Goal: Task Accomplishment & Management: Manage account settings

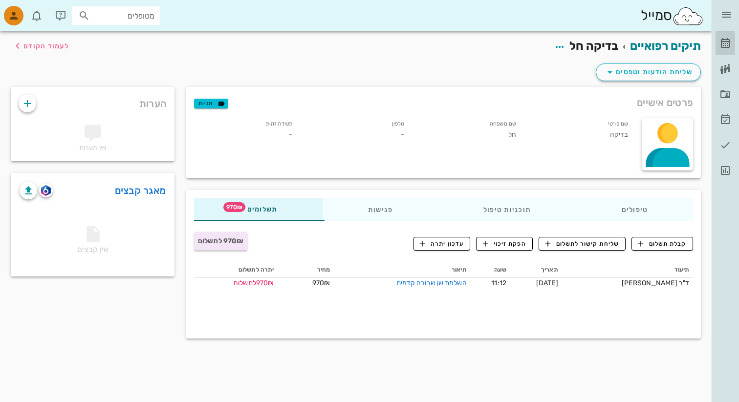
click at [725, 42] on icon at bounding box center [726, 44] width 12 height 12
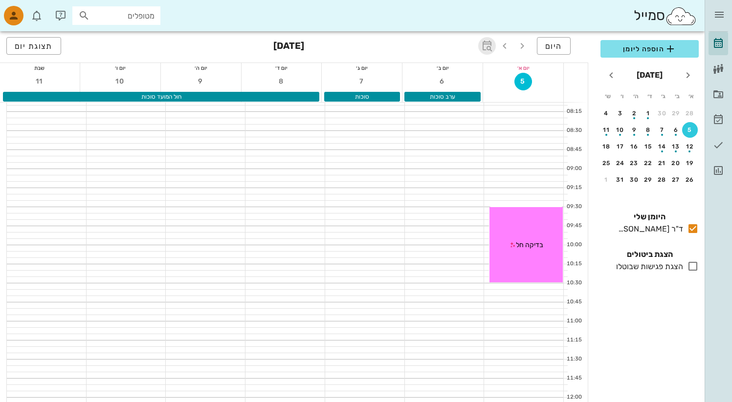
click at [485, 45] on icon "button" at bounding box center [487, 46] width 12 height 12
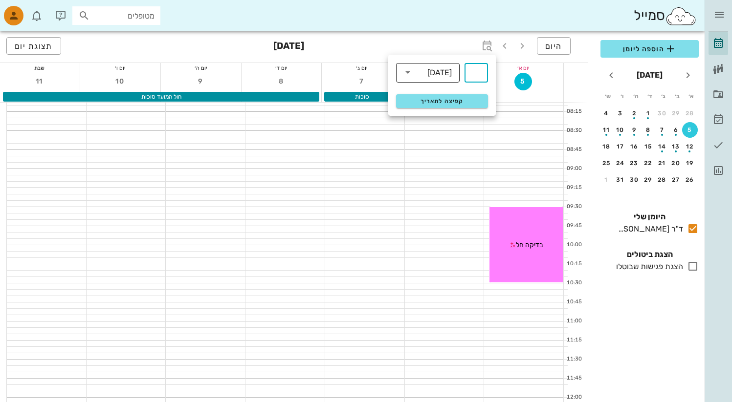
click at [413, 77] on icon at bounding box center [408, 72] width 12 height 12
click at [427, 77] on div "ימים" at bounding box center [428, 76] width 48 height 8
click at [483, 74] on div "​" at bounding box center [475, 73] width 23 height 20
type input "8"
click at [396, 94] on button "קפיצה לתאריך" at bounding box center [442, 101] width 92 height 14
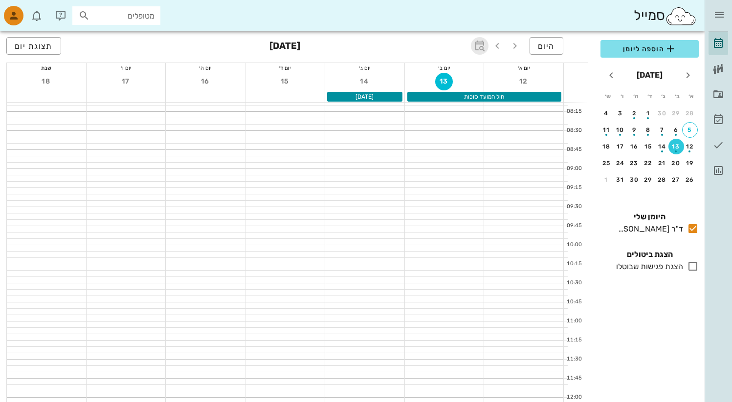
click at [484, 42] on icon "button" at bounding box center [480, 46] width 12 height 12
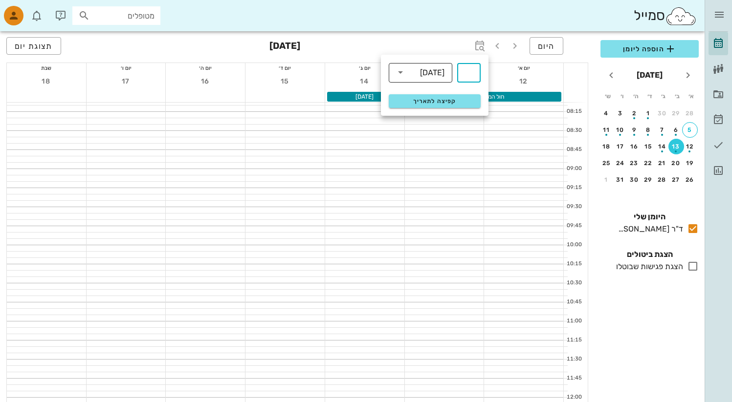
click at [420, 71] on input "text" at bounding box center [414, 73] width 12 height 16
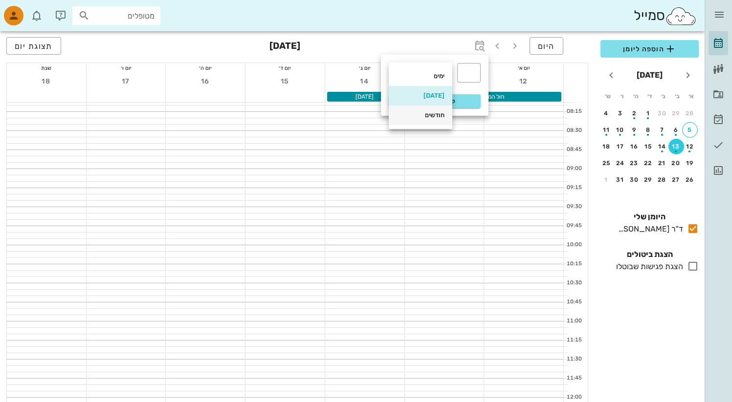
click at [418, 113] on div "חודשים" at bounding box center [421, 115] width 48 height 8
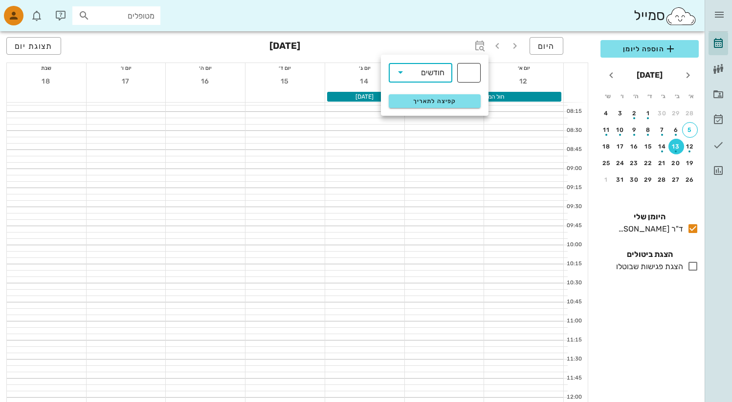
click at [466, 75] on input "text" at bounding box center [469, 73] width 12 height 16
type input "7"
click at [444, 101] on span "קפיצה לתאריך" at bounding box center [435, 101] width 80 height 7
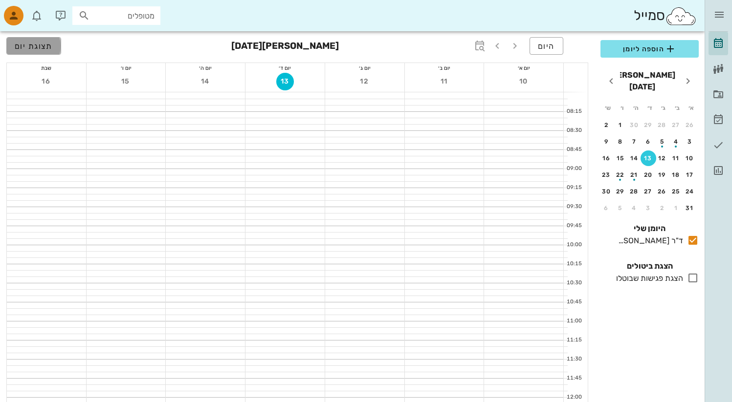
click at [50, 47] on span "תצוגת יום" at bounding box center [34, 46] width 38 height 9
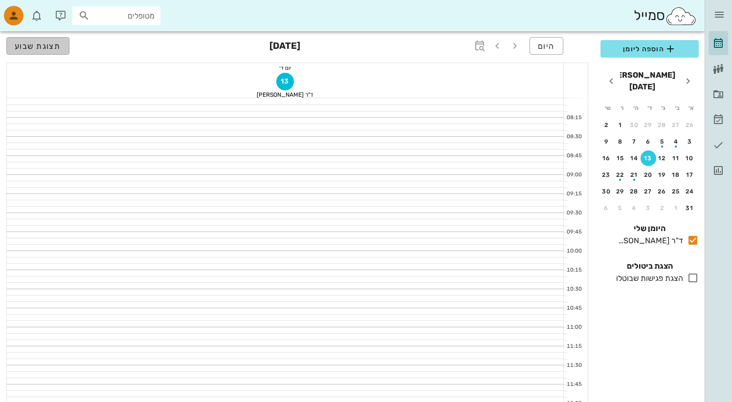
click at [47, 48] on span "תצוגת שבוע" at bounding box center [38, 46] width 46 height 9
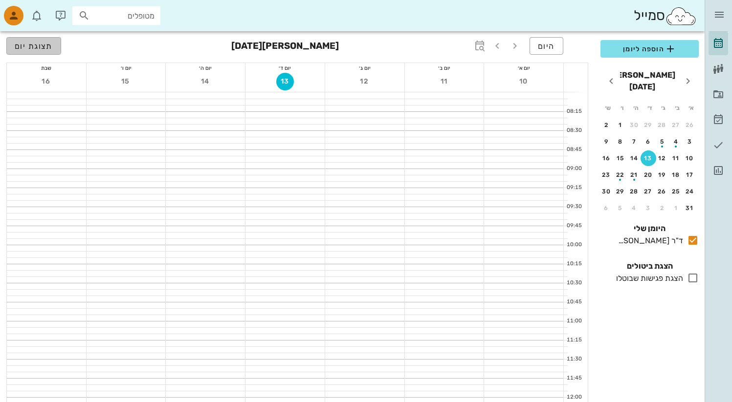
click at [47, 48] on span "תצוגת יום" at bounding box center [34, 46] width 38 height 9
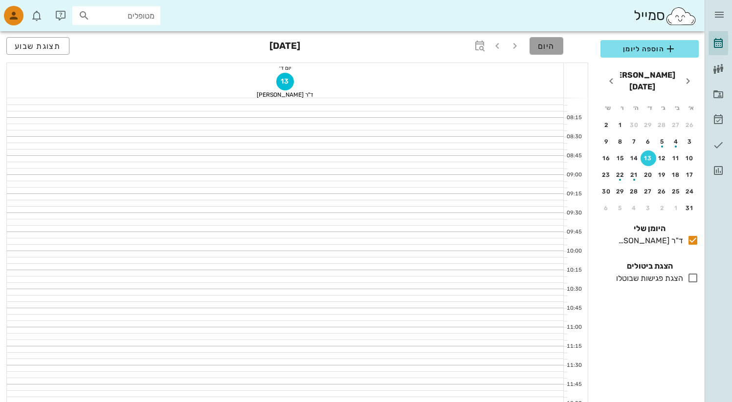
click at [544, 51] on button "היום" at bounding box center [546, 46] width 34 height 18
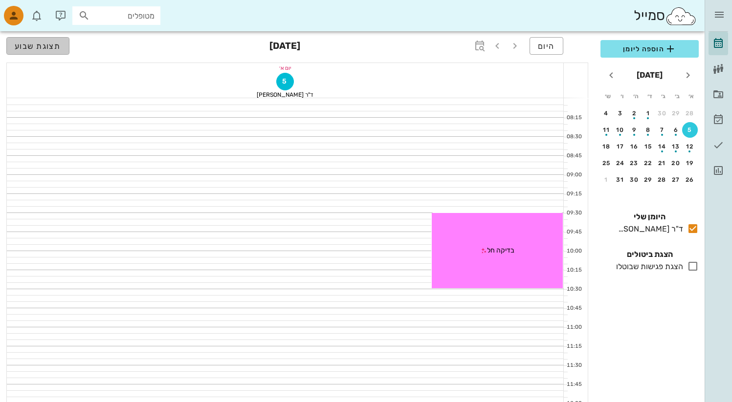
click at [31, 53] on button "תצוגת שבוע" at bounding box center [37, 46] width 63 height 18
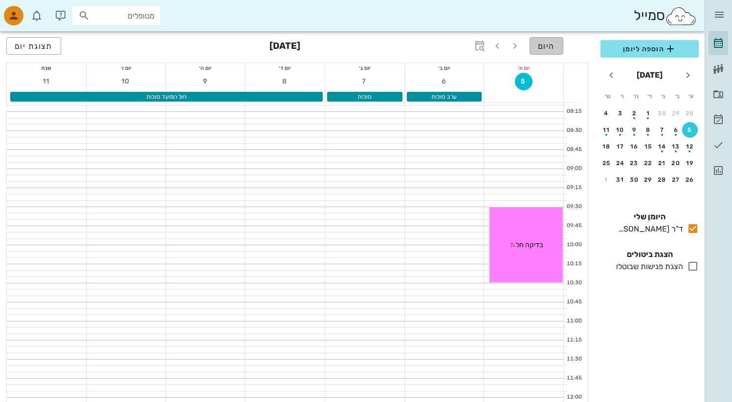
click at [545, 47] on span "היום" at bounding box center [546, 46] width 17 height 9
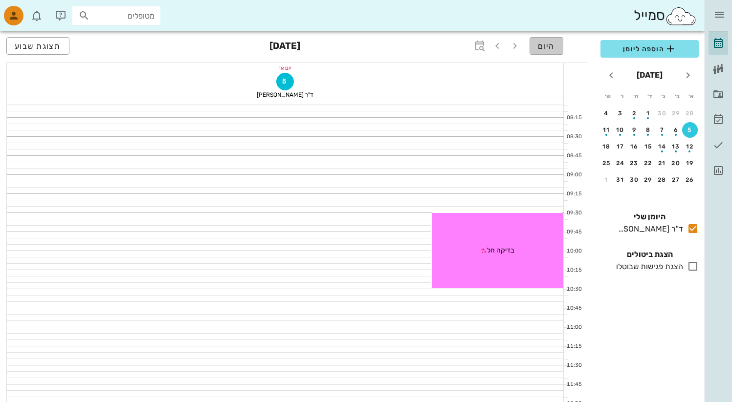
click at [536, 50] on button "היום" at bounding box center [546, 46] width 34 height 18
click at [540, 49] on span "היום" at bounding box center [546, 46] width 17 height 9
click at [44, 40] on button "תצוגת שבוע" at bounding box center [37, 46] width 63 height 18
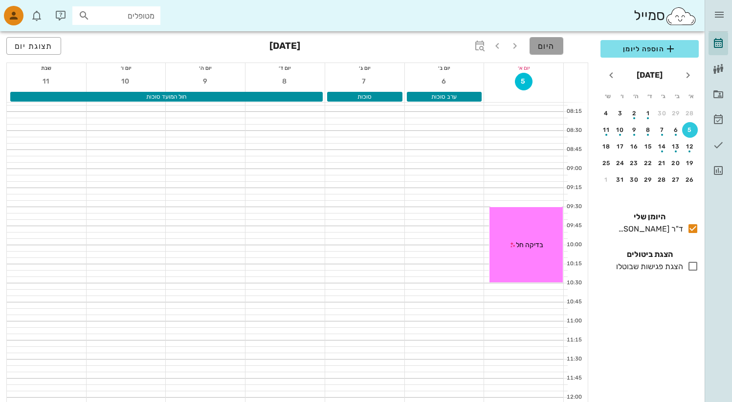
click at [554, 51] on button "היום" at bounding box center [546, 46] width 34 height 18
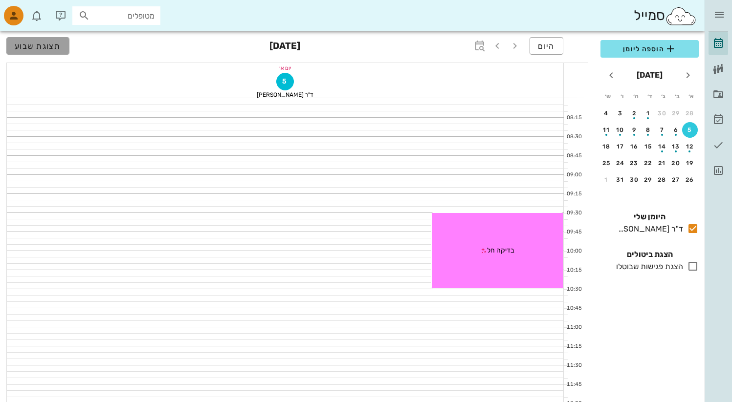
click at [46, 43] on span "תצוגת שבוע" at bounding box center [38, 46] width 46 height 9
click at [36, 37] on button "תצוגת שבוע" at bounding box center [37, 46] width 63 height 18
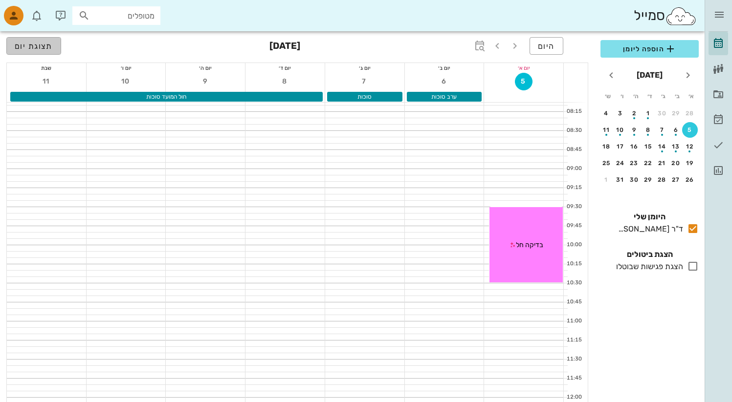
click at [40, 46] on span "תצוגת יום" at bounding box center [34, 46] width 38 height 9
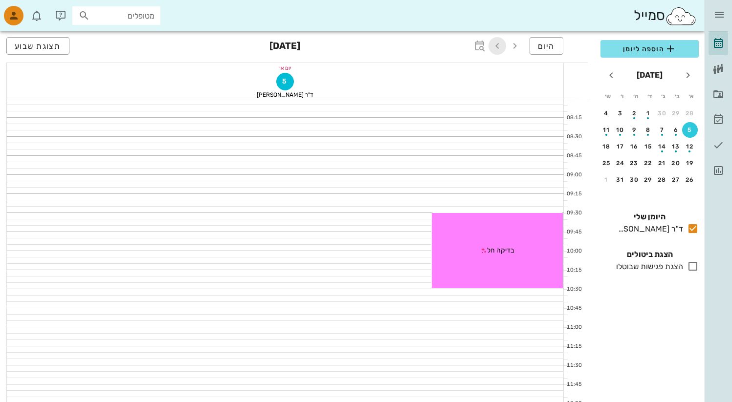
click at [499, 47] on icon "button" at bounding box center [497, 46] width 12 height 12
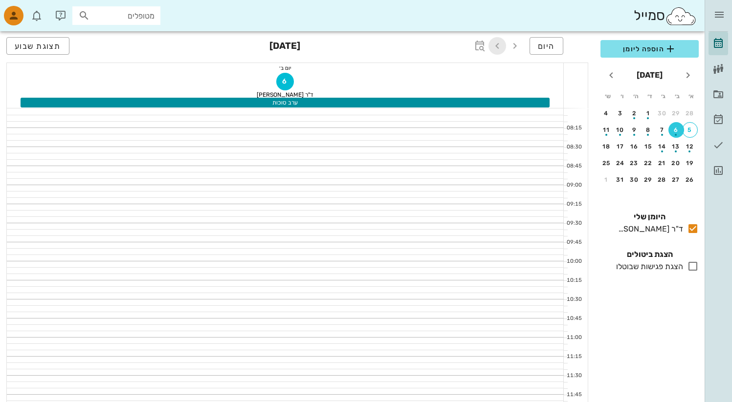
click at [499, 47] on icon "button" at bounding box center [497, 46] width 12 height 12
click at [558, 47] on button "היום" at bounding box center [546, 46] width 34 height 18
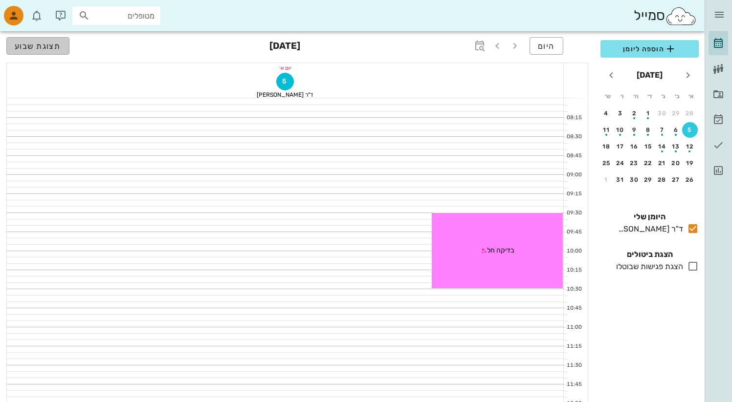
click at [51, 52] on button "תצוגת שבוע" at bounding box center [37, 46] width 63 height 18
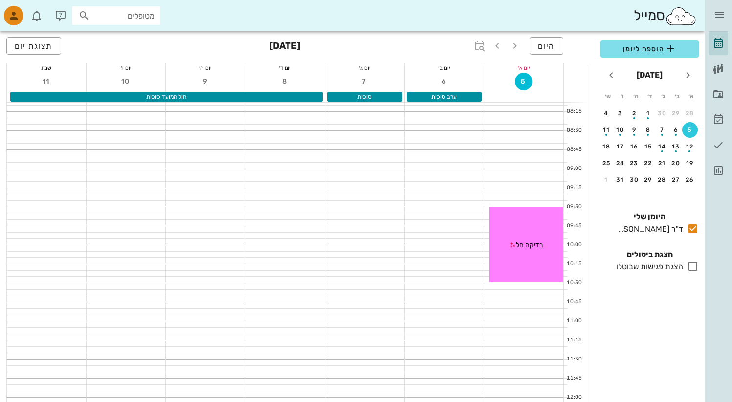
click at [681, 269] on div "הצגת פגישות שבוטלו" at bounding box center [647, 267] width 71 height 12
click at [668, 266] on div "הצגת פגישות שבוטלו" at bounding box center [647, 267] width 71 height 12
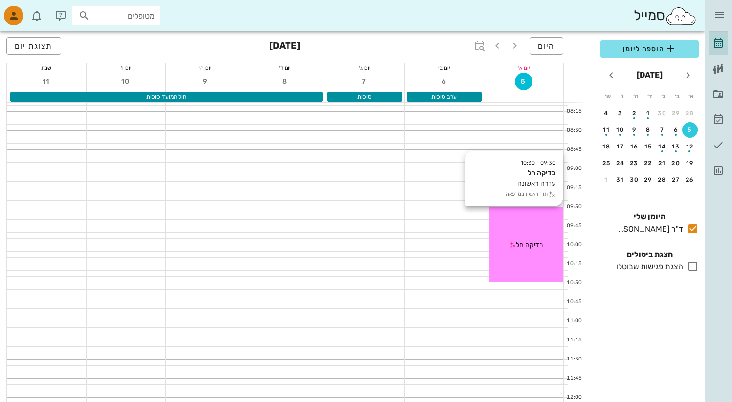
click at [526, 226] on div "09:30 - 10:30 בדיקה חל עזרה ראשונה תור ראשון במרפאה בדיקה חל" at bounding box center [525, 244] width 73 height 75
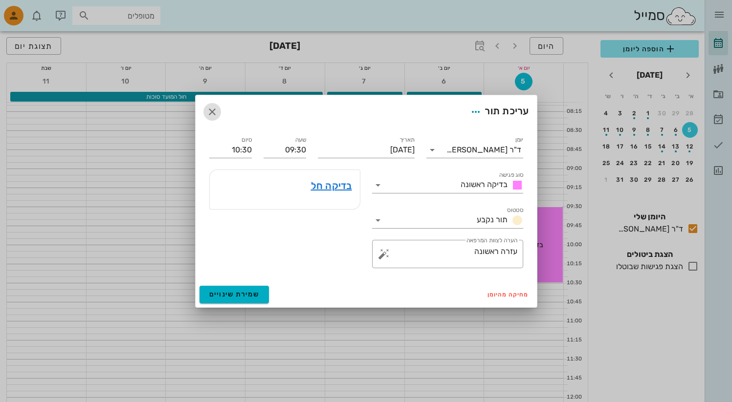
click at [207, 111] on icon "button" at bounding box center [212, 112] width 12 height 12
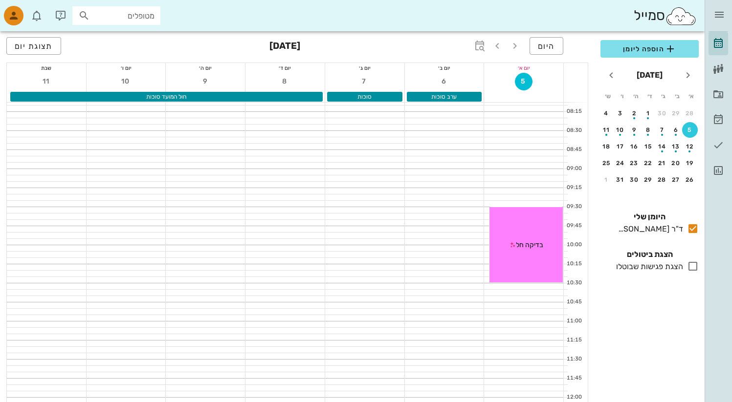
click at [403, 178] on div at bounding box center [364, 179] width 79 height 6
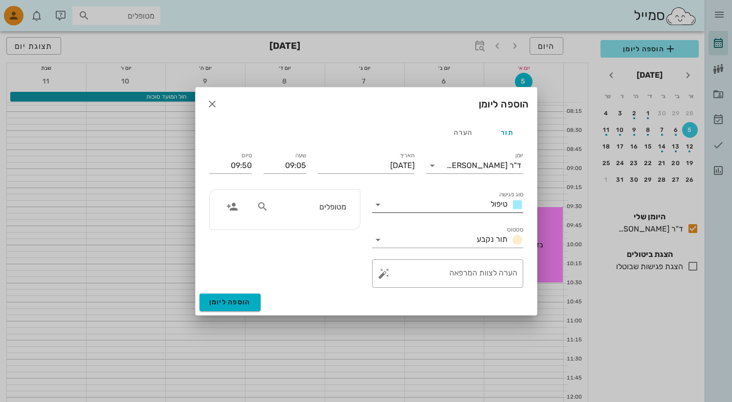
click at [487, 201] on div "טיפול" at bounding box center [504, 205] width 37 height 12
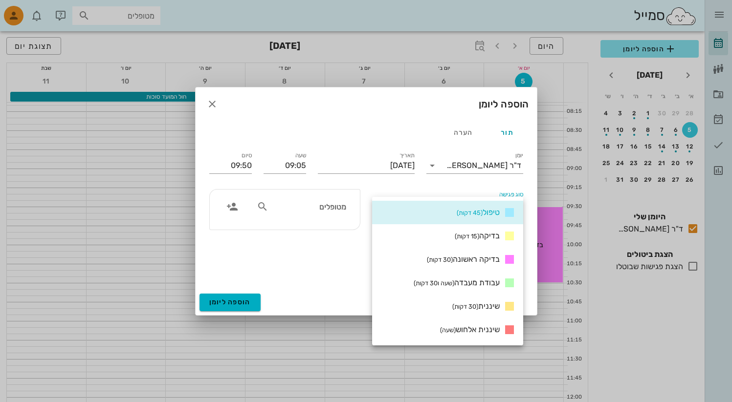
click at [342, 258] on div "מטופלים" at bounding box center [284, 238] width 163 height 110
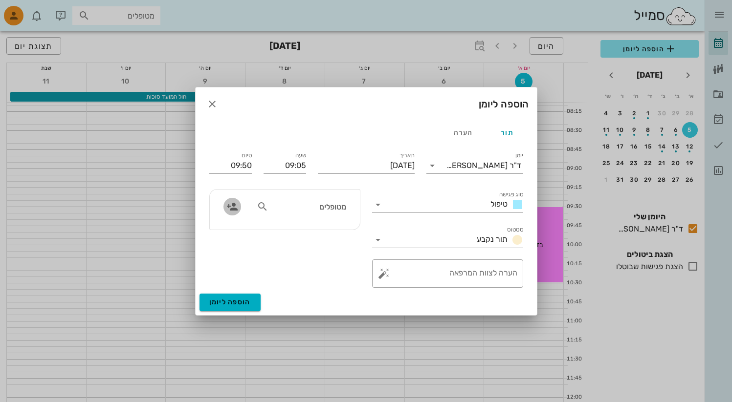
click at [234, 209] on icon "button" at bounding box center [232, 207] width 12 height 12
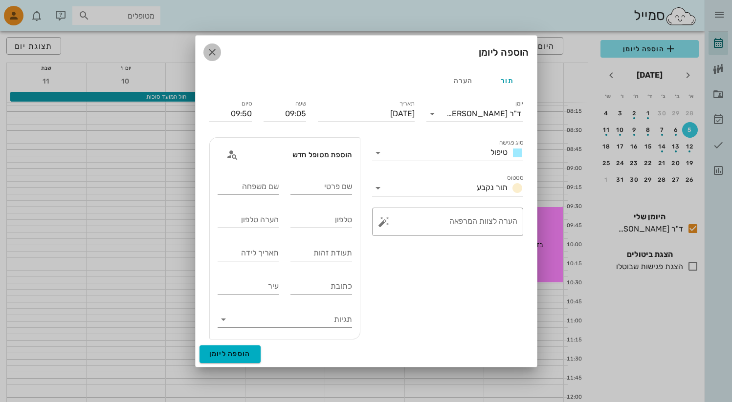
click at [217, 55] on icon "button" at bounding box center [212, 52] width 12 height 12
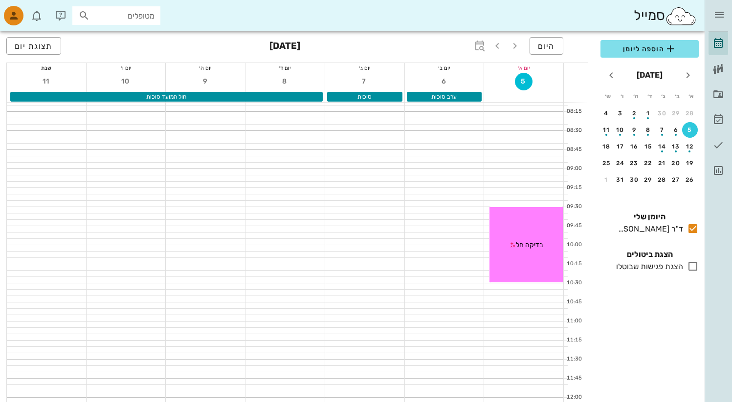
click at [374, 198] on div at bounding box center [364, 198] width 79 height 6
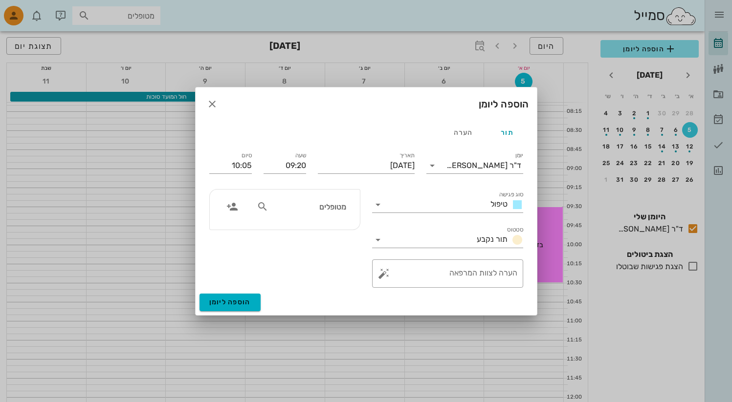
click at [318, 214] on div "מטופלים" at bounding box center [301, 207] width 101 height 19
click at [426, 242] on input "סטטוס" at bounding box center [429, 240] width 87 height 16
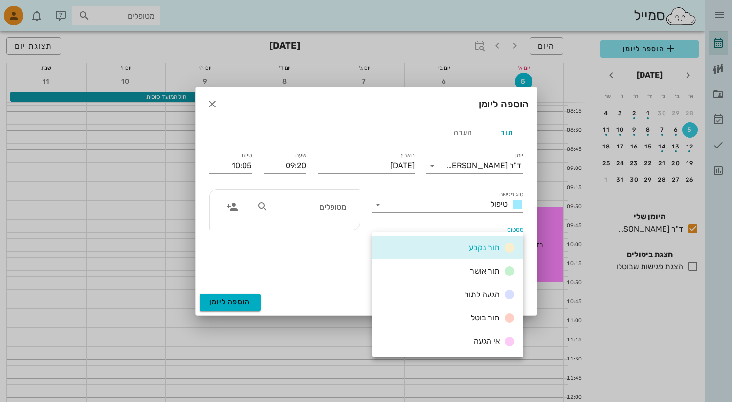
click at [356, 287] on div "מטופלים" at bounding box center [284, 238] width 163 height 110
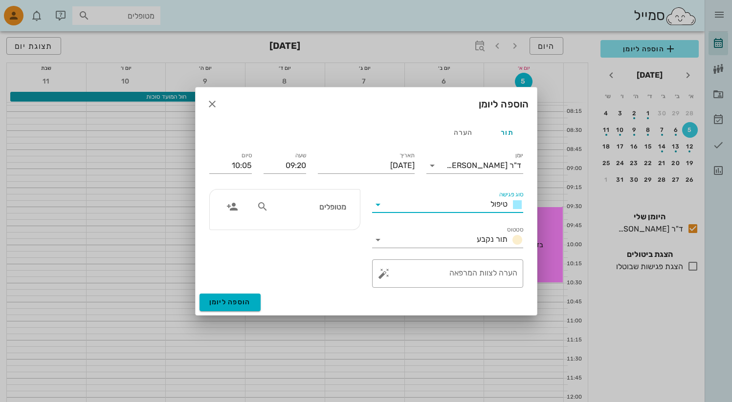
click at [410, 208] on input "סוג פגישה" at bounding box center [436, 205] width 101 height 16
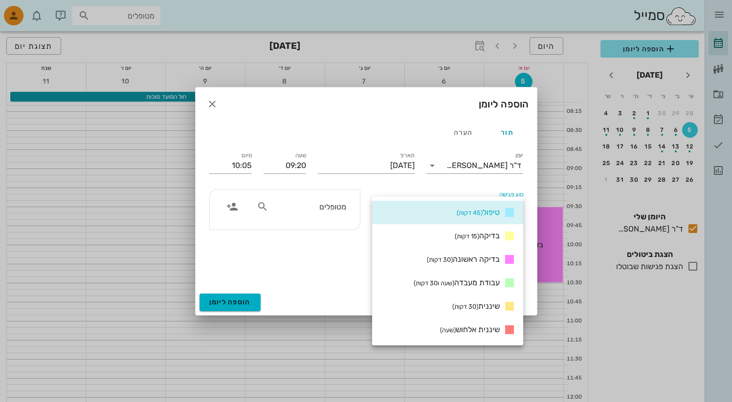
click at [347, 259] on div "מטופלים" at bounding box center [284, 238] width 163 height 110
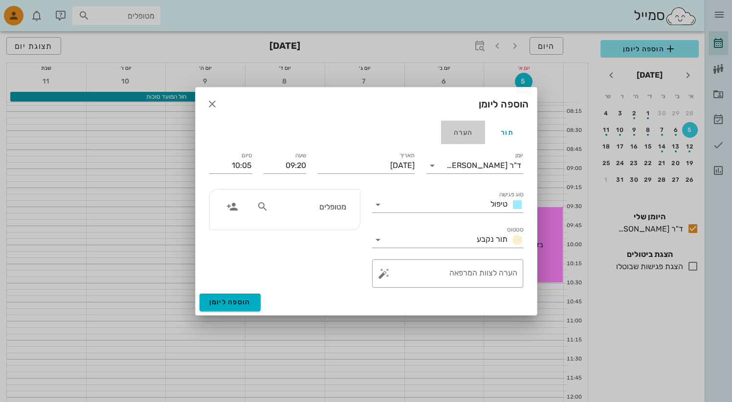
click at [466, 133] on div "הערה" at bounding box center [463, 132] width 44 height 23
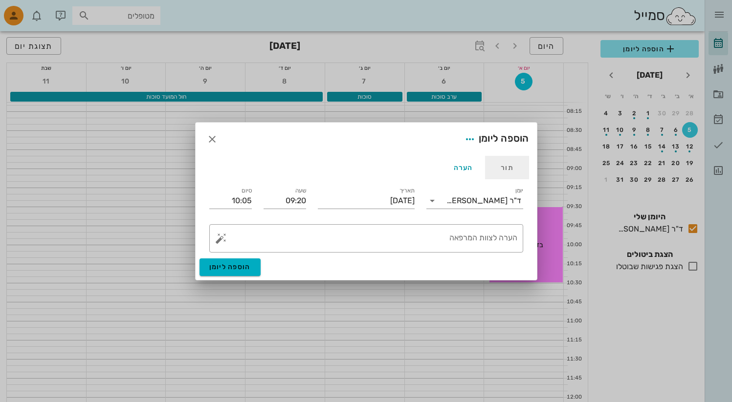
click at [510, 171] on div "תור" at bounding box center [507, 167] width 44 height 23
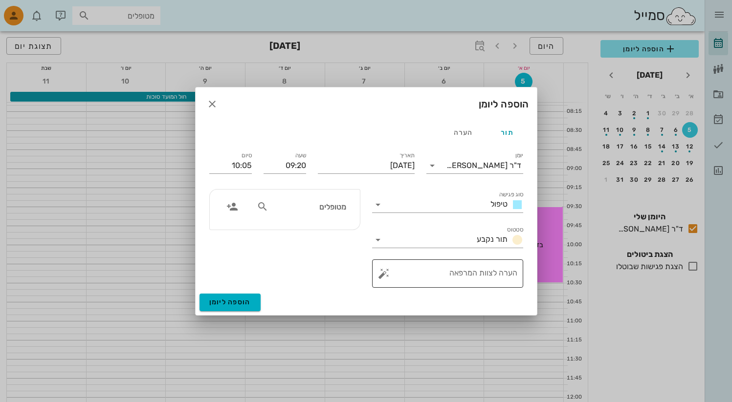
click at [383, 276] on button "button" at bounding box center [384, 274] width 12 height 12
click at [347, 274] on div "מטופלים" at bounding box center [284, 238] width 163 height 110
click at [210, 105] on icon "button" at bounding box center [212, 104] width 12 height 12
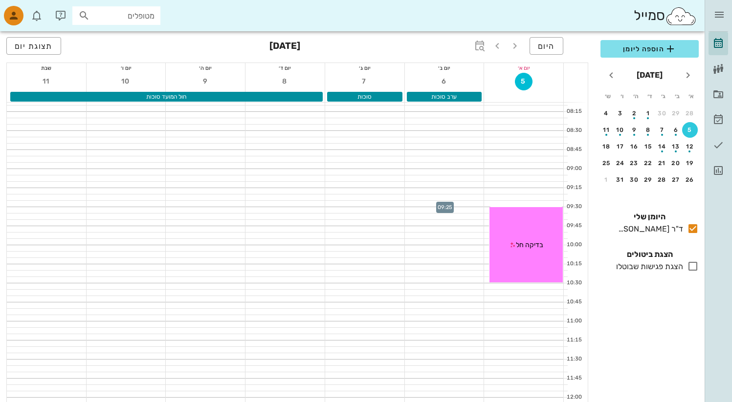
click at [432, 205] on div at bounding box center [444, 204] width 79 height 6
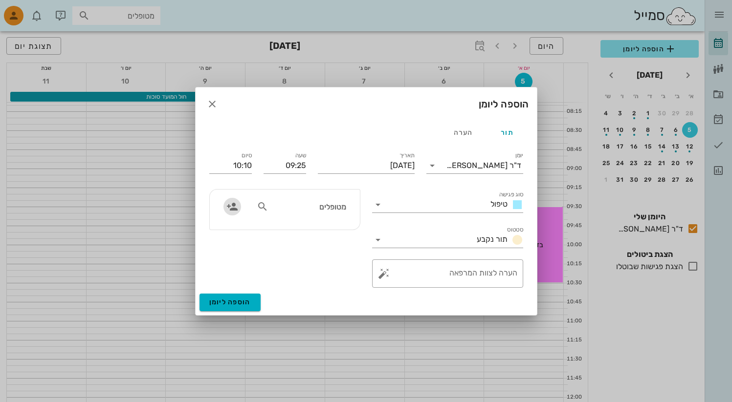
click at [235, 208] on icon "button" at bounding box center [232, 207] width 12 height 12
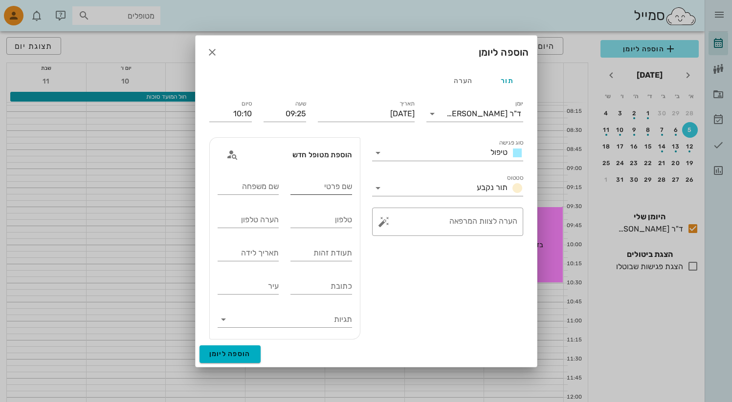
click at [302, 191] on input "שם פרטי" at bounding box center [321, 187] width 62 height 16
type input "[PERSON_NAME]"
click at [251, 189] on div "שם משפחה" at bounding box center [249, 187] width 62 height 16
type input "[PERSON_NAME]"
click at [328, 221] on input "טלפון" at bounding box center [321, 220] width 62 height 16
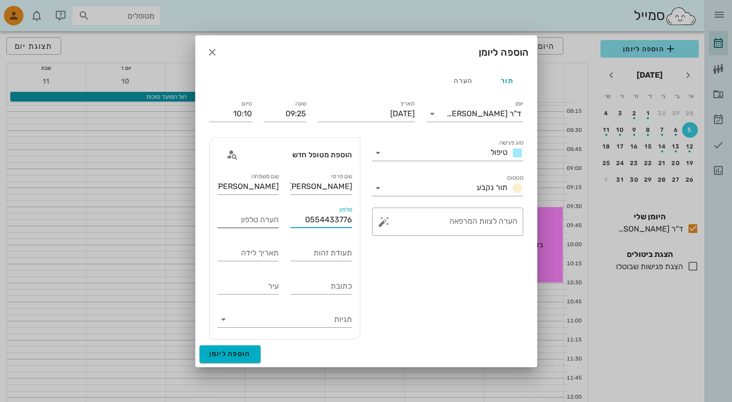
type input "0554433776"
click at [261, 219] on div "הערה טלפון" at bounding box center [249, 220] width 62 height 16
type input "טלפון כשר"
click at [319, 255] on div "תעודת זהות" at bounding box center [321, 253] width 62 height 16
type input "303034434"
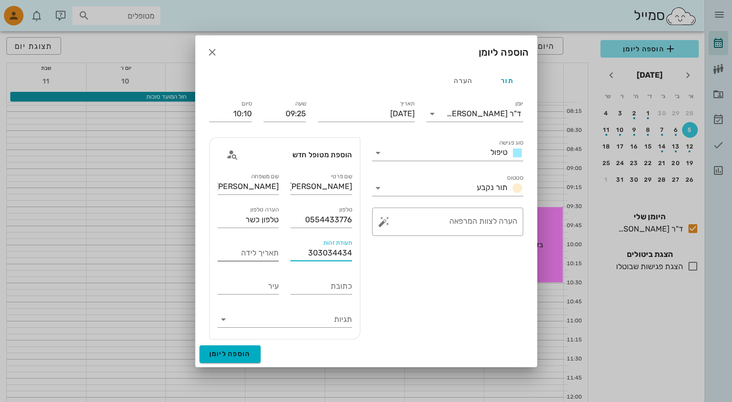
click at [254, 255] on div "תאריך לידה" at bounding box center [249, 253] width 62 height 16
type input "[DATE]"
click at [337, 292] on input "כתובת" at bounding box center [321, 287] width 62 height 16
type input "צ"
type input "א"
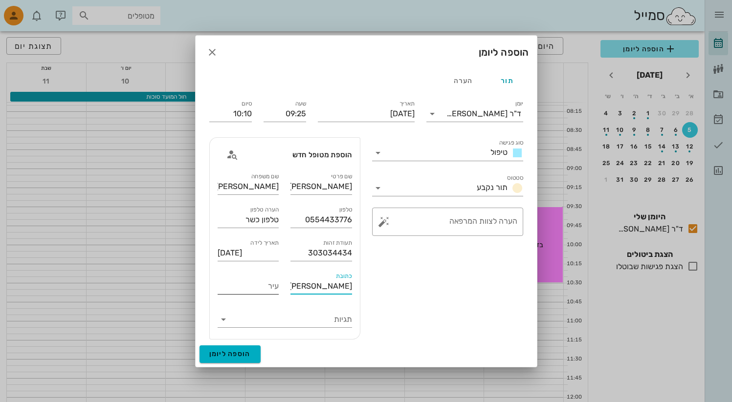
type input "[PERSON_NAME] מים"
click at [238, 292] on input "עיר" at bounding box center [249, 287] width 62 height 16
type input "[GEOGRAPHIC_DATA]"
click at [310, 318] on input "תגיות" at bounding box center [292, 320] width 119 height 16
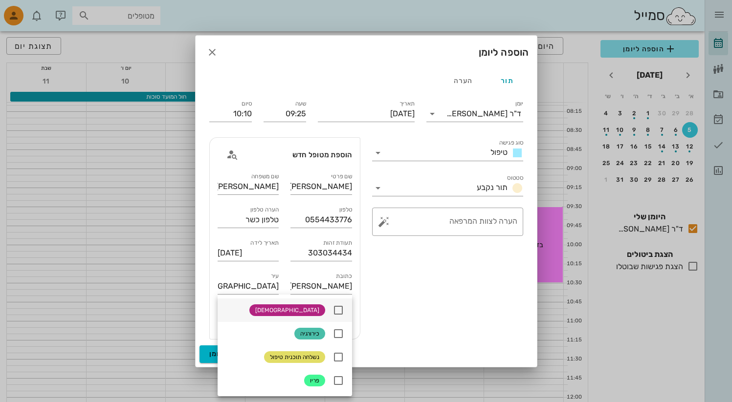
click at [343, 309] on icon at bounding box center [338, 311] width 12 height 12
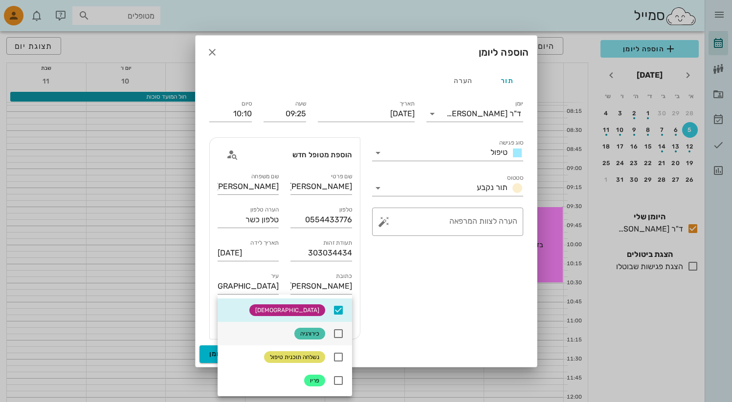
click at [340, 331] on icon at bounding box center [338, 334] width 12 height 12
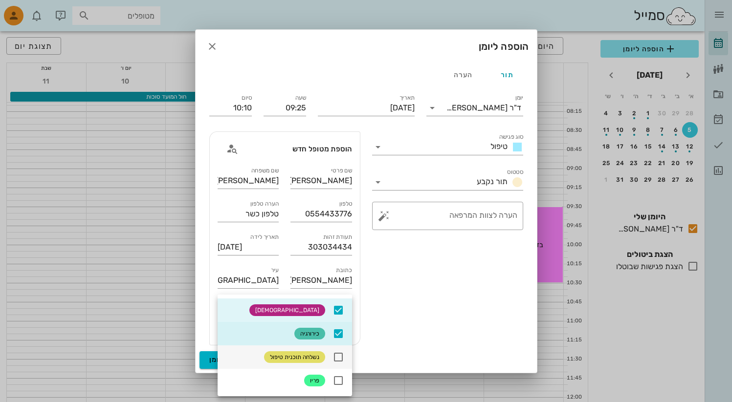
click at [342, 355] on icon at bounding box center [338, 358] width 12 height 12
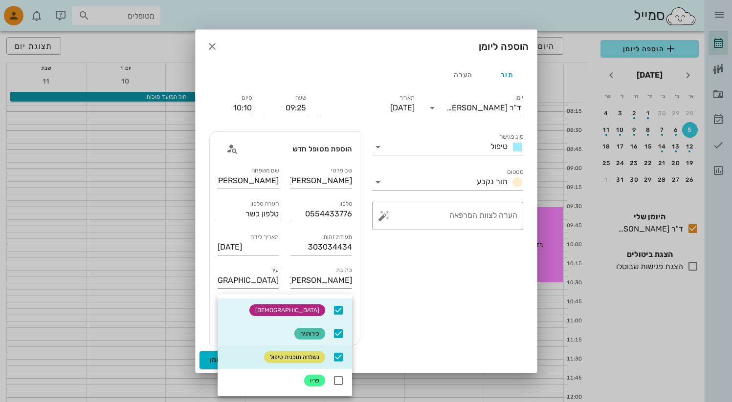
click at [413, 324] on div "סוג פגישה טיפול סטטוס תור נקבע ​ הערה לצוות המרפאה" at bounding box center [447, 239] width 163 height 226
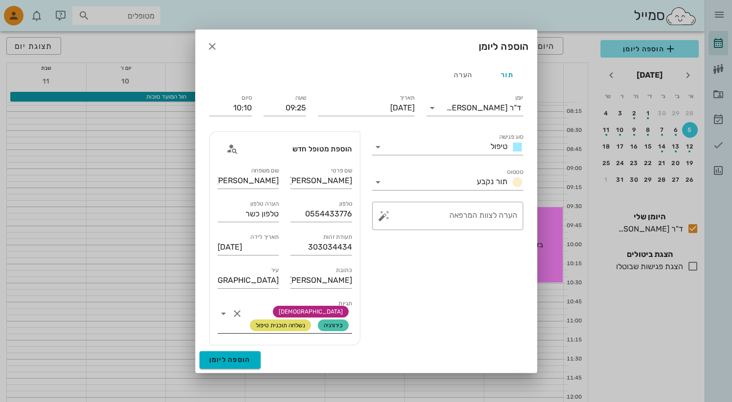
click at [246, 324] on input "תגיות" at bounding box center [245, 326] width 1 height 16
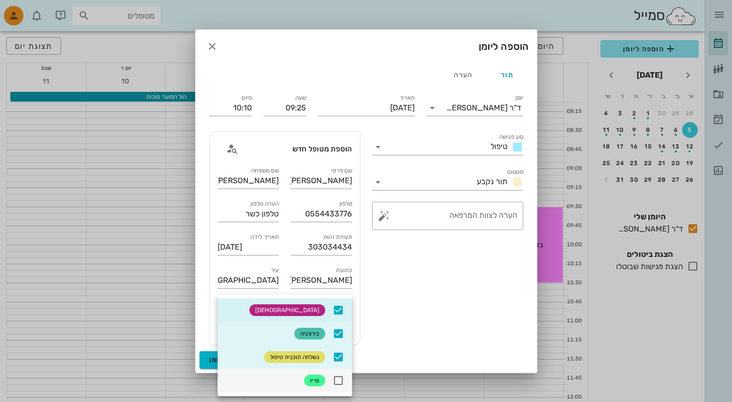
click at [336, 379] on icon at bounding box center [338, 381] width 12 height 12
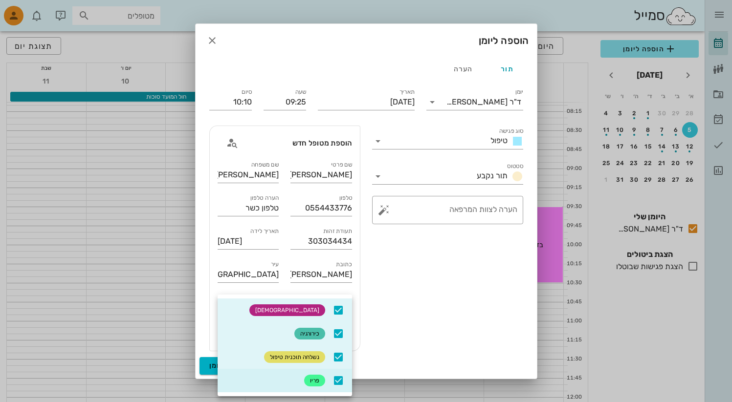
click at [418, 319] on div "סוג פגישה טיפול סטטוס תור נקבע ​ הערה לצוות המרפאה" at bounding box center [447, 239] width 163 height 238
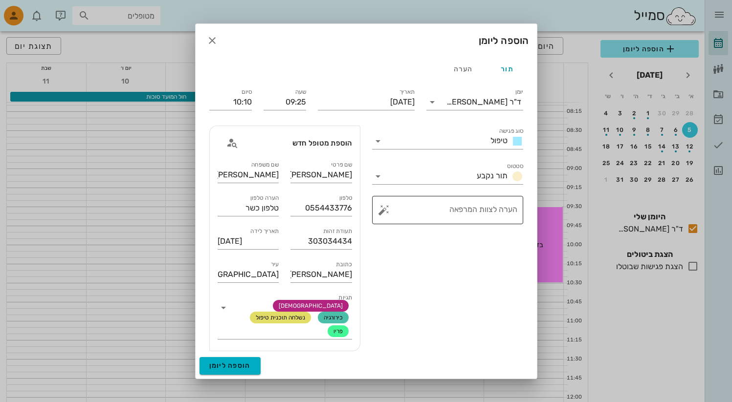
click at [382, 214] on button "button" at bounding box center [384, 210] width 12 height 12
click at [433, 152] on div "עזרה ראשונה" at bounding box center [423, 154] width 66 height 25
type textarea "עזרה ראשונה"
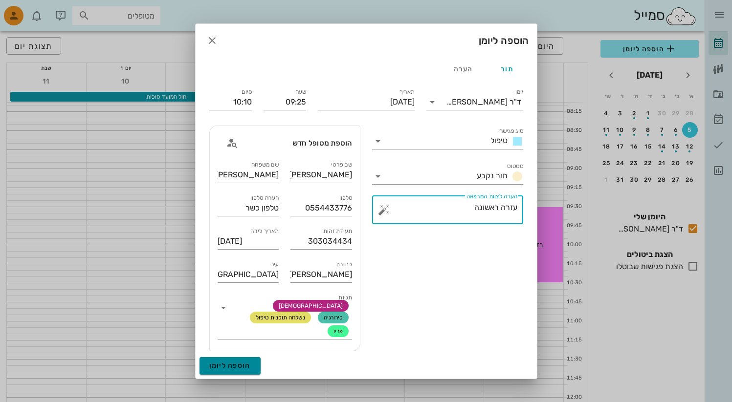
click at [242, 362] on span "הוספה ליומן" at bounding box center [230, 366] width 42 height 8
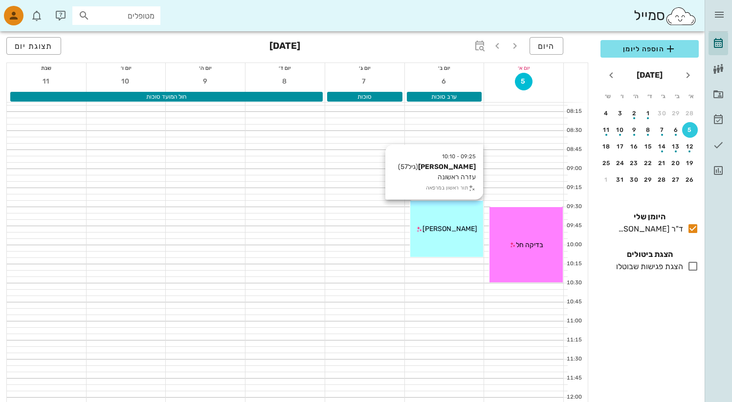
click at [452, 231] on span "[PERSON_NAME]" at bounding box center [449, 229] width 55 height 8
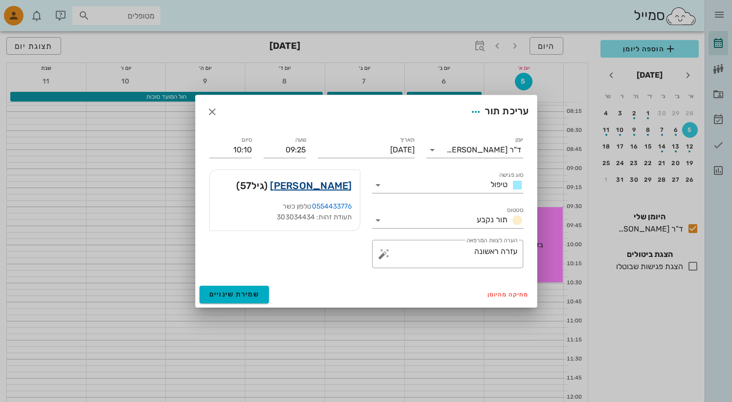
click at [341, 188] on link "[PERSON_NAME]" at bounding box center [311, 186] width 82 height 16
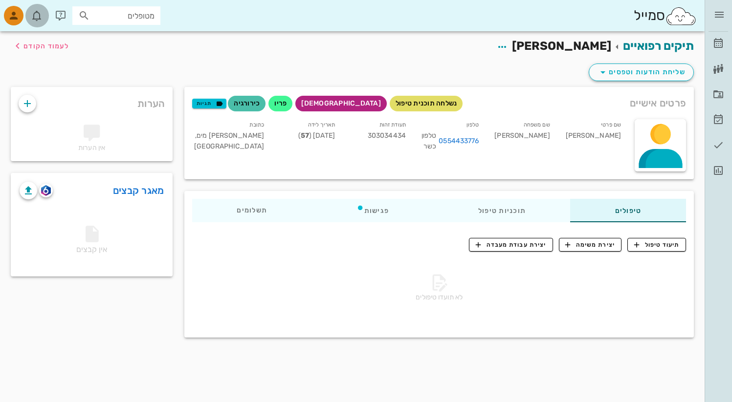
click at [38, 20] on icon "button" at bounding box center [37, 16] width 12 height 12
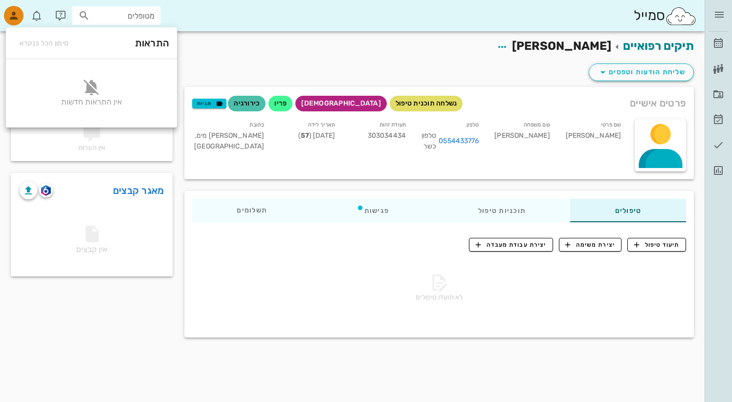
click at [209, 61] on div "תיקים רפואיים [PERSON_NAME] לעמוד הקודם" at bounding box center [352, 46] width 695 height 30
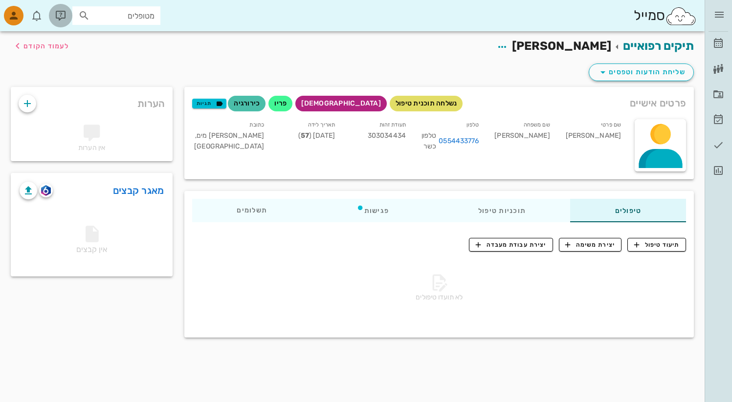
click at [63, 19] on icon "button" at bounding box center [61, 16] width 12 height 12
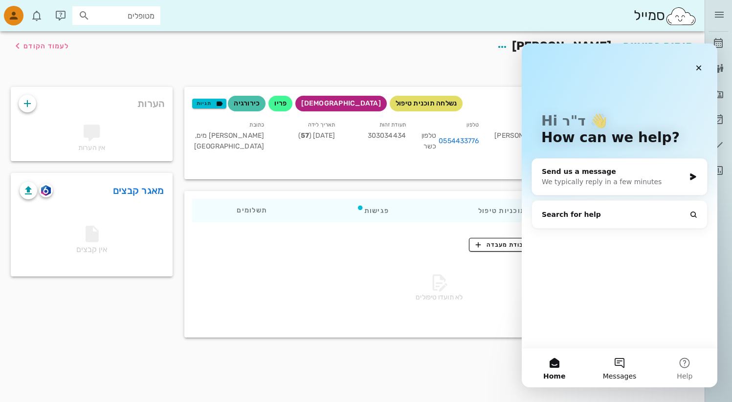
click at [617, 358] on button "Messages" at bounding box center [619, 368] width 65 height 39
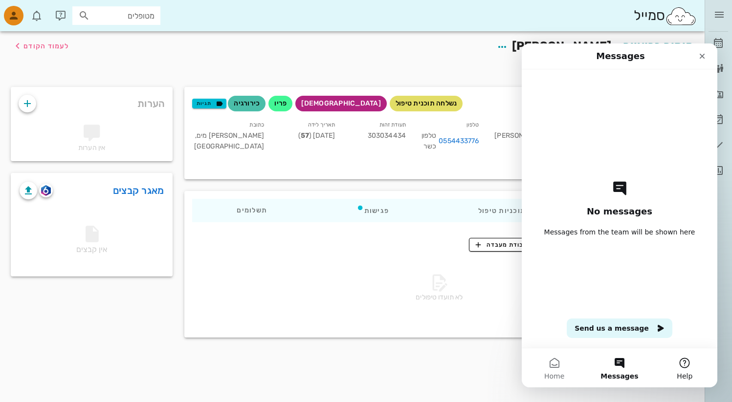
click at [672, 363] on button "Help" at bounding box center [684, 368] width 65 height 39
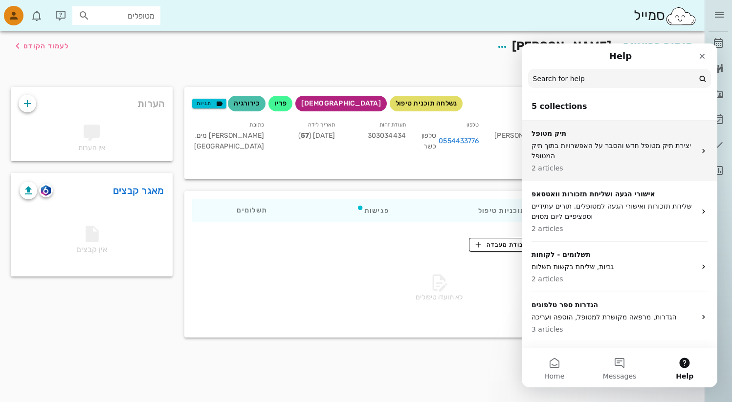
click at [586, 138] on p "תיק מטופל" at bounding box center [613, 134] width 164 height 10
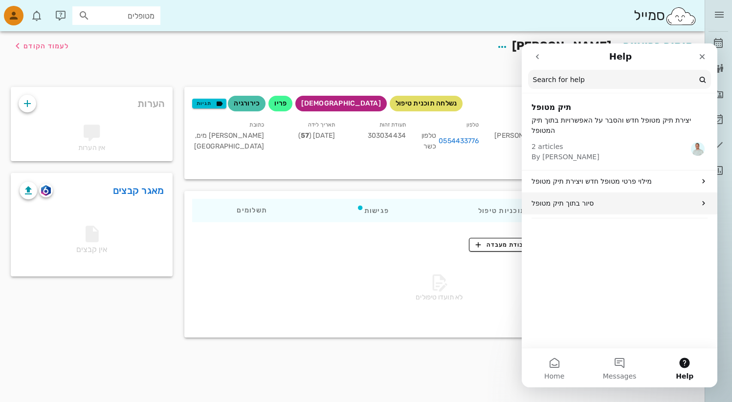
click at [585, 193] on div "סיור בתוך תיק מטופל" at bounding box center [620, 204] width 196 height 22
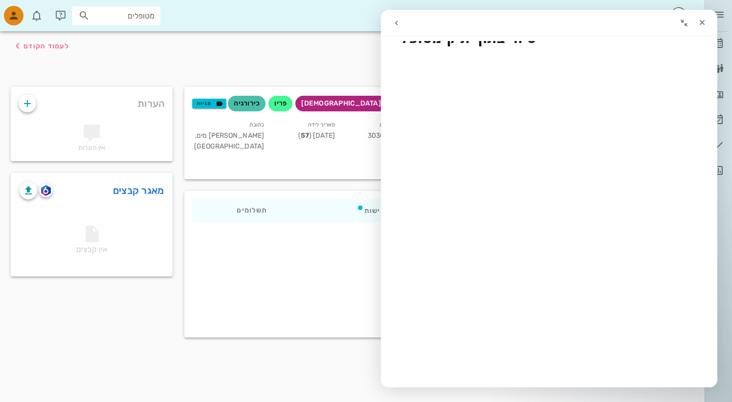
scroll to position [24, 0]
click at [704, 25] on icon "Close" at bounding box center [702, 23] width 8 height 8
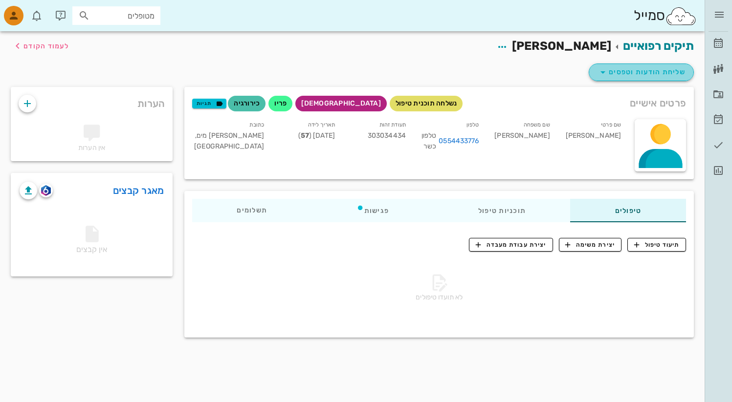
click at [605, 77] on icon "button" at bounding box center [603, 72] width 12 height 12
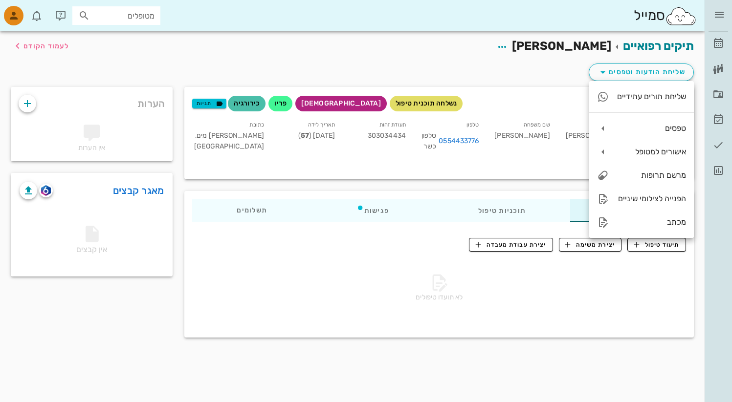
click at [559, 75] on div "שליחת הודעות וטפסים" at bounding box center [352, 74] width 695 height 25
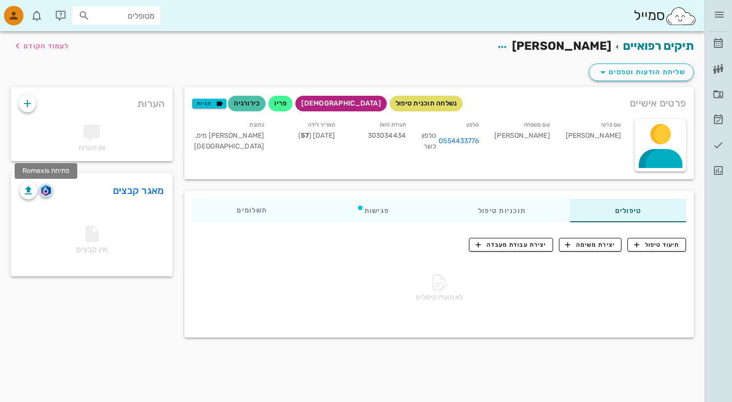
click at [44, 192] on img "button" at bounding box center [45, 190] width 9 height 11
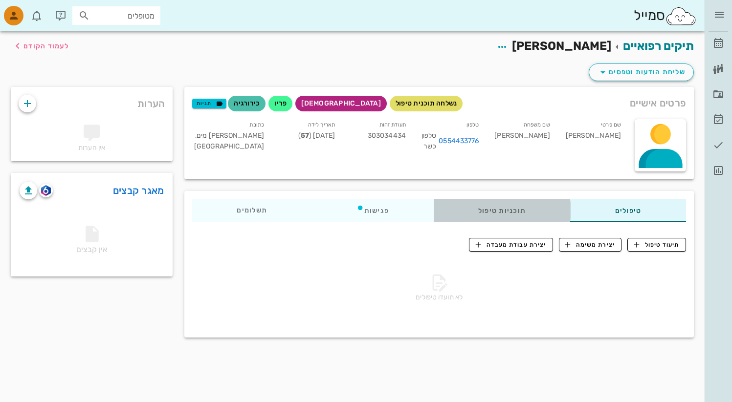
click at [494, 211] on div "תוכניות טיפול" at bounding box center [502, 210] width 137 height 23
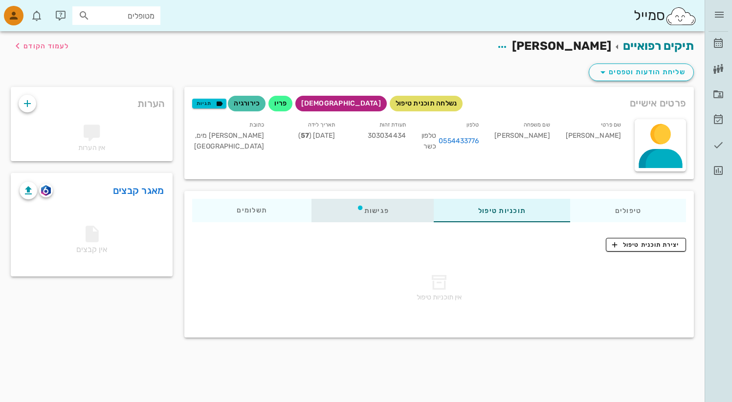
click at [363, 211] on div "פגישות" at bounding box center [373, 210] width 122 height 23
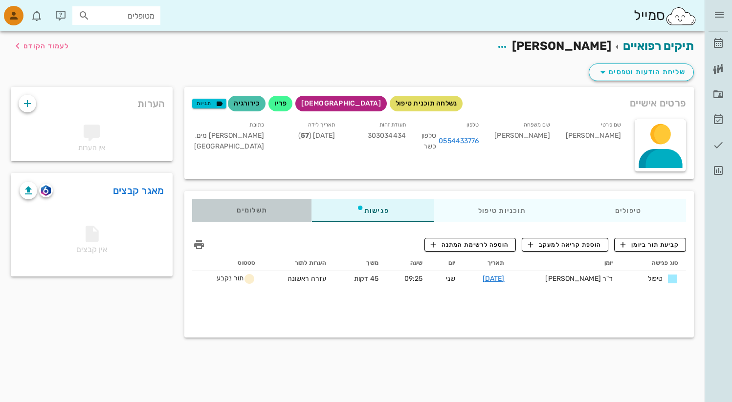
click at [270, 212] on div "תשלומים 0₪" at bounding box center [251, 210] width 119 height 23
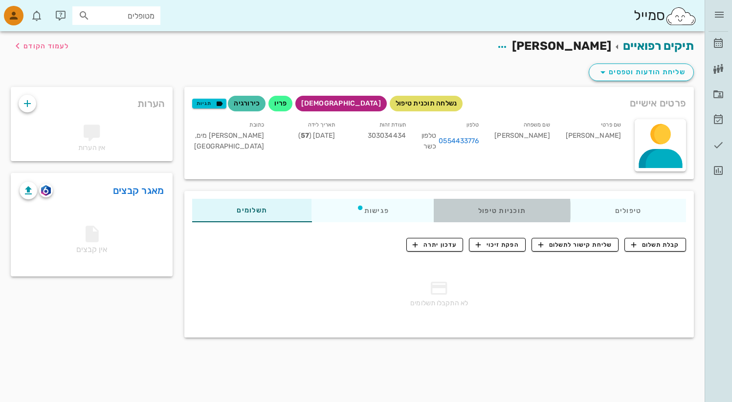
click at [504, 214] on div "תוכניות טיפול" at bounding box center [502, 210] width 137 height 23
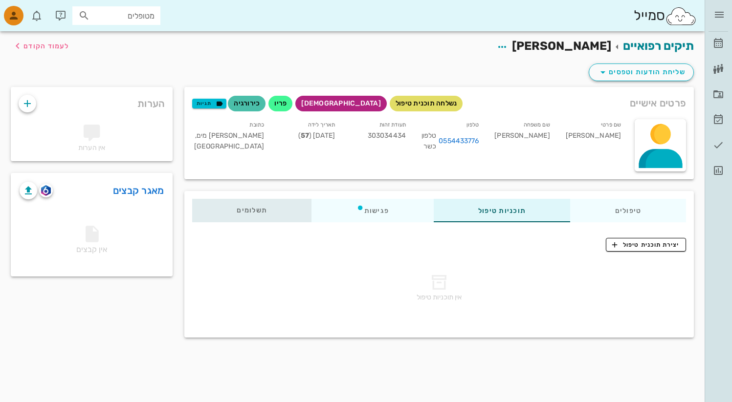
click at [274, 212] on div "תשלומים 0₪" at bounding box center [251, 210] width 119 height 23
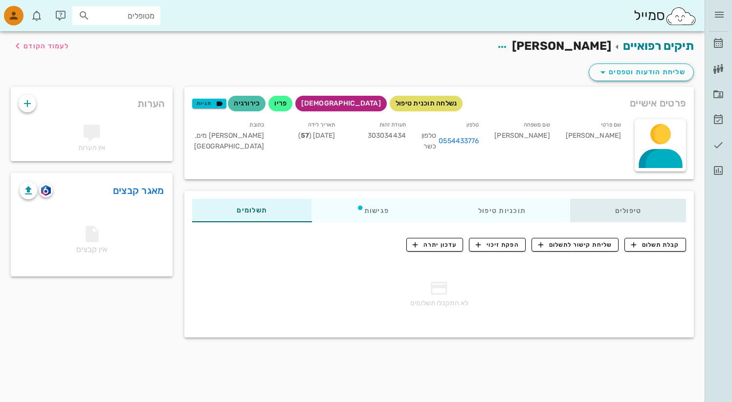
click at [615, 215] on div "טיפולים" at bounding box center [628, 210] width 115 height 23
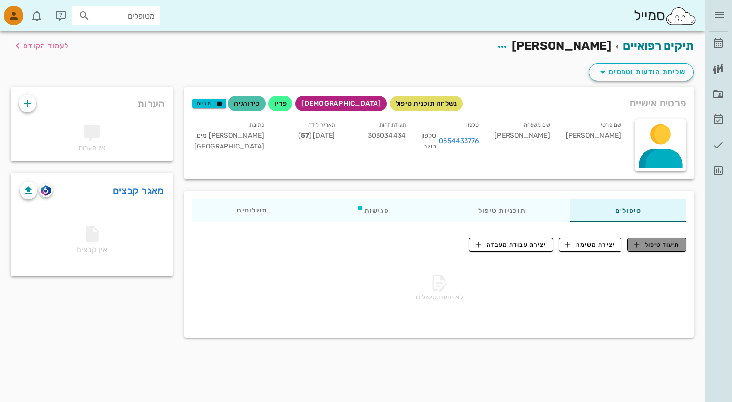
click at [641, 243] on span "תיעוד טיפול" at bounding box center [656, 245] width 45 height 9
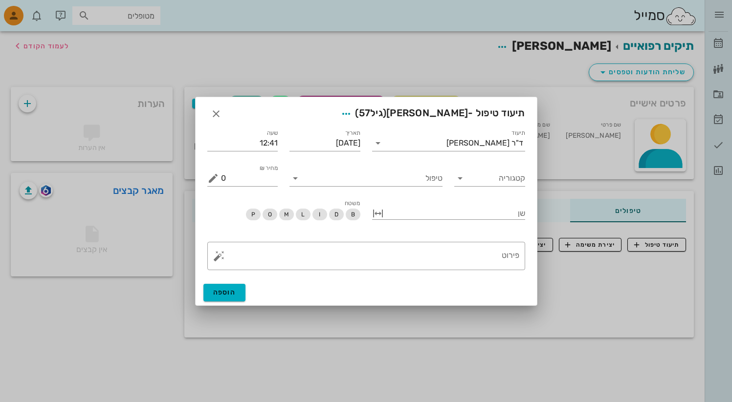
click at [596, 292] on div at bounding box center [366, 201] width 732 height 402
click at [213, 117] on icon "button" at bounding box center [216, 114] width 12 height 12
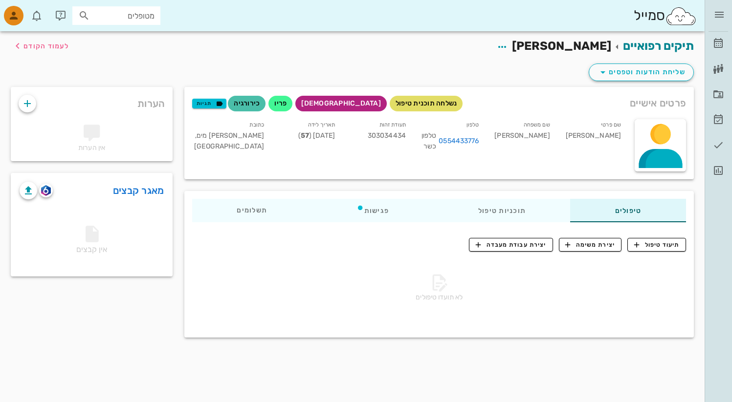
click at [105, 17] on input "מטופלים" at bounding box center [123, 15] width 63 height 13
type input "בד"
click at [121, 44] on div "בדיקה חל" at bounding box center [116, 39] width 72 height 17
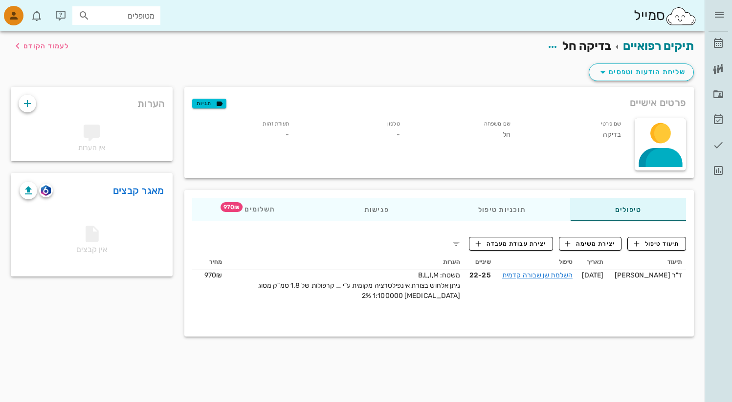
click at [110, 20] on input "מטופלים" at bounding box center [123, 15] width 63 height 13
click at [459, 247] on icon "button" at bounding box center [456, 244] width 12 height 12
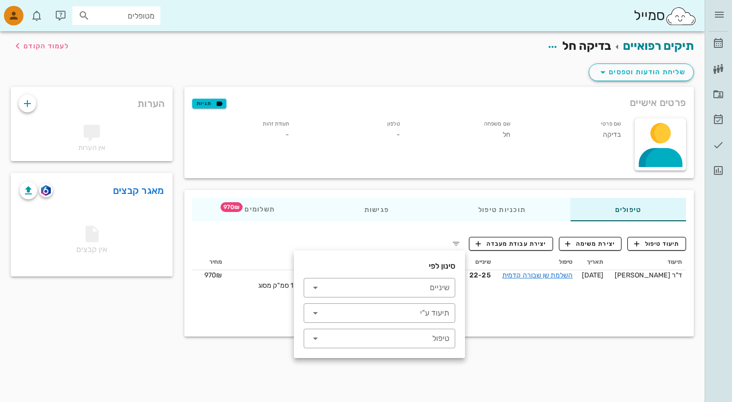
click at [9, 44] on div "תיקים רפואיים בדיקה חל לעמוד הקודם" at bounding box center [352, 46] width 695 height 30
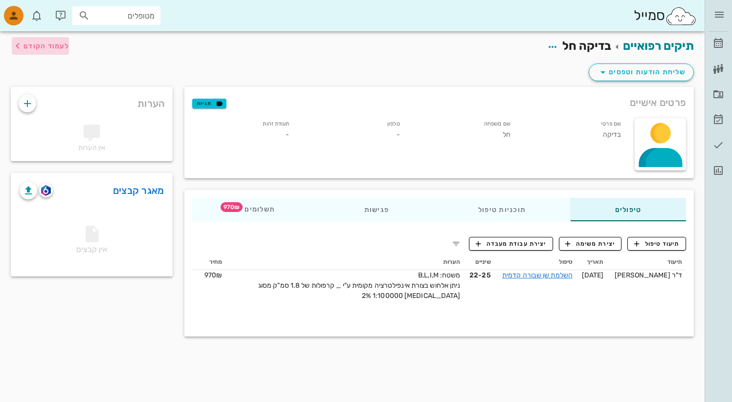
click at [24, 48] on span "לעמוד הקודם" at bounding box center [45, 46] width 45 height 8
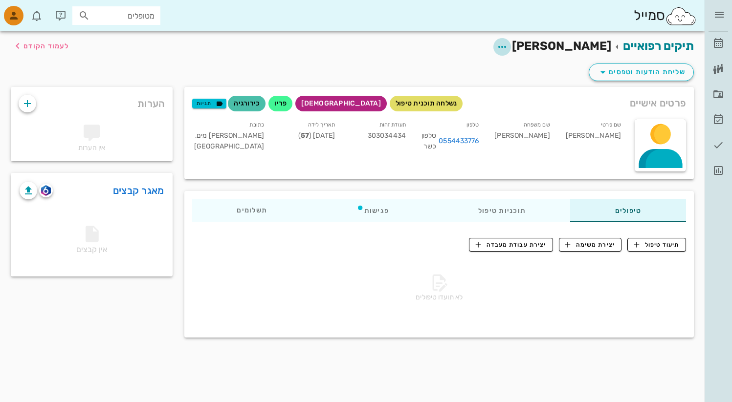
click at [508, 49] on icon "button" at bounding box center [502, 47] width 12 height 12
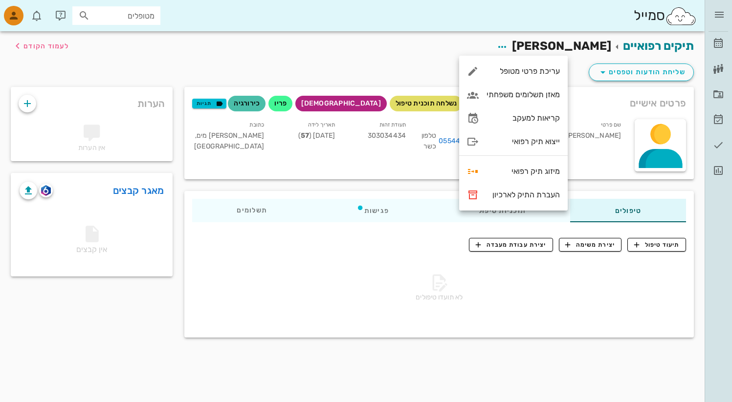
click at [429, 52] on div "תיקים רפואיים [PERSON_NAME] לעמוד הקודם" at bounding box center [352, 46] width 695 height 30
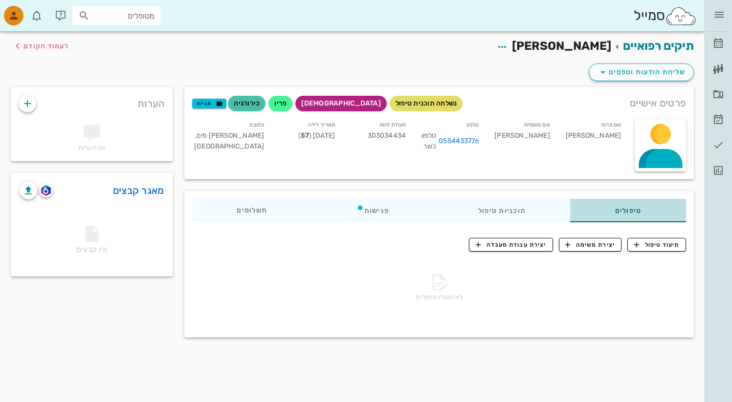
click at [600, 216] on div "טיפולים" at bounding box center [628, 210] width 115 height 23
click at [603, 245] on span "יצירת משימה" at bounding box center [590, 245] width 50 height 9
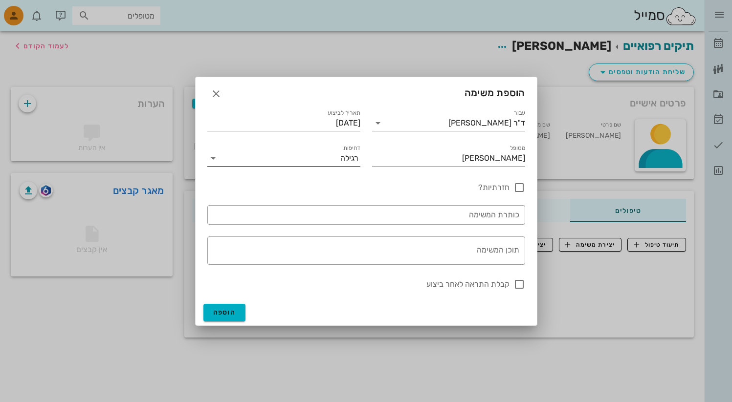
click at [338, 162] on input "דחיפות" at bounding box center [280, 159] width 119 height 16
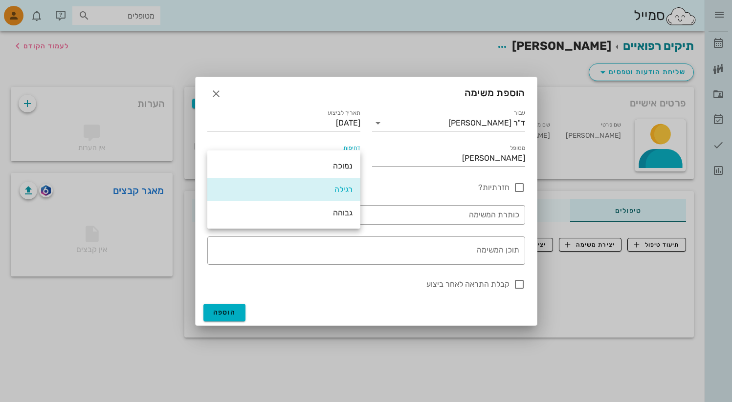
click at [389, 181] on div "חזרה כל שבוע" at bounding box center [366, 185] width 110 height 27
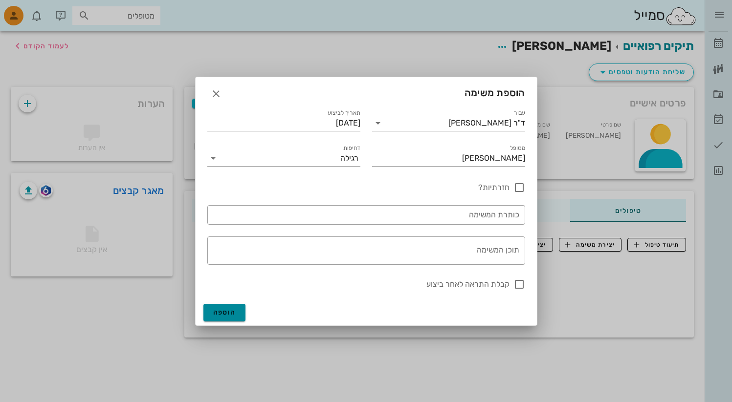
click at [239, 310] on button "הוספה" at bounding box center [224, 313] width 43 height 18
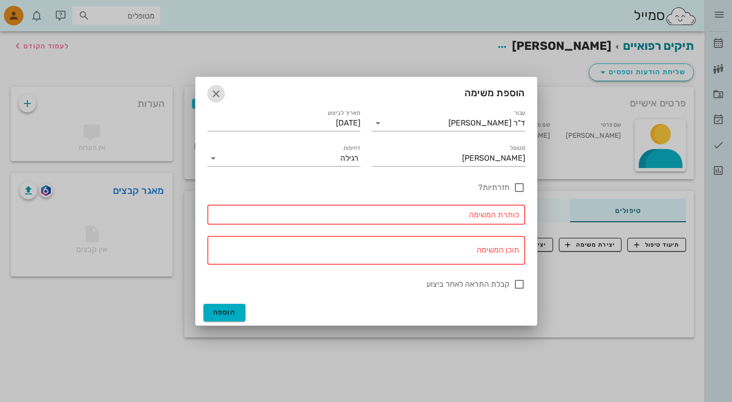
click at [208, 94] on span "button" at bounding box center [216, 94] width 18 height 12
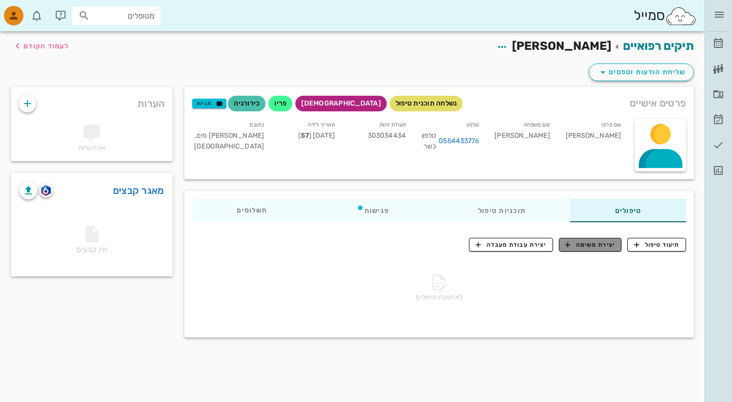
click at [580, 244] on span "יצירת משימה" at bounding box center [590, 245] width 50 height 9
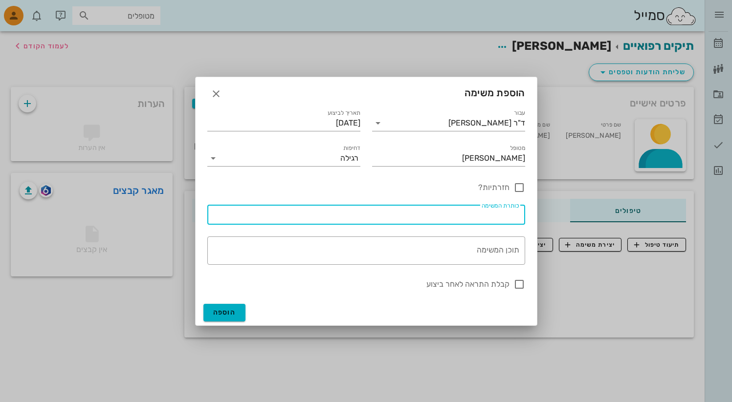
click at [486, 217] on input "כותרת המשימה" at bounding box center [366, 215] width 306 height 16
click at [514, 192] on div at bounding box center [519, 187] width 17 height 17
checkbox input "true"
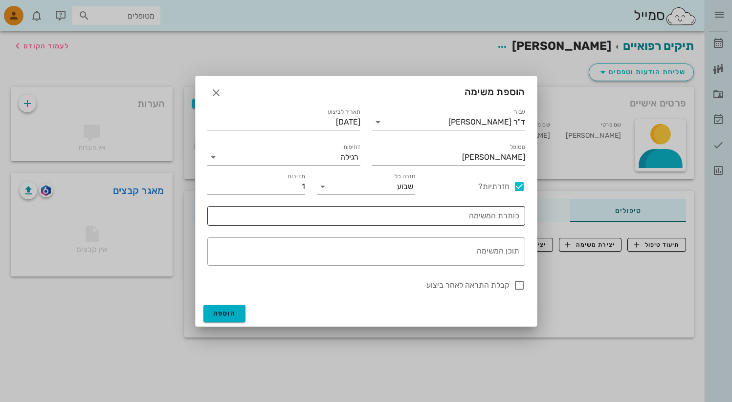
click at [501, 210] on div "כותרת המשימה" at bounding box center [366, 216] width 306 height 20
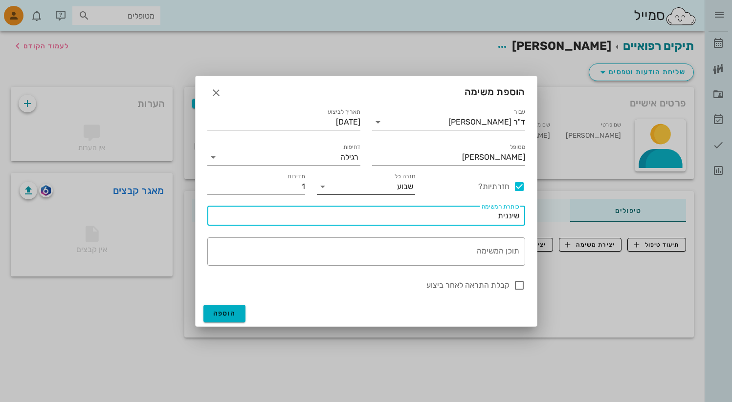
type input "שיננית"
click at [346, 186] on input "חזרה כל" at bounding box center [364, 187] width 66 height 16
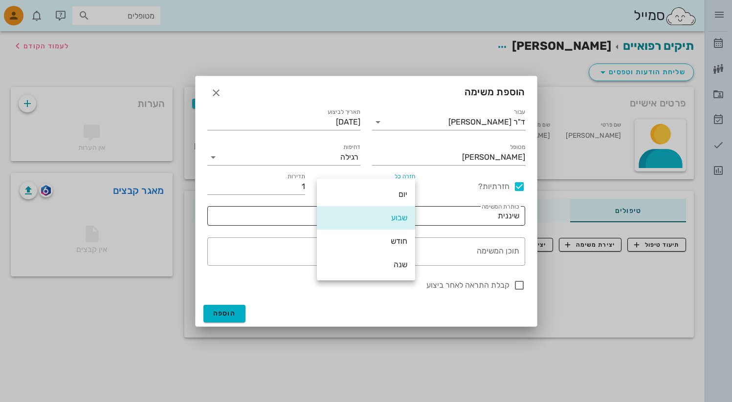
click at [379, 222] on div "שבוע" at bounding box center [366, 217] width 83 height 21
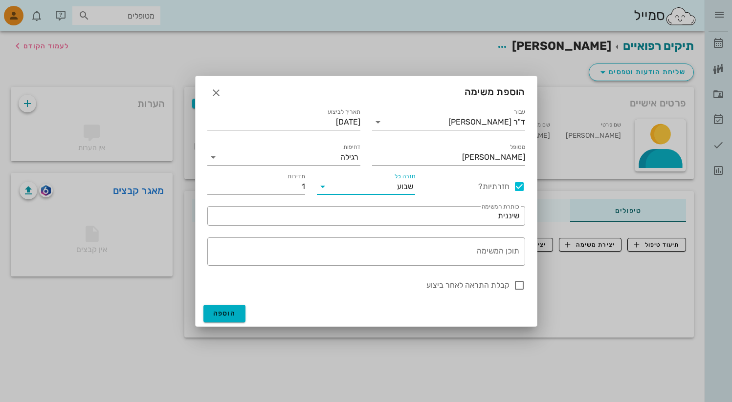
click at [376, 187] on input "חזרה כל" at bounding box center [364, 187] width 66 height 16
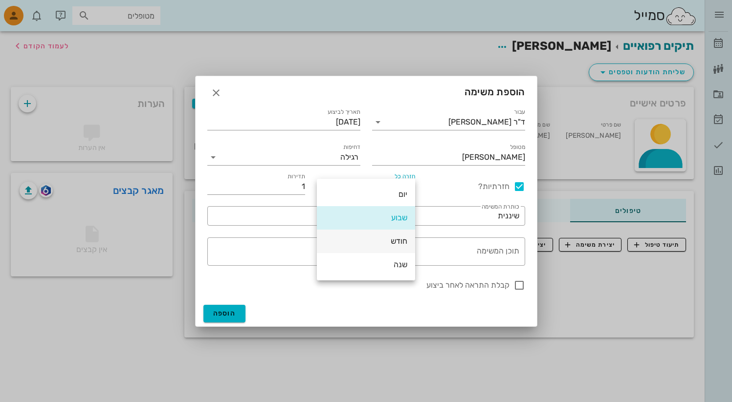
click at [377, 248] on div "חודש" at bounding box center [366, 241] width 83 height 21
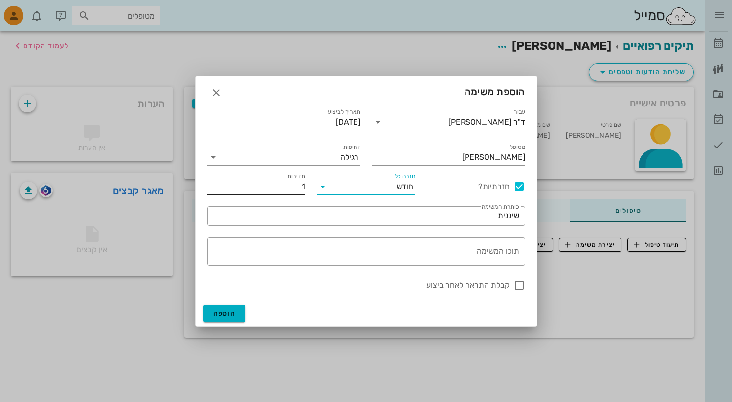
click at [286, 185] on input "1" at bounding box center [256, 187] width 98 height 16
click at [296, 184] on input "6" at bounding box center [256, 187] width 98 height 16
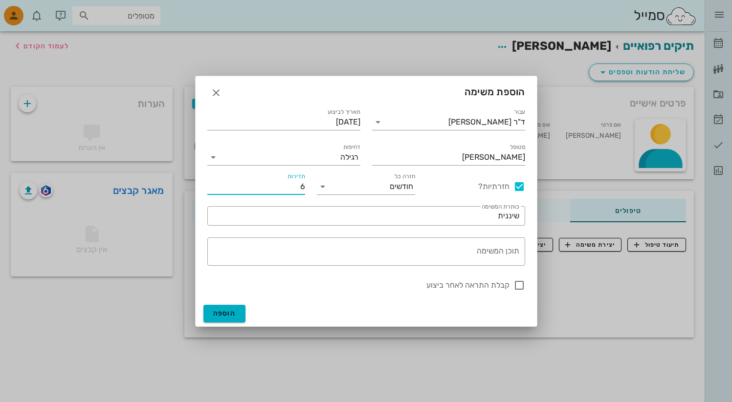
click at [296, 184] on input "6" at bounding box center [256, 187] width 98 height 16
type input "4"
click at [443, 190] on label "חזרתיות?" at bounding box center [468, 187] width 83 height 10
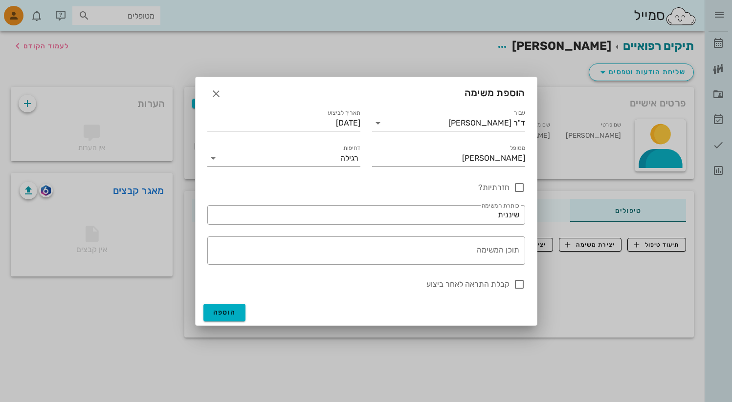
click at [485, 187] on label "חזרתיות?" at bounding box center [468, 188] width 83 height 10
checkbox input "true"
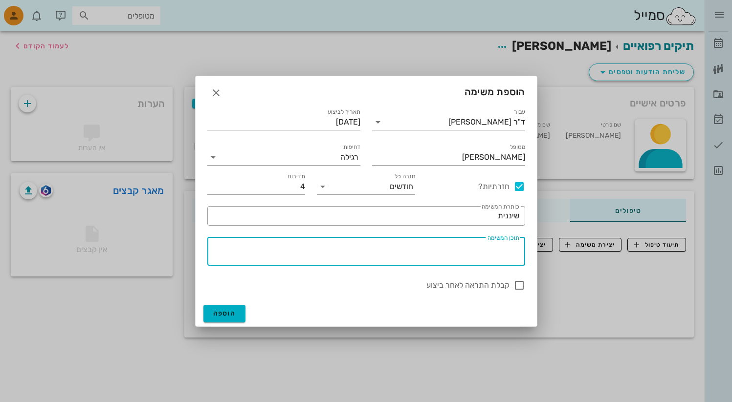
click at [396, 257] on textarea "תוכן המשימה" at bounding box center [364, 253] width 310 height 23
click at [424, 250] on textarea "ביקור שיננית וטיפול תקופתי HG" at bounding box center [364, 253] width 310 height 23
type textarea "ביקור שיננית וטיפול תקופתי OH"
click at [518, 286] on div at bounding box center [519, 285] width 17 height 17
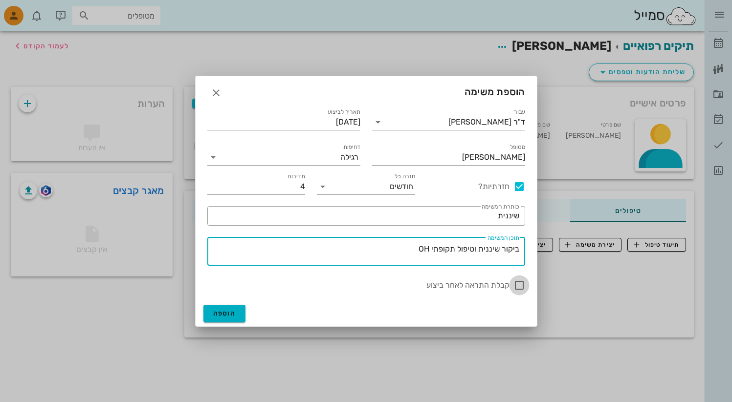
checkbox input "true"
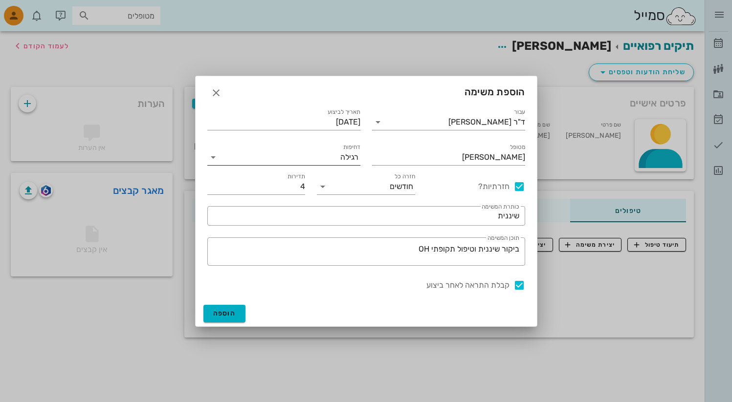
click at [335, 152] on input "דחיפות" at bounding box center [280, 158] width 119 height 16
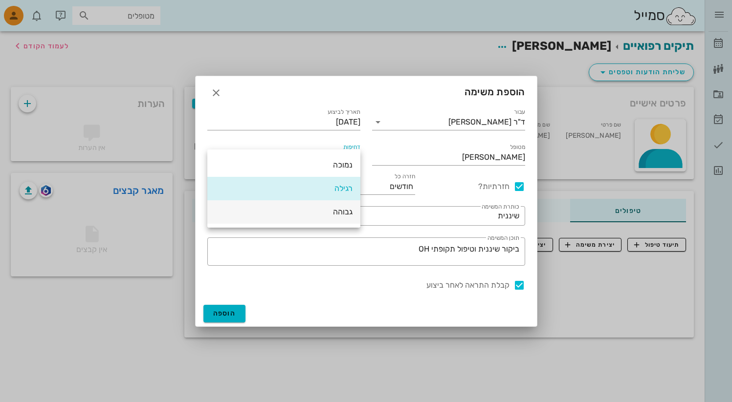
click at [331, 213] on div "גבוהה" at bounding box center [283, 211] width 137 height 9
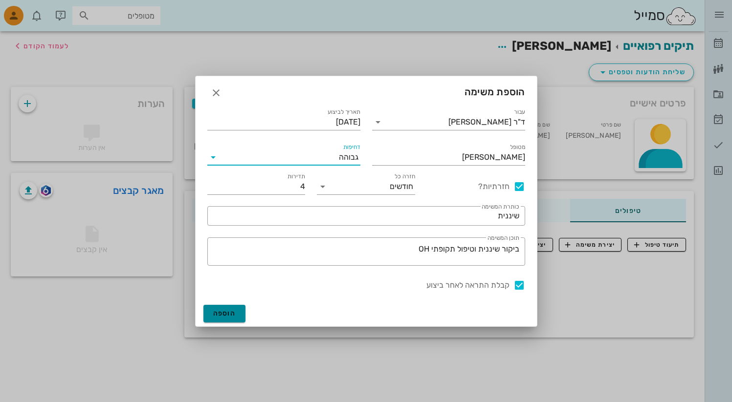
click at [229, 312] on span "הוספה" at bounding box center [224, 313] width 23 height 8
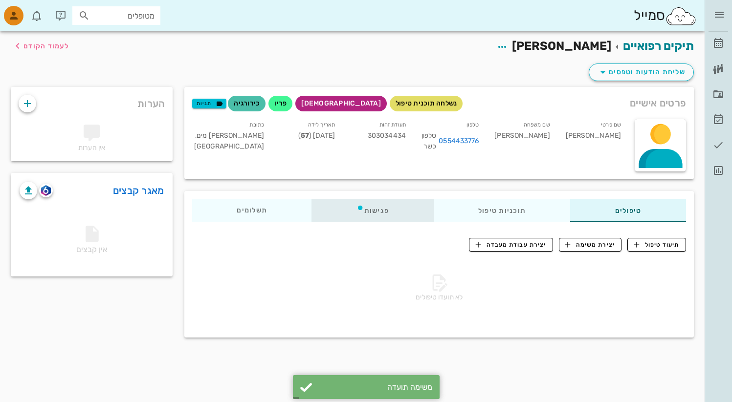
click at [385, 205] on div "פגישות" at bounding box center [373, 210] width 122 height 23
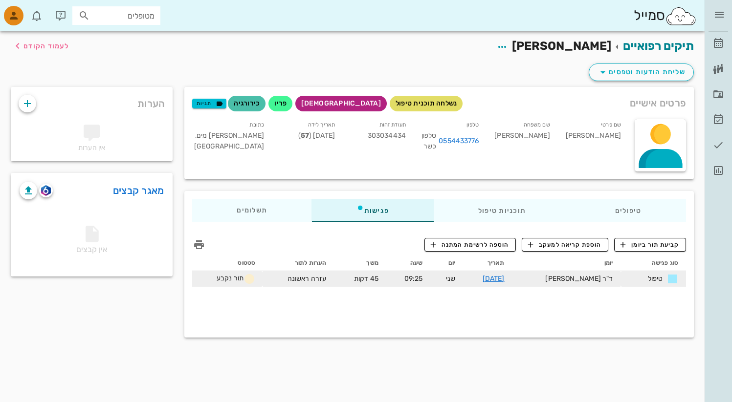
drag, startPoint x: 565, startPoint y: 273, endPoint x: 555, endPoint y: 274, distance: 9.8
click at [555, 274] on td "ד"ר [PERSON_NAME]" at bounding box center [566, 279] width 109 height 16
click at [431, 278] on td "09:25" at bounding box center [408, 279] width 44 height 16
click at [615, 282] on td "ד"ר [PERSON_NAME]" at bounding box center [566, 279] width 109 height 16
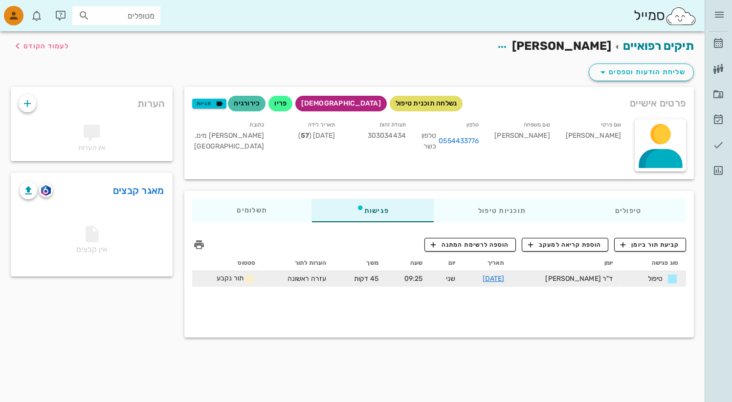
click at [615, 282] on td "ד"ר [PERSON_NAME]" at bounding box center [566, 279] width 109 height 16
click at [505, 276] on link "[DATE]" at bounding box center [494, 279] width 22 height 8
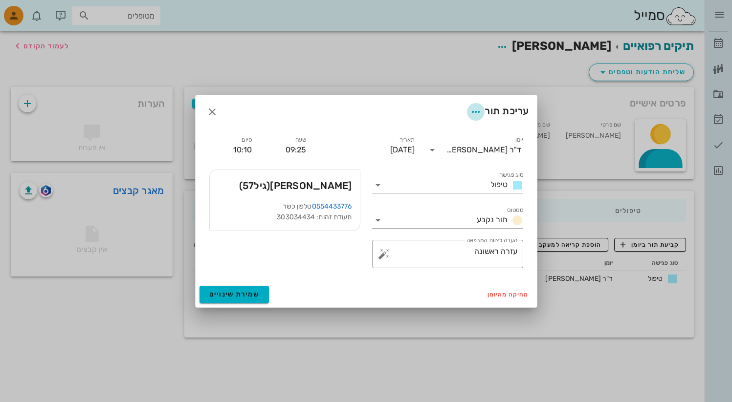
click at [472, 112] on icon "button" at bounding box center [476, 112] width 12 height 12
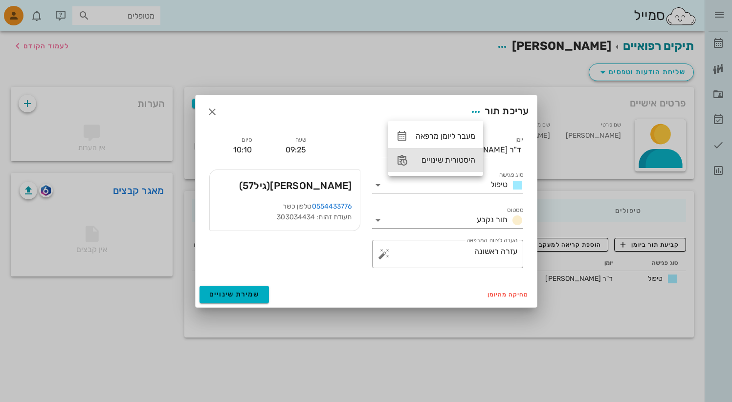
click at [444, 159] on div "היסטורית שינויים" at bounding box center [446, 159] width 60 height 9
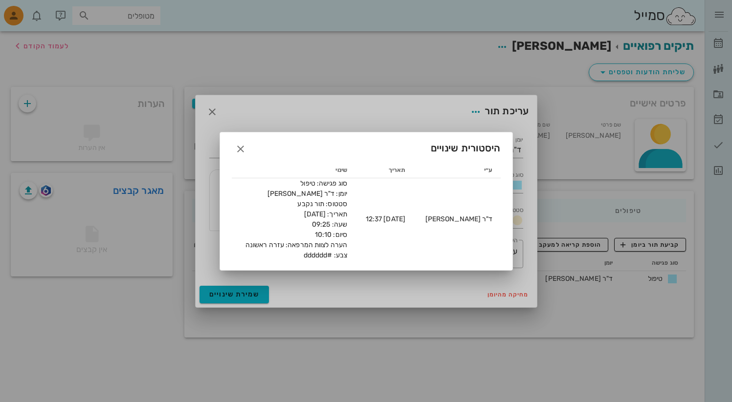
click at [373, 127] on div at bounding box center [366, 201] width 732 height 402
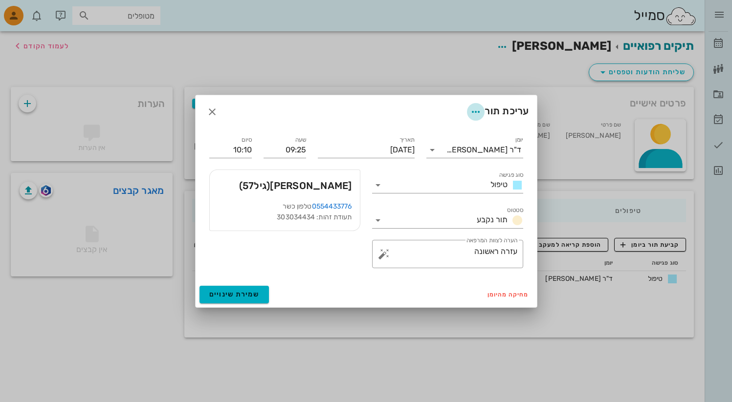
click at [470, 112] on icon "button" at bounding box center [476, 112] width 12 height 12
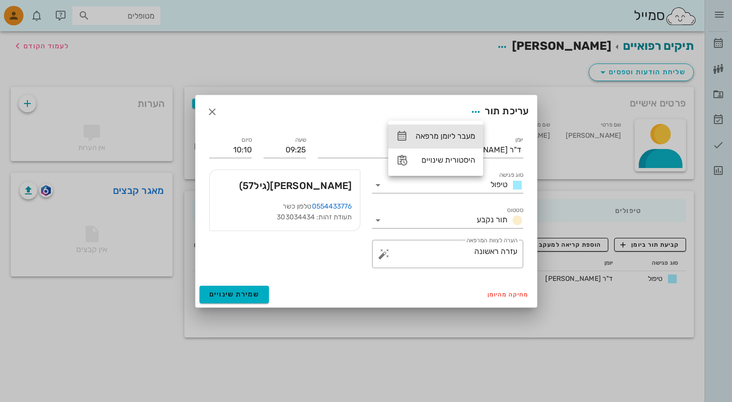
click at [438, 132] on div "מעבר ליומן מרפאה" at bounding box center [446, 136] width 60 height 9
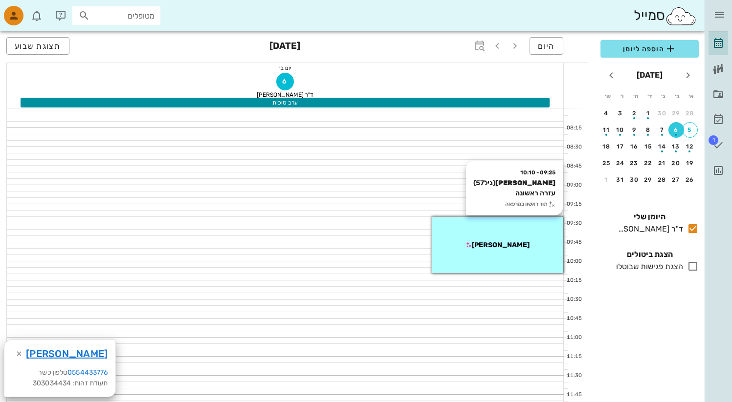
click at [514, 251] on div "09:25 - 10:10 [PERSON_NAME] (גיל 57 ) עזרה ראשונה תור ראשון במרפאה [PERSON_NAME]" at bounding box center [497, 245] width 131 height 56
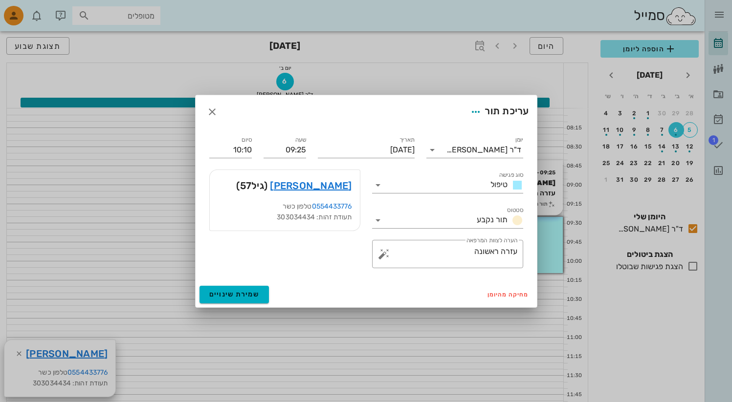
click at [514, 251] on div at bounding box center [366, 201] width 732 height 402
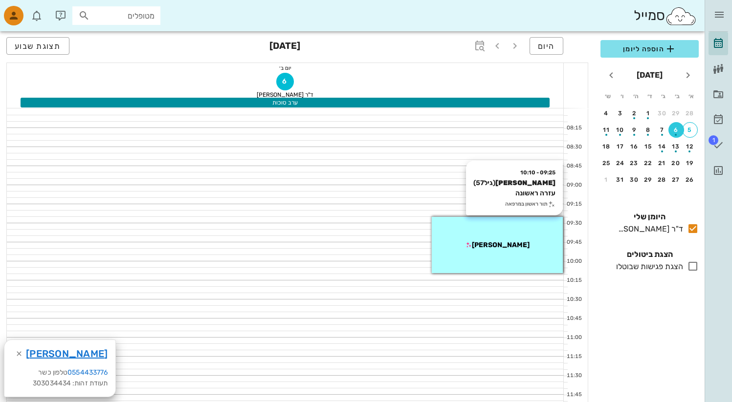
click at [514, 251] on div "09:25 - 10:10 [PERSON_NAME] (גיל 57 ) עזרה ראשונה תור ראשון במרפאה [PERSON_NAME]" at bounding box center [497, 245] width 131 height 56
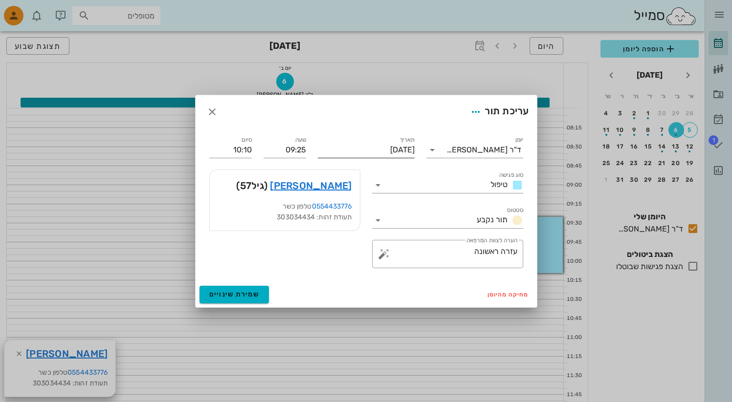
click at [351, 153] on input "[DATE]" at bounding box center [366, 150] width 97 height 16
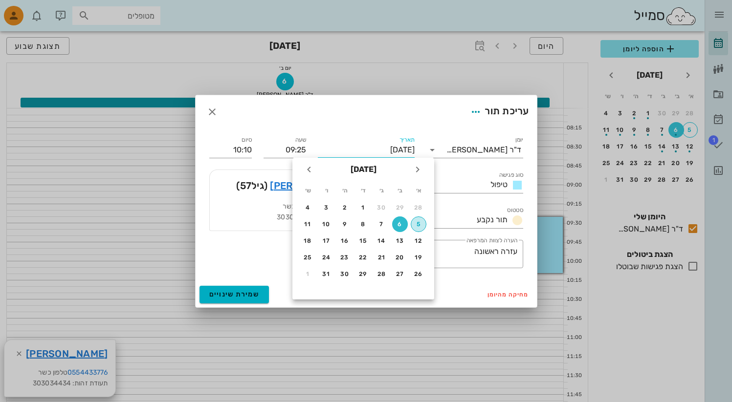
click at [419, 227] on div "5" at bounding box center [418, 224] width 15 height 7
type input "[DATE]"
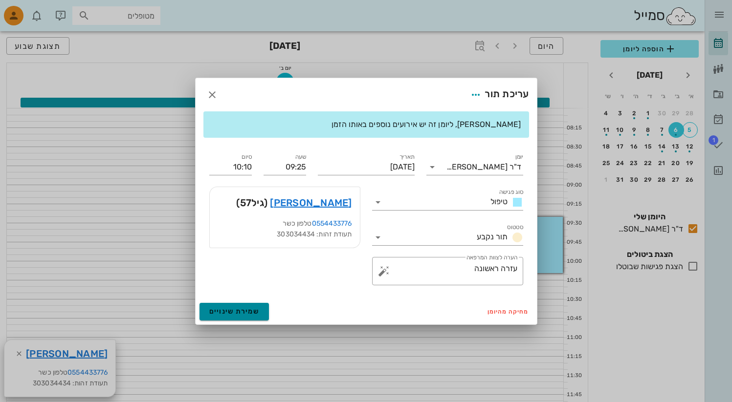
click at [242, 311] on span "שמירת שינויים" at bounding box center [234, 312] width 50 height 8
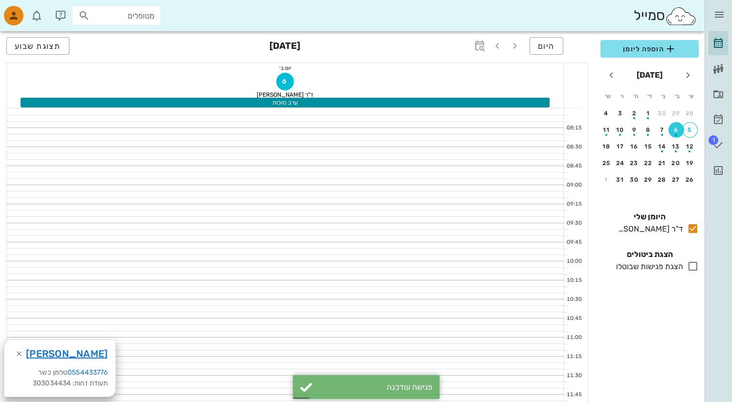
click at [60, 362] on div "[PERSON_NAME]" at bounding box center [59, 353] width 111 height 27
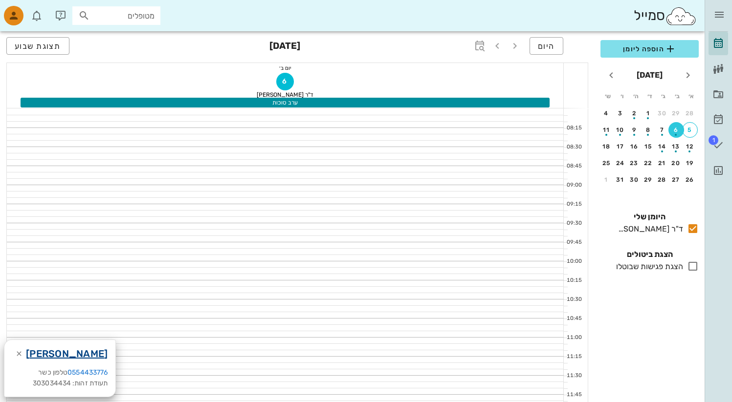
click at [70, 356] on link "[PERSON_NAME]" at bounding box center [67, 354] width 82 height 16
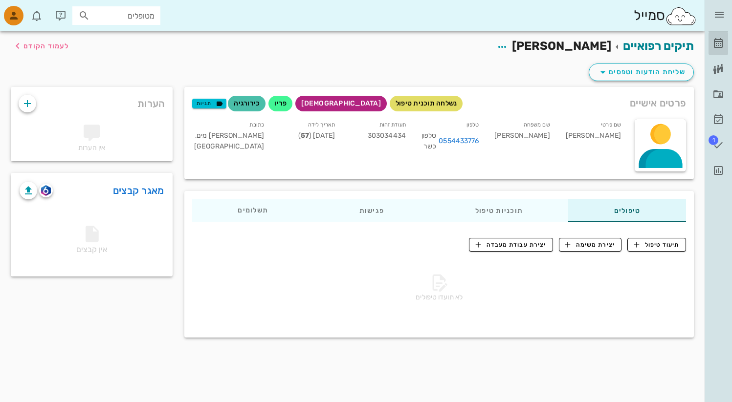
click at [713, 36] on link "[PERSON_NAME]" at bounding box center [718, 43] width 20 height 23
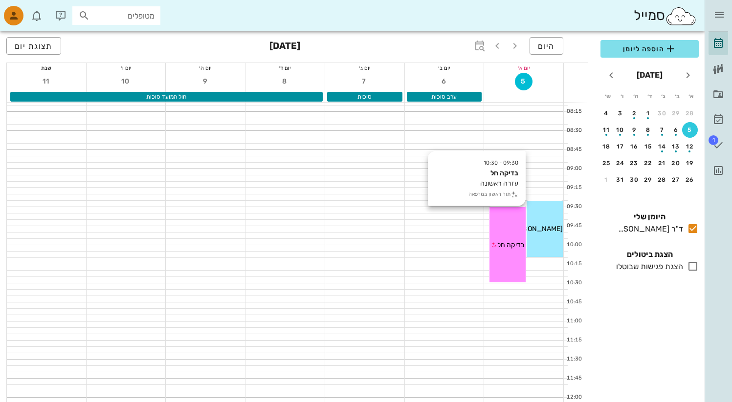
click at [504, 218] on div "09:30 - 10:30 בדיקה חל עזרה ראשונה תור ראשון במרפאה בדיקה חל" at bounding box center [507, 244] width 36 height 75
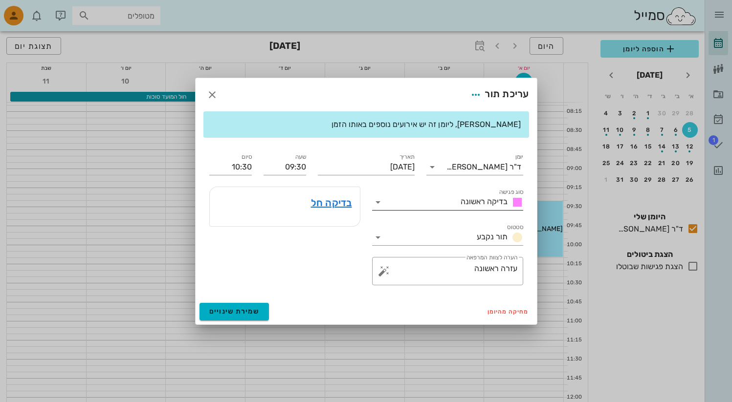
click at [372, 197] on icon at bounding box center [378, 203] width 12 height 12
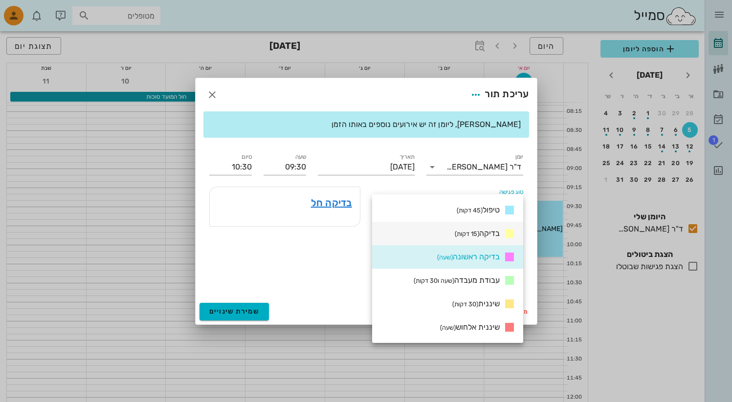
click at [425, 234] on div "בדיקה (15 דקות)" at bounding box center [447, 233] width 151 height 23
type input "09:45"
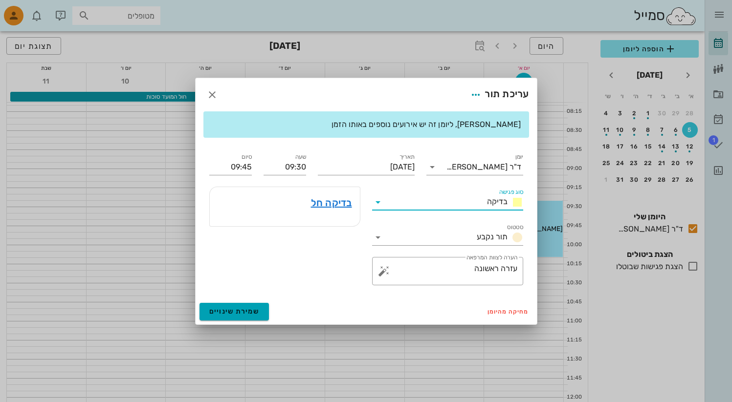
click at [222, 312] on span "שמירת שינויים" at bounding box center [234, 312] width 50 height 8
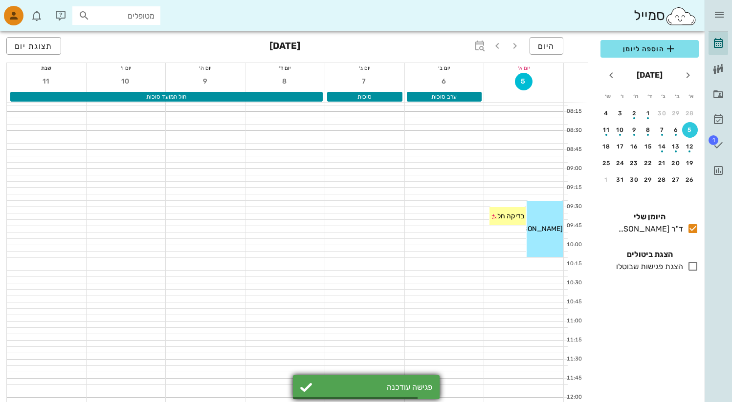
click at [318, 385] on div "פגישה עודכנה" at bounding box center [374, 387] width 115 height 9
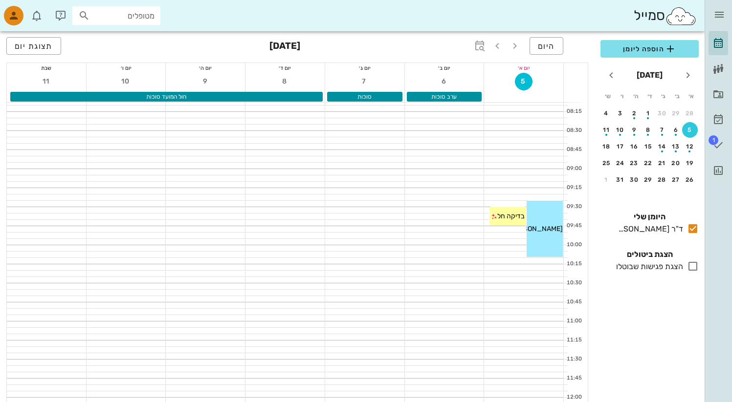
drag, startPoint x: 511, startPoint y: 216, endPoint x: 379, endPoint y: 197, distance: 133.4
drag, startPoint x: 505, startPoint y: 223, endPoint x: 338, endPoint y: 263, distance: 171.8
drag, startPoint x: 546, startPoint y: 208, endPoint x: 534, endPoint y: 110, distance: 98.5
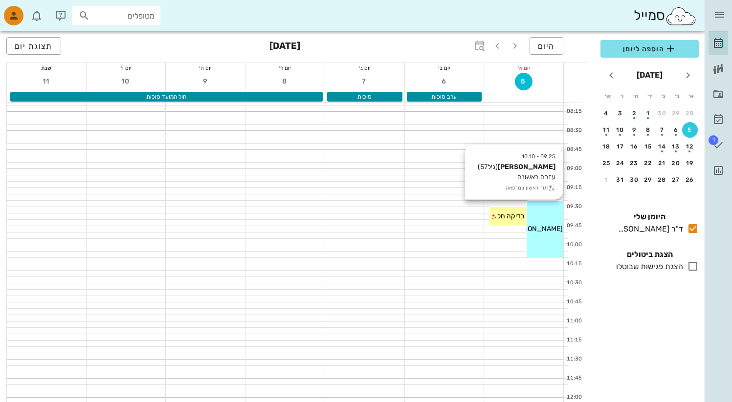
click at [545, 211] on div "09:25 - 10:10 [PERSON_NAME] (גיל 57 ) עזרה ראשונה תור ראשון במרפאה [PERSON_NAME]" at bounding box center [545, 229] width 36 height 56
click at [544, 212] on div "09:25 - 10:10 [PERSON_NAME] (גיל 57 ) עזרה ראשונה תור ראשון במרפאה [PERSON_NAME]" at bounding box center [545, 229] width 36 height 56
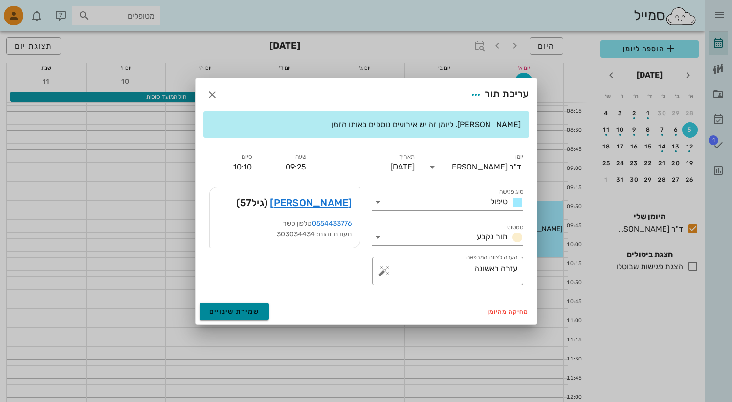
click at [245, 318] on button "שמירת שינויים" at bounding box center [234, 312] width 70 height 18
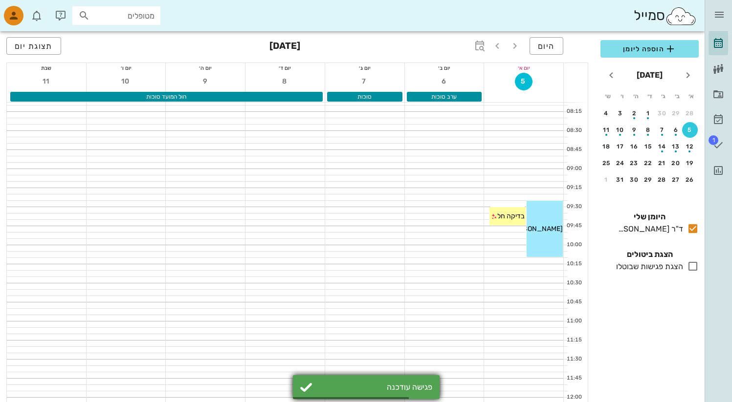
click at [384, 384] on div "פגישה עודכנה" at bounding box center [374, 387] width 115 height 9
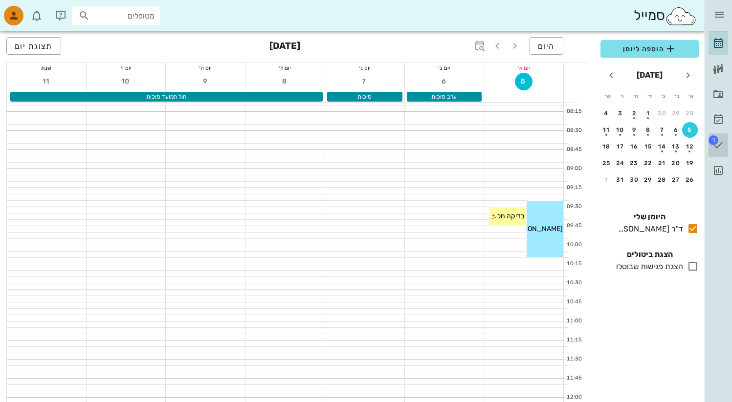
click at [714, 144] on span "1" at bounding box center [713, 140] width 10 height 10
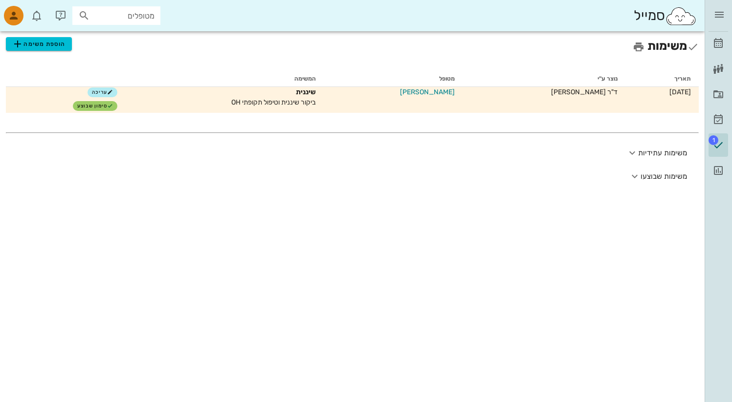
click at [116, 17] on input "מטופלים" at bounding box center [123, 15] width 63 height 13
type input "f"
type input "[PERSON_NAME]"
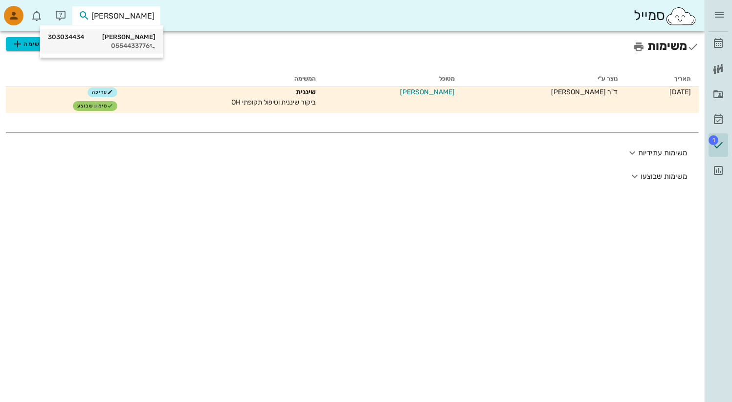
click at [52, 43] on div "0554433776" at bounding box center [102, 46] width 108 height 8
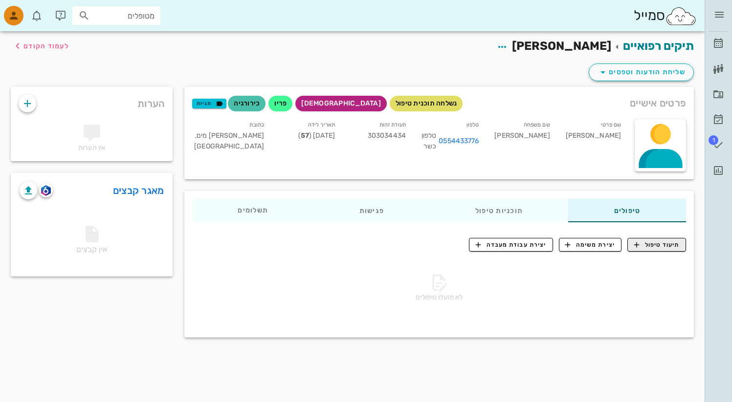
click at [655, 243] on span "תיעוד טיפול" at bounding box center [656, 245] width 45 height 9
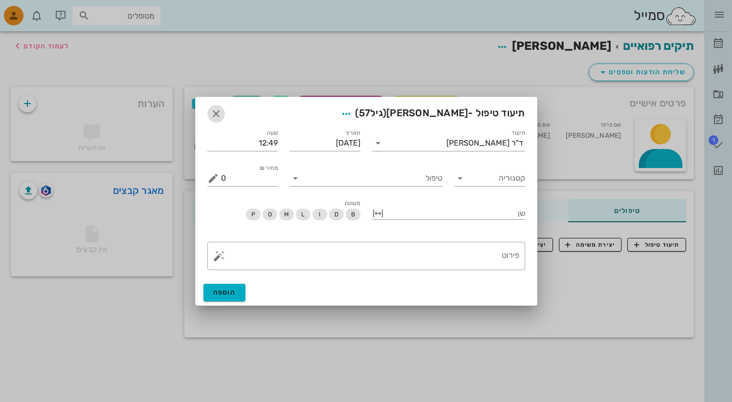
click at [214, 111] on icon "button" at bounding box center [216, 114] width 12 height 12
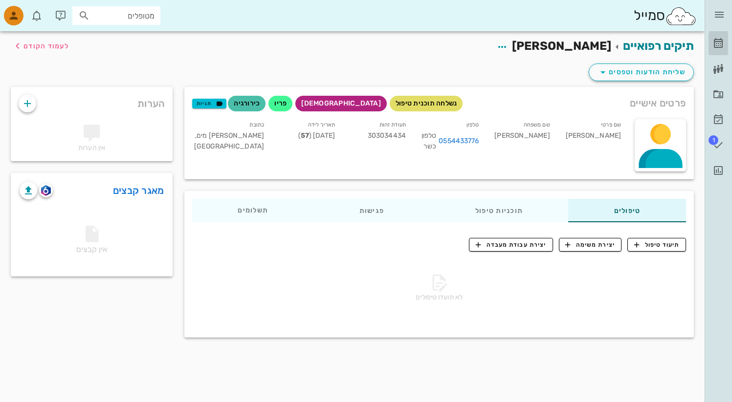
click at [722, 43] on icon at bounding box center [718, 44] width 12 height 12
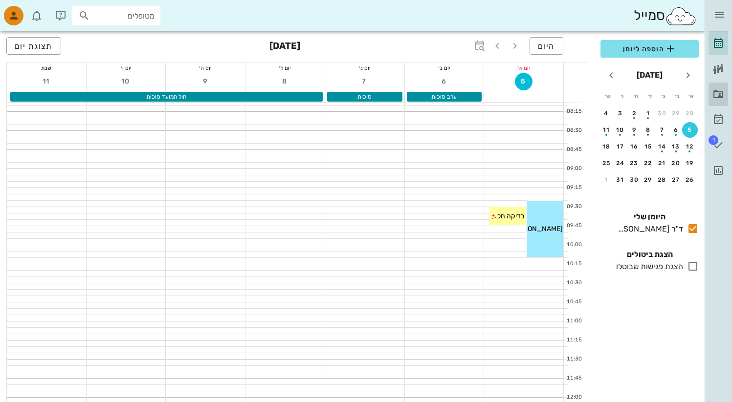
click at [720, 95] on icon at bounding box center [718, 94] width 12 height 12
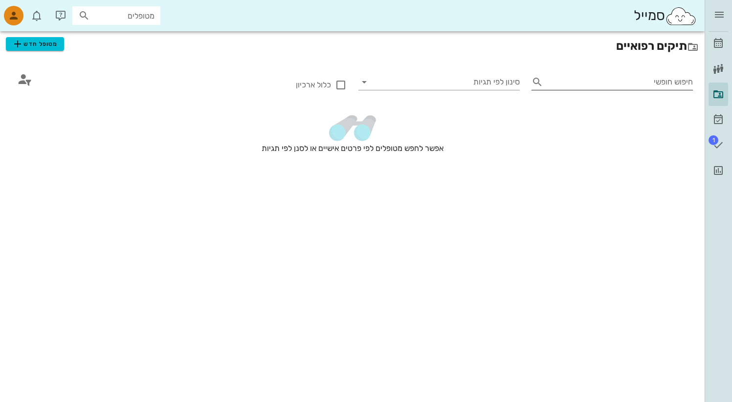
click at [596, 78] on input "חיפוש חופשי" at bounding box center [620, 82] width 146 height 16
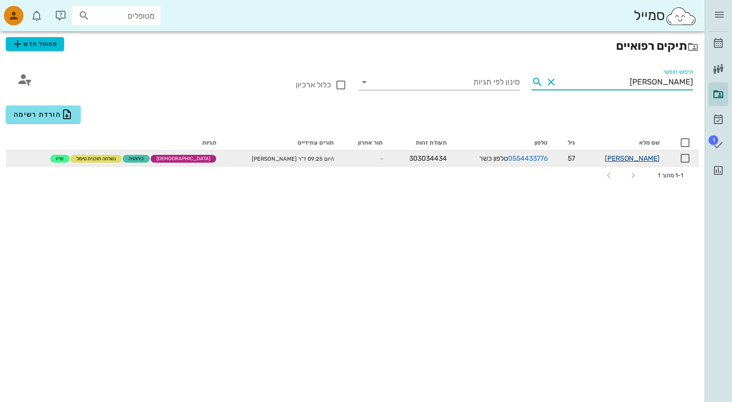
type input "[PERSON_NAME]"
click at [649, 159] on link "[PERSON_NAME]" at bounding box center [632, 158] width 55 height 8
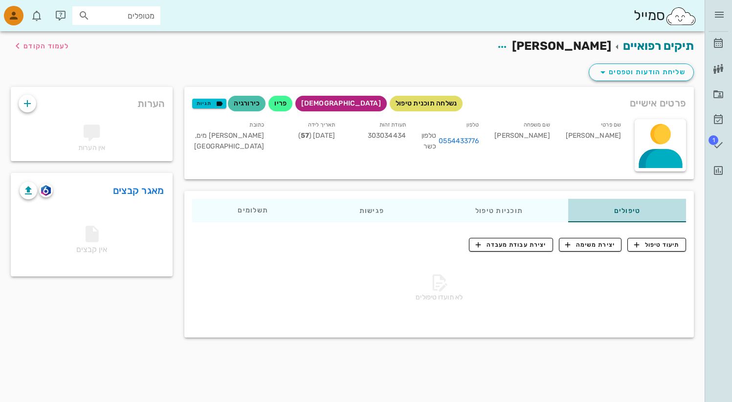
click at [612, 216] on div "טיפולים" at bounding box center [627, 210] width 117 height 23
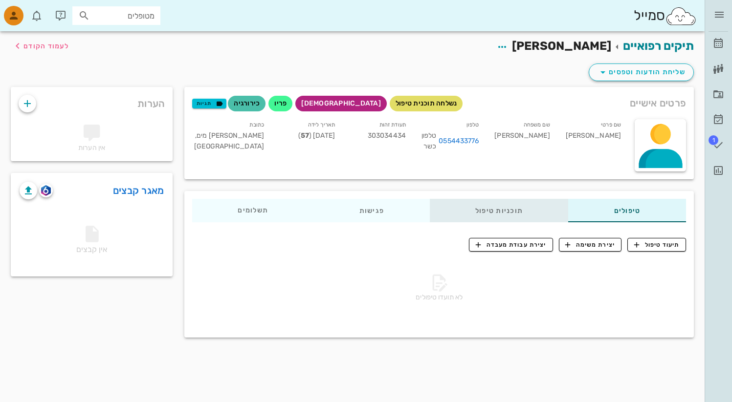
click at [514, 211] on div "תוכניות טיפול" at bounding box center [499, 210] width 139 height 23
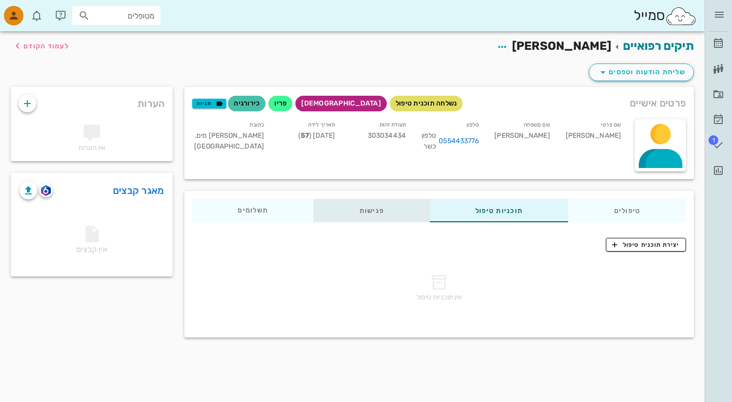
click at [423, 207] on div "פגישות" at bounding box center [372, 210] width 116 height 23
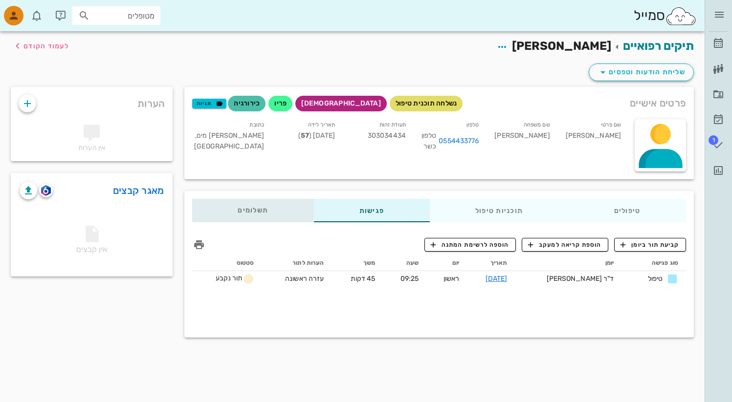
click at [264, 213] on span "תשלומים 0₪" at bounding box center [253, 210] width 30 height 7
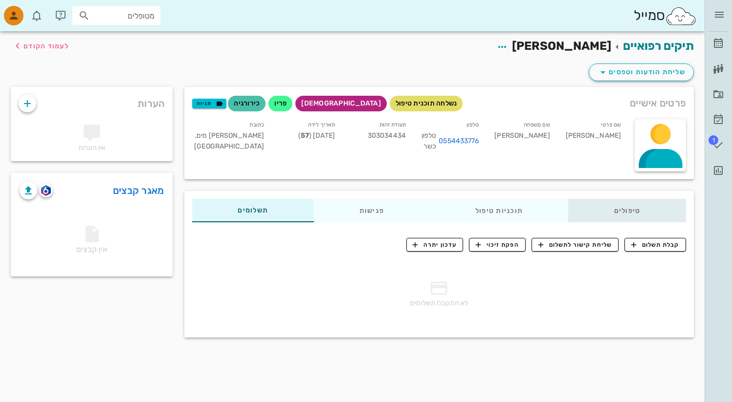
click at [648, 210] on div "טיפולים" at bounding box center [627, 210] width 117 height 23
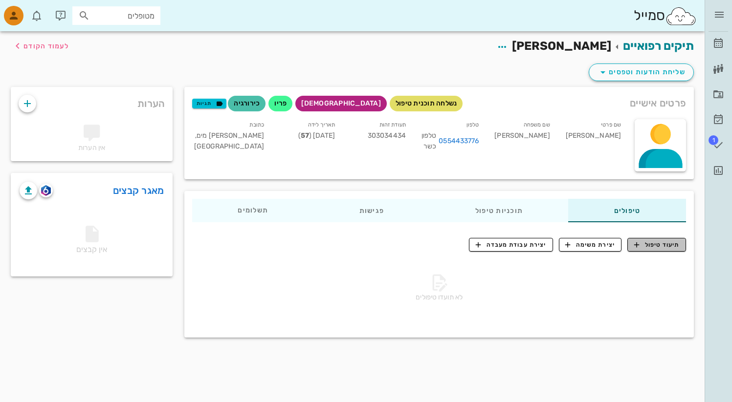
click at [660, 246] on span "תיעוד טיפול" at bounding box center [656, 245] width 45 height 9
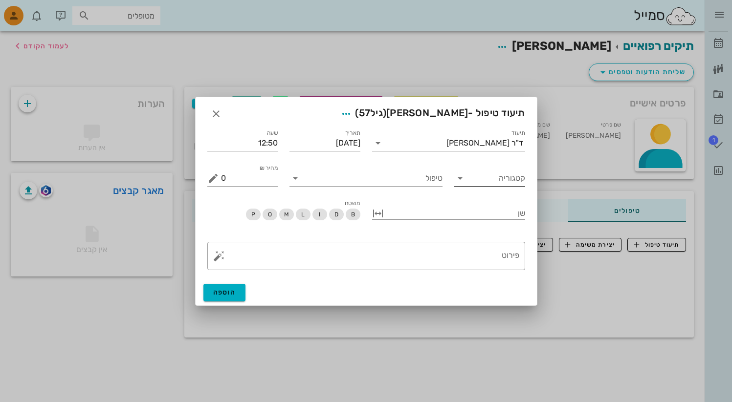
click at [465, 184] on div "קטגוריה" at bounding box center [489, 179] width 71 height 16
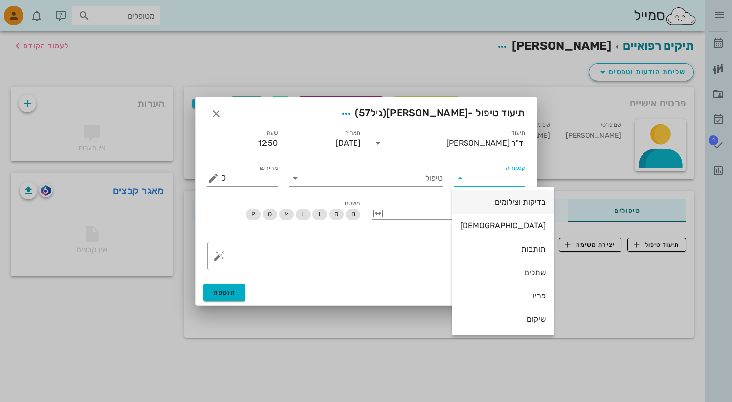
click at [493, 201] on div "בדיקות וצילומים" at bounding box center [503, 202] width 86 height 9
type input "בדיקות וצילומים"
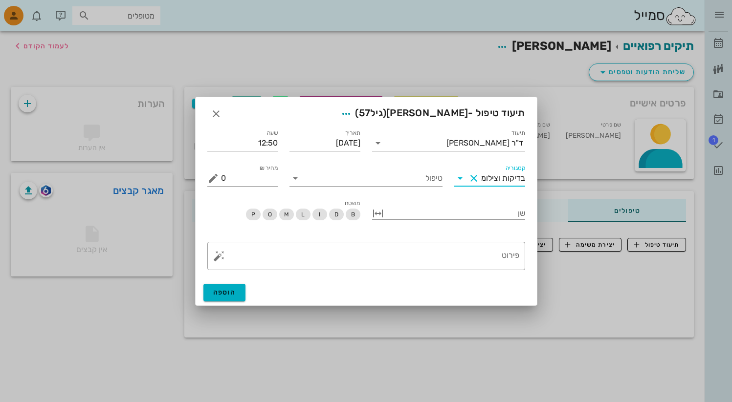
click at [492, 180] on input "בדיקות וצילומים" at bounding box center [504, 179] width 44 height 16
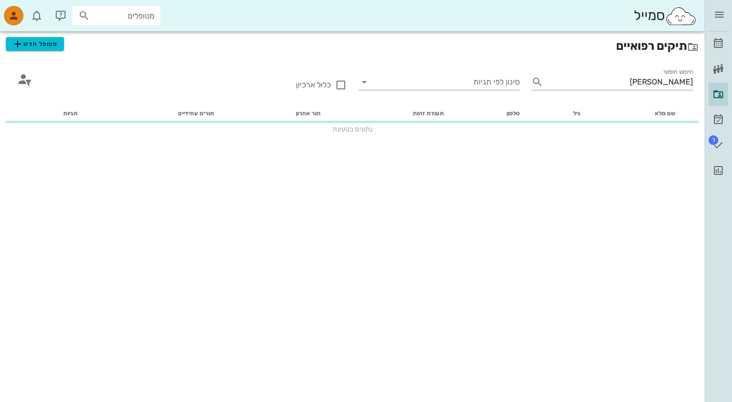
click at [504, 251] on div "תיקים רפואיים מטופל חדש חיפוש חופשי [PERSON_NAME] לפי תגיות כלול ארכיון שם מלא …" at bounding box center [352, 216] width 705 height 371
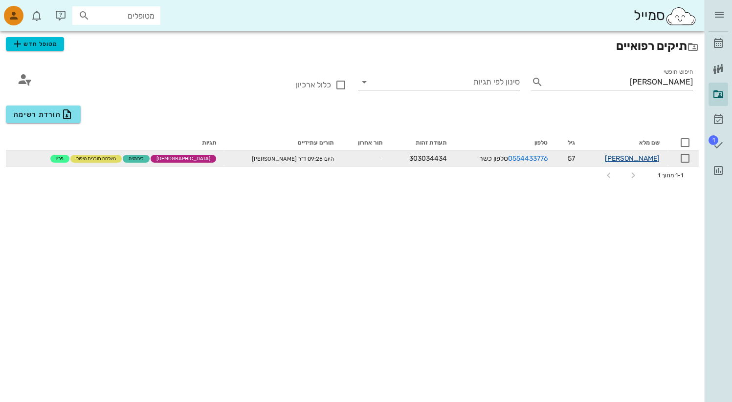
click at [650, 160] on link "[PERSON_NAME]" at bounding box center [632, 158] width 55 height 8
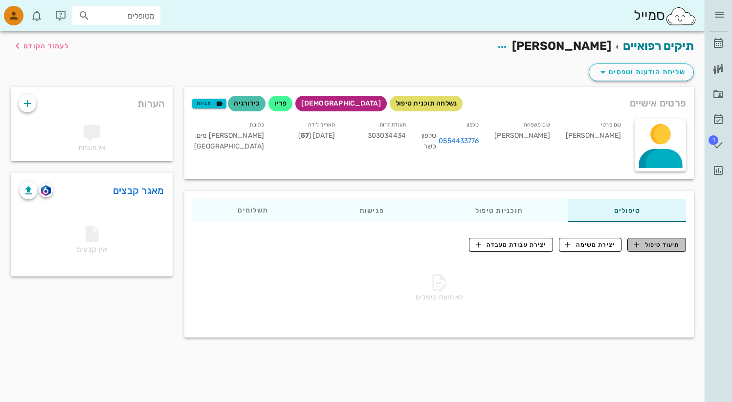
click at [640, 241] on icon "button" at bounding box center [636, 245] width 9 height 9
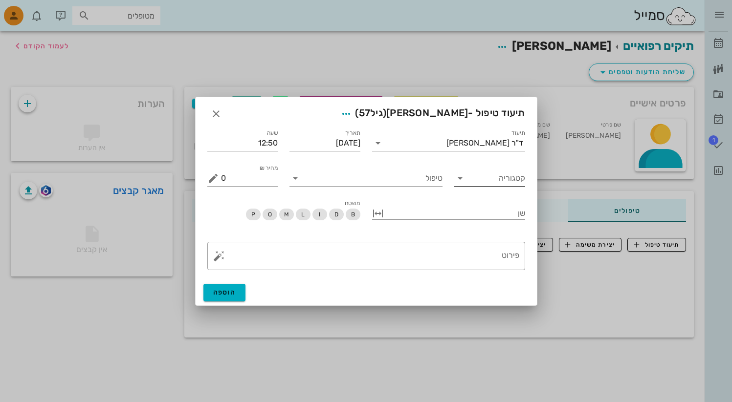
click at [463, 174] on icon at bounding box center [460, 179] width 12 height 12
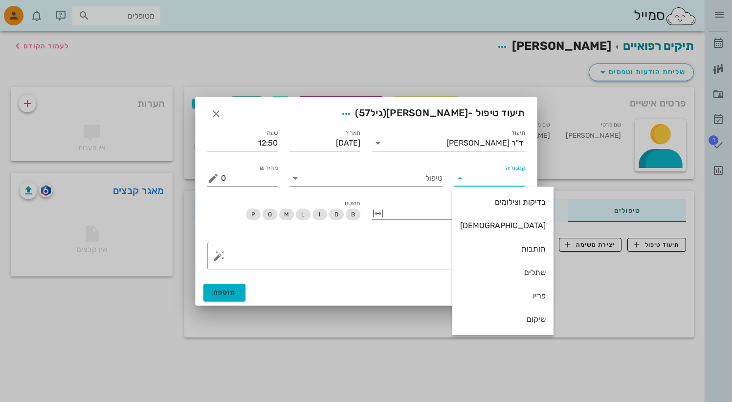
click at [464, 165] on div "קטגוריה" at bounding box center [489, 176] width 71 height 22
click at [474, 173] on input "קטגוריה" at bounding box center [497, 179] width 55 height 16
click at [424, 163] on div "טיפול" at bounding box center [366, 174] width 165 height 35
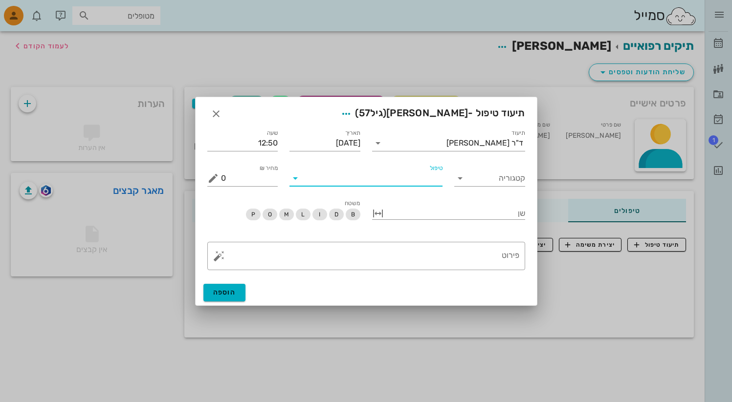
click at [310, 180] on input "טיפול" at bounding box center [372, 179] width 139 height 16
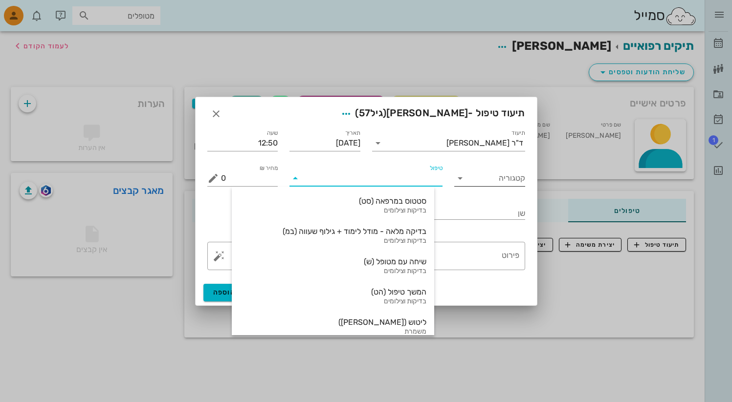
click at [463, 176] on icon at bounding box center [460, 179] width 12 height 12
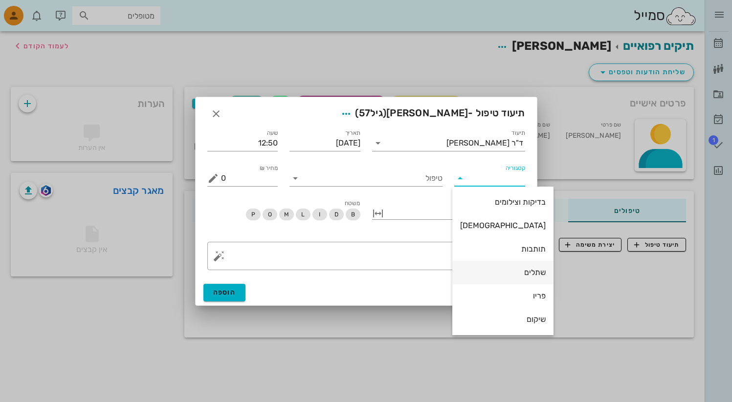
click at [492, 273] on div "שתלים" at bounding box center [503, 272] width 86 height 9
type input "שתלים"
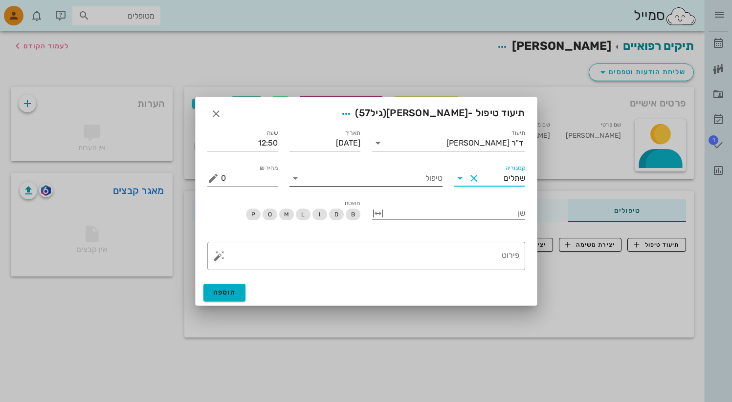
click at [375, 179] on input "טיפול" at bounding box center [372, 179] width 139 height 16
type input "ס"
type input "mis"
click at [395, 162] on div "טיפול mis" at bounding box center [366, 174] width 165 height 35
click at [390, 172] on input "טיפול" at bounding box center [372, 179] width 139 height 16
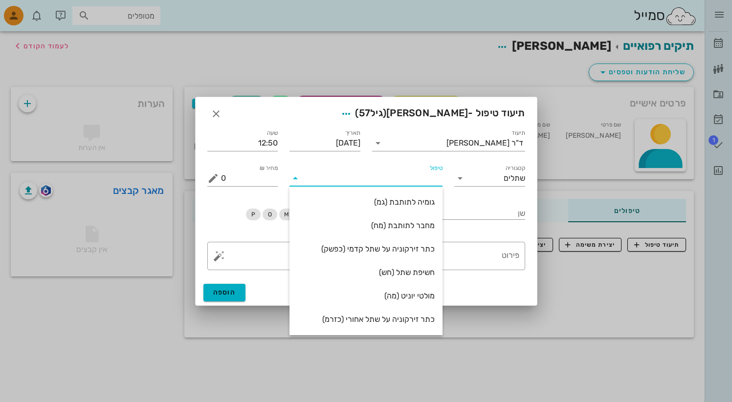
type input "9"
type input "2"
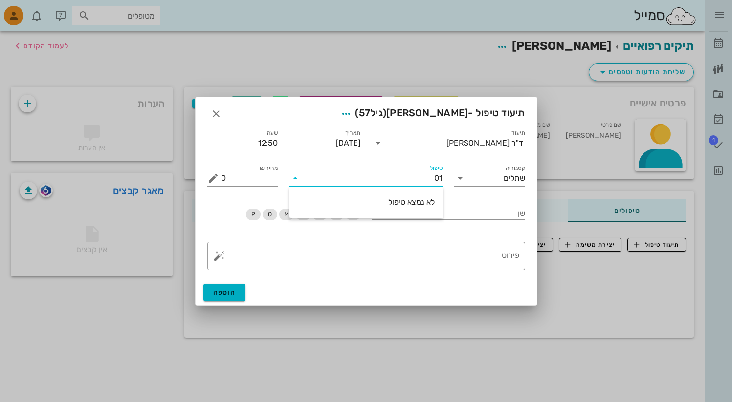
type input "0"
type input "1"
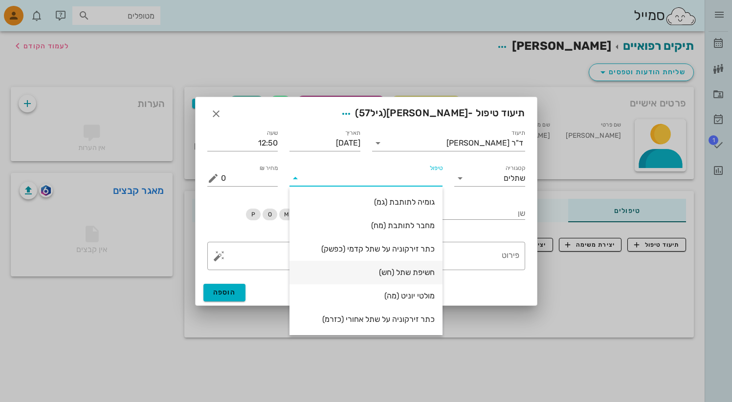
click at [414, 274] on div "חשיפת שתל (חש)" at bounding box center [365, 272] width 137 height 9
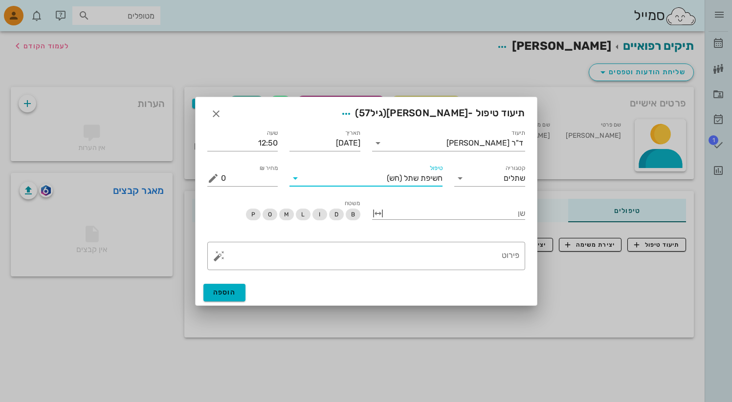
click at [372, 179] on input "טיפול" at bounding box center [345, 179] width 84 height 16
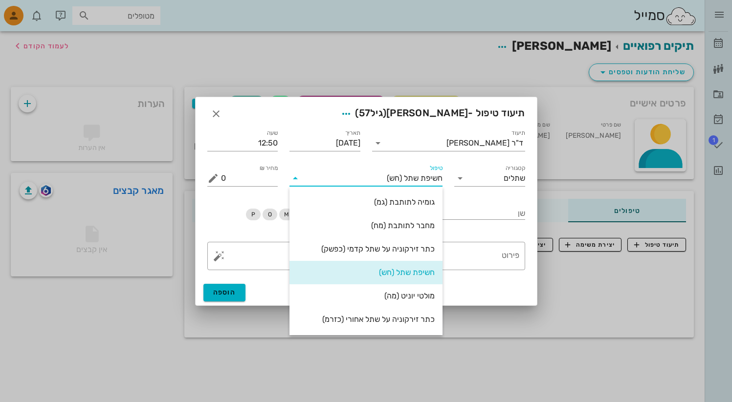
click at [372, 179] on input "טיפול" at bounding box center [345, 179] width 84 height 16
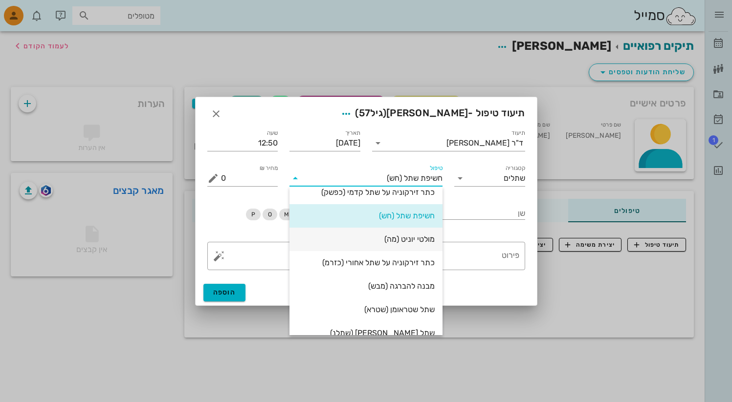
scroll to position [57, 0]
click at [387, 260] on div "כתר זירקוניה על שתל אחורי (כזרמ)" at bounding box center [365, 262] width 137 height 9
type input "3100"
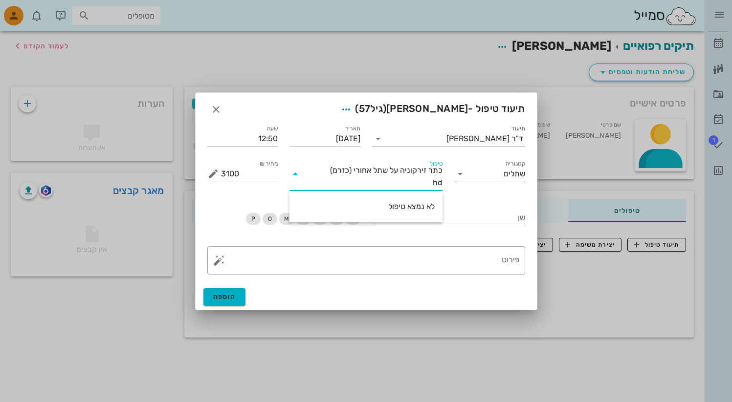
type input "h"
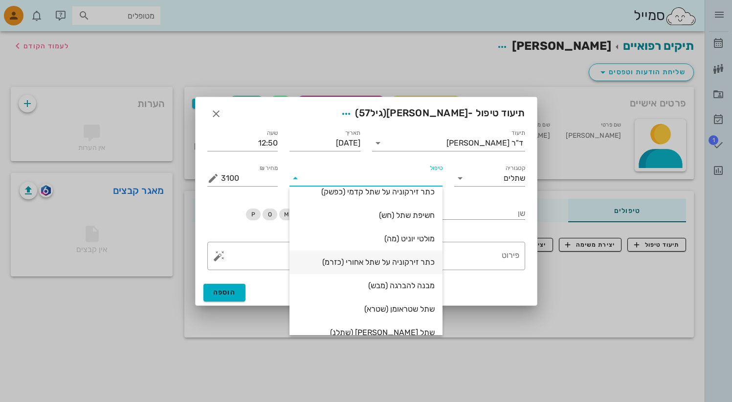
click at [409, 273] on div "כתר זירקוניה על שתל אחורי (כזרמ)" at bounding box center [365, 262] width 137 height 21
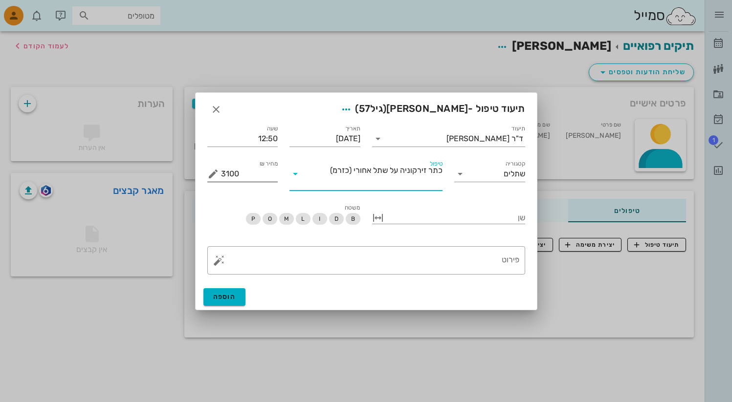
click at [243, 171] on input "3100" at bounding box center [249, 174] width 57 height 16
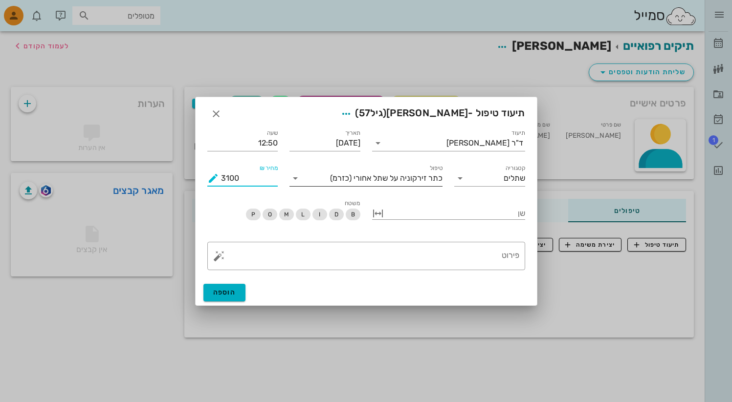
click at [319, 182] on input "טיפול" at bounding box center [316, 179] width 27 height 16
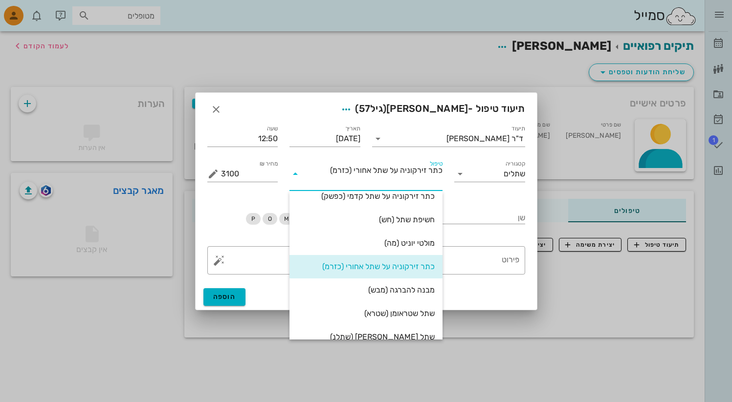
click at [404, 154] on div "גומיה לתותבת (גמ)" at bounding box center [365, 149] width 137 height 9
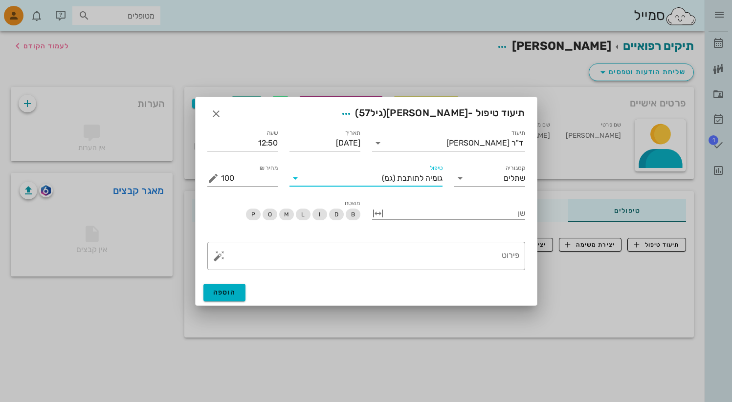
click at [348, 174] on input "טיפול" at bounding box center [342, 179] width 79 height 16
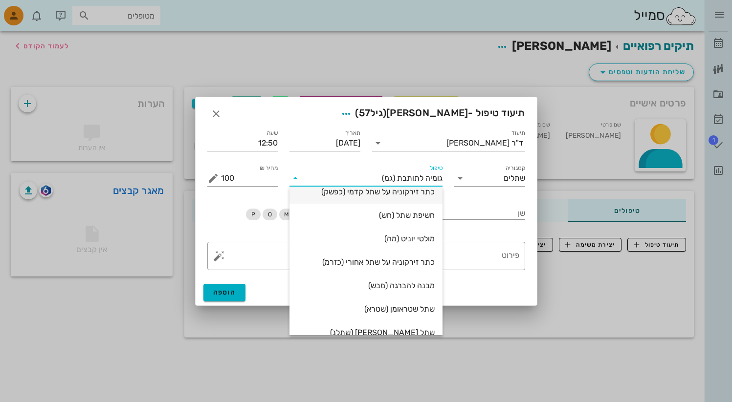
click at [365, 197] on div "כתר זירקוניה על שתל קדמי (כפשק)" at bounding box center [365, 191] width 137 height 9
type input "3100"
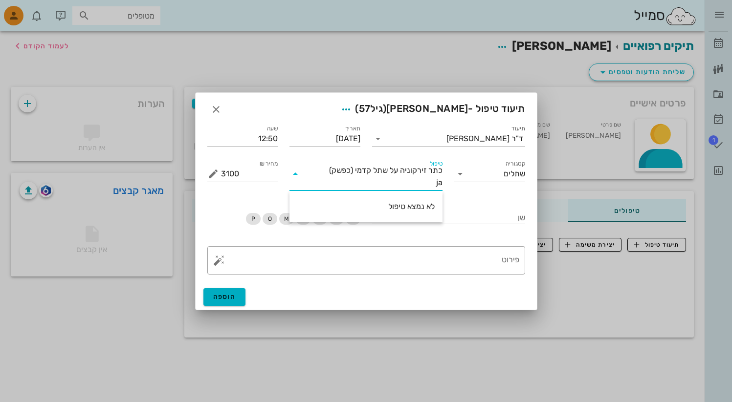
type input "j"
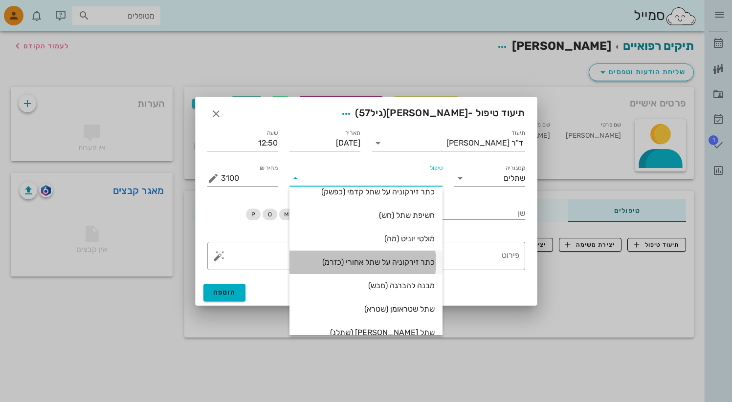
click at [405, 273] on div "כתר זירקוניה על שתל אחורי (כזרמ)" at bounding box center [365, 262] width 137 height 21
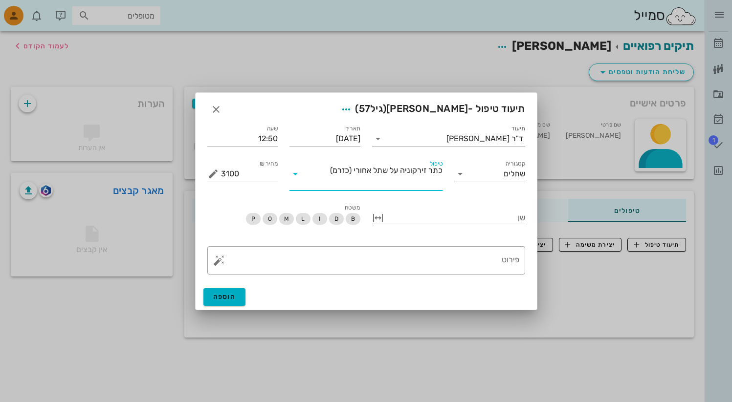
type input "ח"
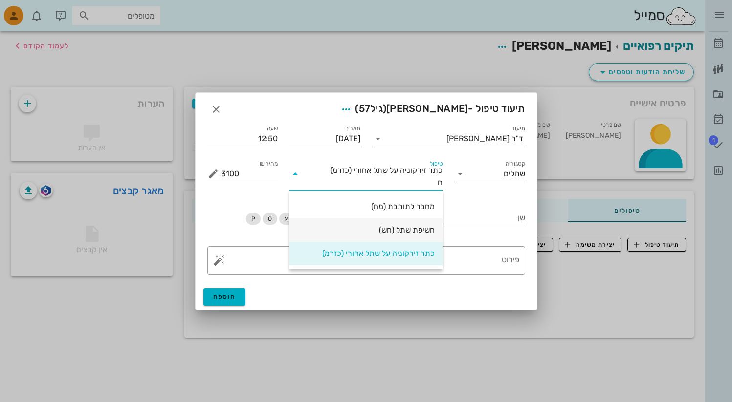
click at [419, 231] on div "חשיפת שתל (חש)" at bounding box center [365, 229] width 137 height 9
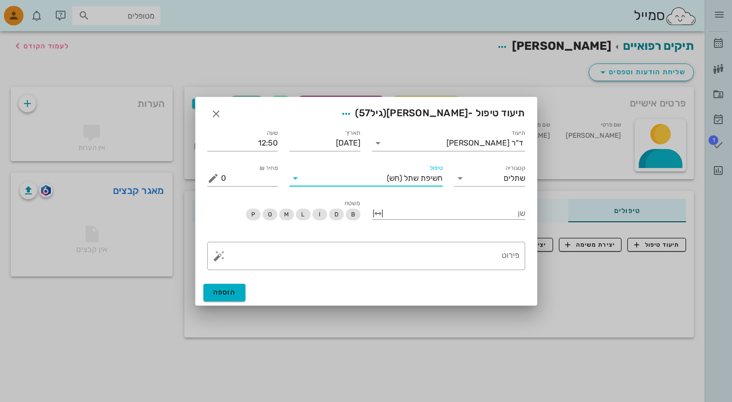
click at [297, 176] on icon at bounding box center [295, 179] width 12 height 12
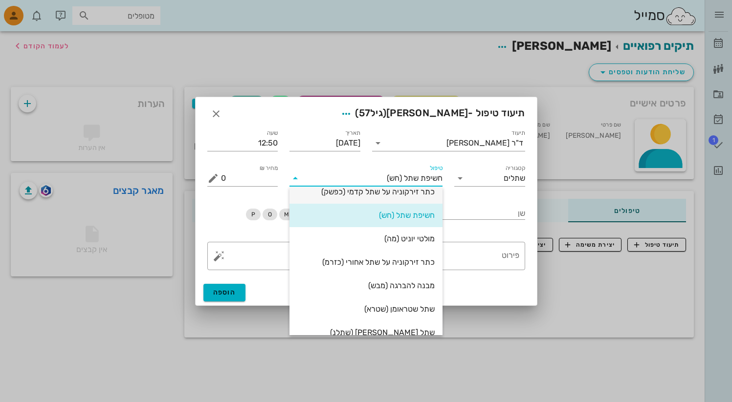
click at [331, 197] on div "כתר זירקוניה על שתל קדמי (כפשק)" at bounding box center [365, 191] width 137 height 9
type input "3100"
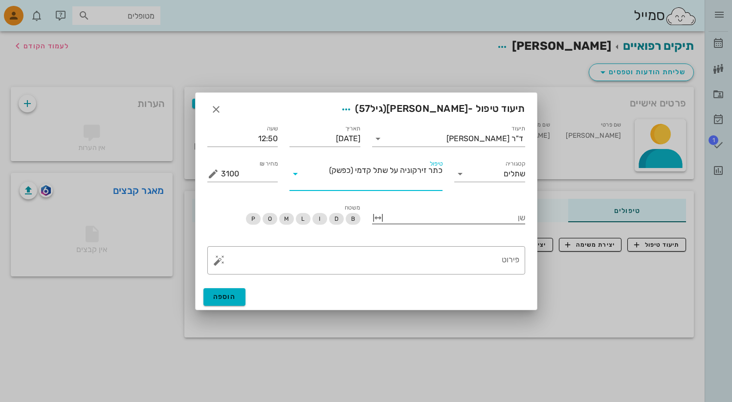
click at [456, 217] on div at bounding box center [455, 217] width 139 height 13
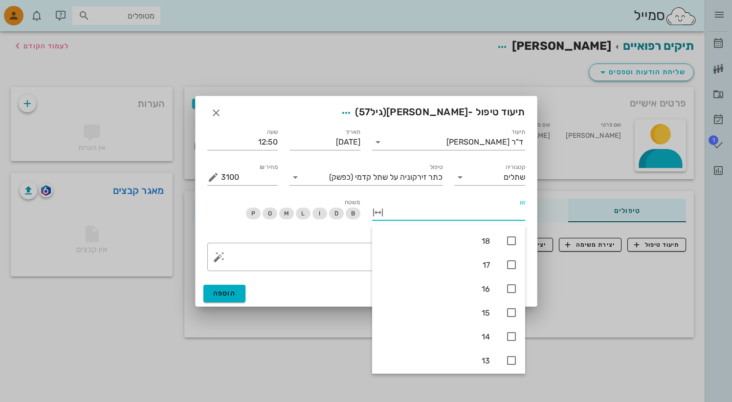
click at [376, 212] on button "button" at bounding box center [378, 213] width 12 height 12
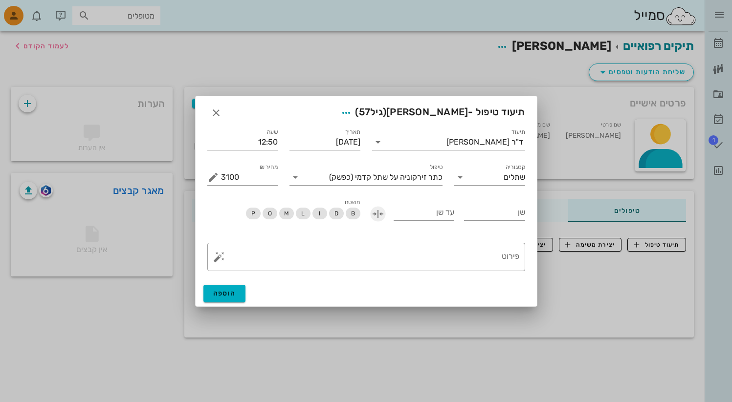
click at [376, 212] on button "button" at bounding box center [378, 214] width 12 height 12
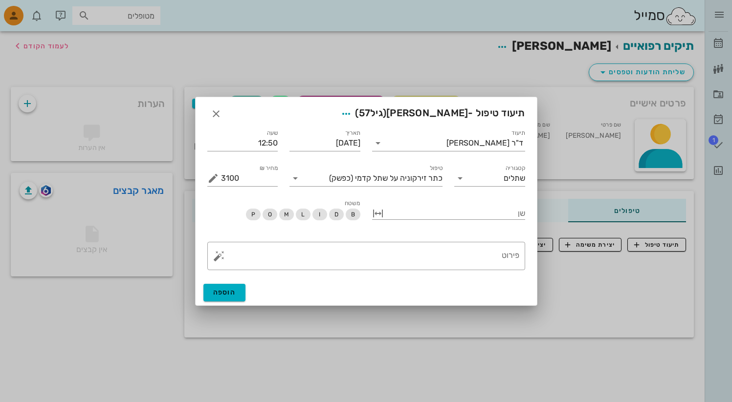
click at [376, 212] on button "button" at bounding box center [378, 214] width 12 height 12
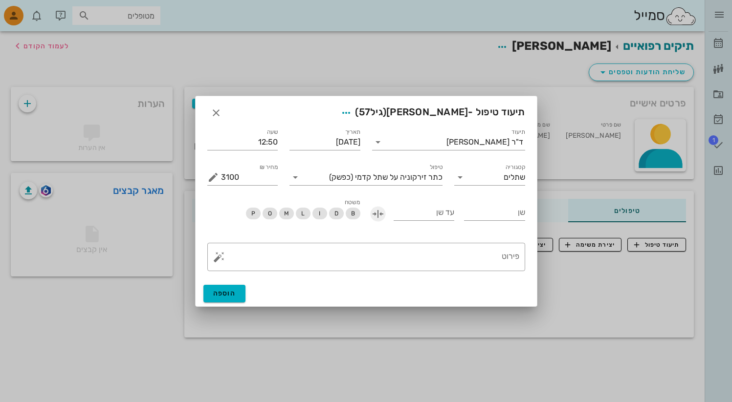
click at [376, 212] on button "button" at bounding box center [378, 214] width 12 height 12
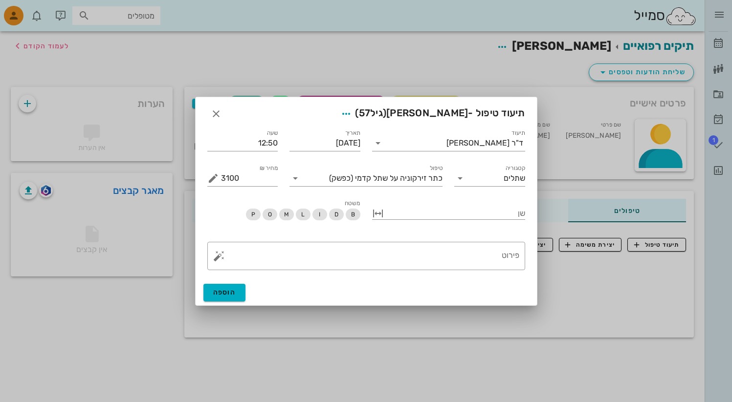
click at [376, 212] on button "button" at bounding box center [378, 214] width 12 height 12
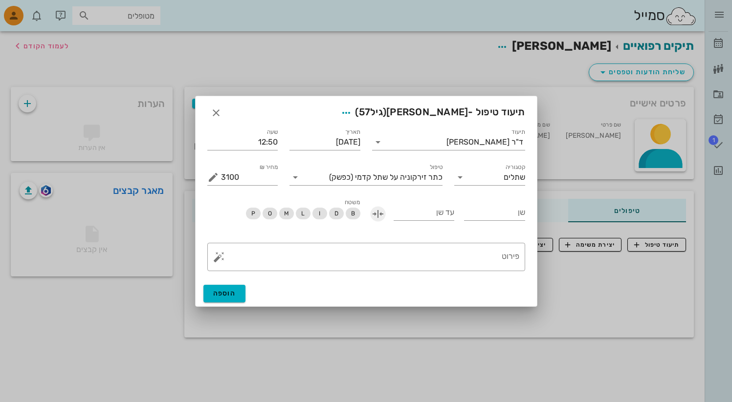
click at [380, 213] on button "button" at bounding box center [378, 214] width 12 height 12
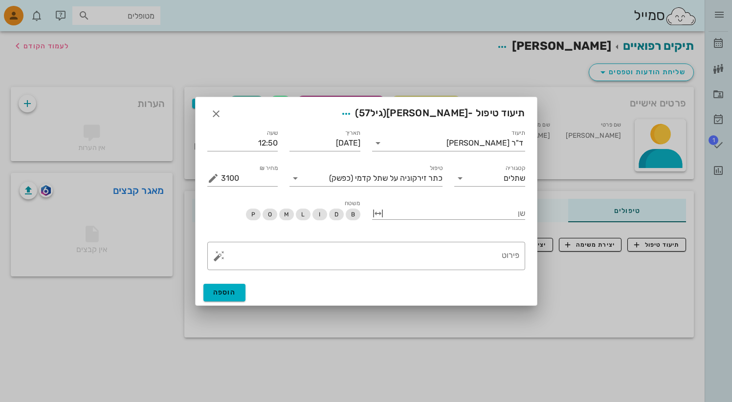
click at [380, 213] on button "button" at bounding box center [378, 214] width 12 height 12
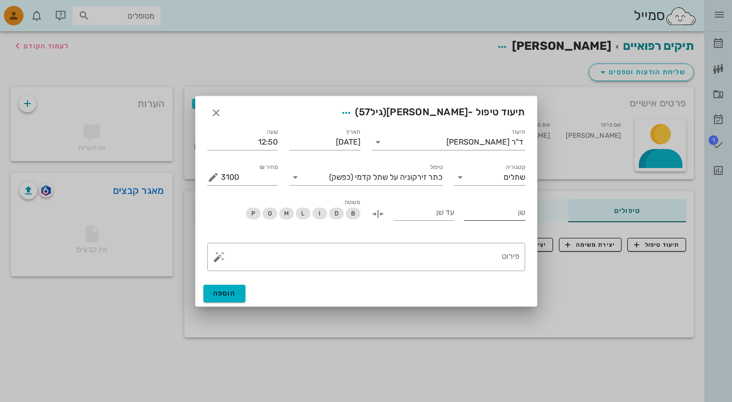
click at [492, 214] on input "שן" at bounding box center [494, 213] width 61 height 16
type input "34"
click at [428, 213] on input "עד שן" at bounding box center [424, 213] width 61 height 16
type input "36"
click at [336, 213] on span "D" at bounding box center [336, 214] width 4 height 12
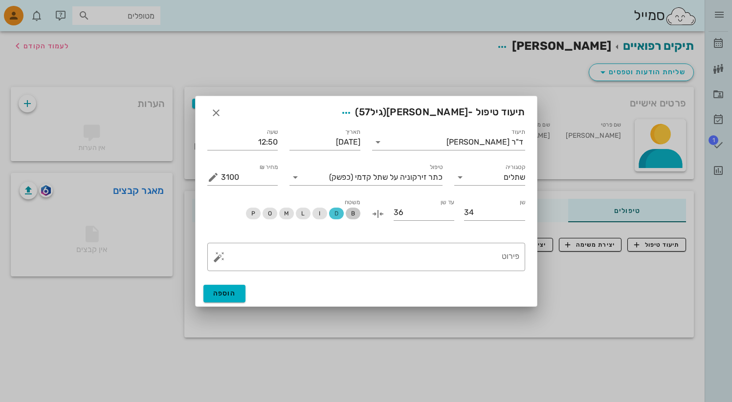
click at [352, 216] on span "B" at bounding box center [353, 214] width 4 height 12
click at [220, 262] on button "button" at bounding box center [219, 257] width 12 height 12
click at [315, 254] on textarea "פירוט" at bounding box center [370, 259] width 298 height 23
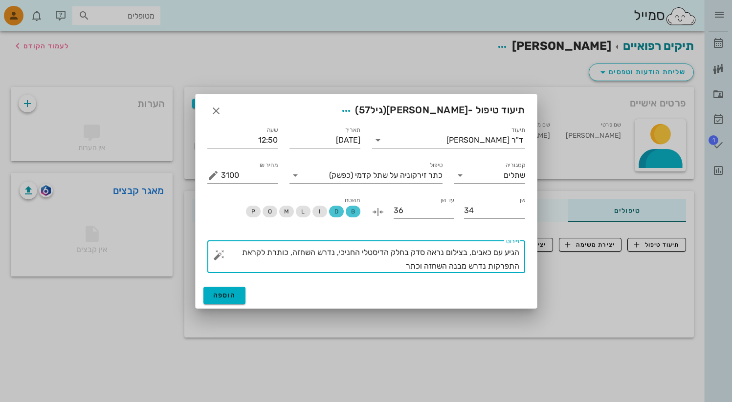
click at [217, 255] on button "button" at bounding box center [219, 255] width 12 height 12
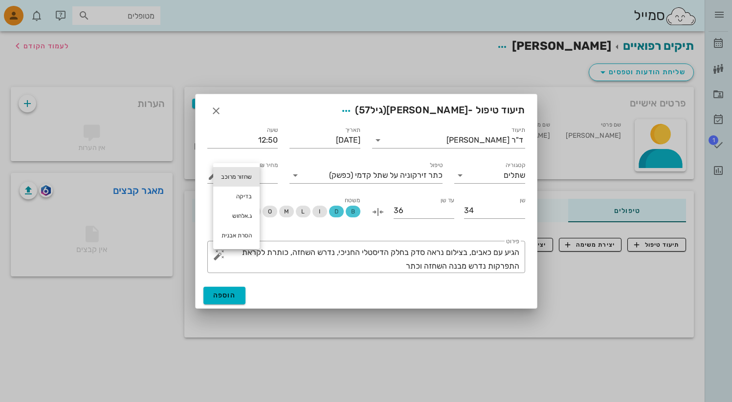
click at [245, 177] on div "שחזור מרוכב" at bounding box center [236, 177] width 46 height 20
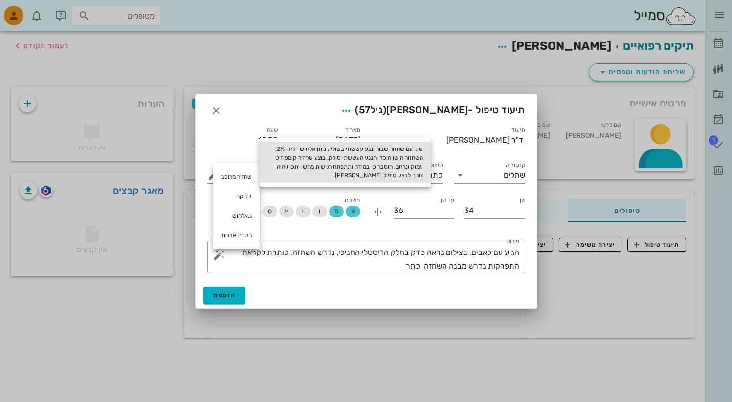
click at [316, 173] on div "שן.. עם שחזור שבור ונגע עששתי בשוליו. ניתן אלחוש- לידו 2%, השחזור הישן הוסר והנ…" at bounding box center [345, 162] width 171 height 41
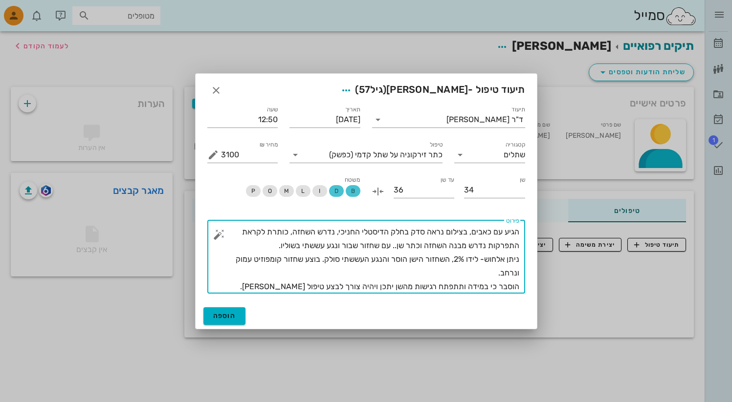
click at [264, 245] on textarea "הגיע עם כאבים, בצילום נראה סדק בחלק הדיסטלי החניכי, נדרש השחזה, כותרת לקראת התפ…" at bounding box center [370, 259] width 298 height 68
click at [405, 245] on textarea "הגיע עם כאבים, בצילום נראה סדק בחלק הדיסטלי החניכי, נדרש השחזה, כותרת לקראת התפ…" at bounding box center [370, 259] width 298 height 68
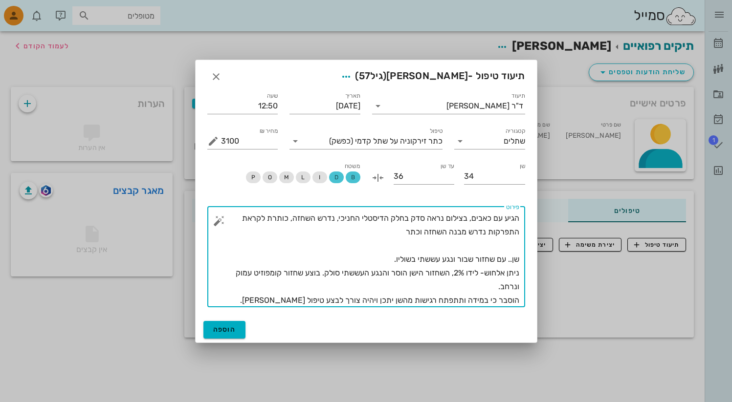
click at [219, 220] on button "button" at bounding box center [219, 221] width 12 height 12
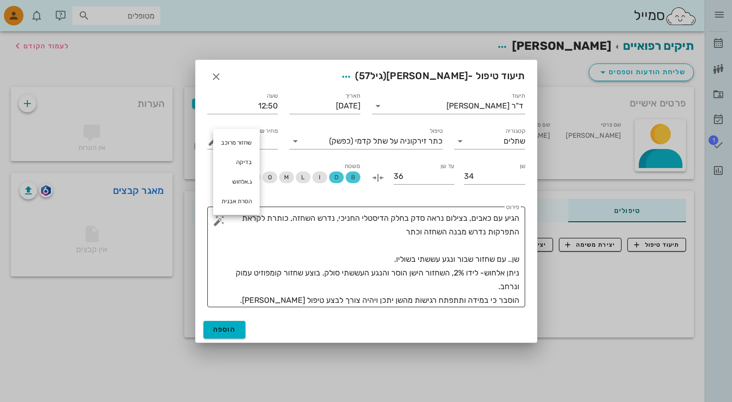
click at [506, 262] on textarea "הגיע עם כאבים, בצילום נראה סדק בחלק הדיסטלי החניכי, נדרש השחזה, כותרת לקראת התפ…" at bounding box center [370, 260] width 298 height 96
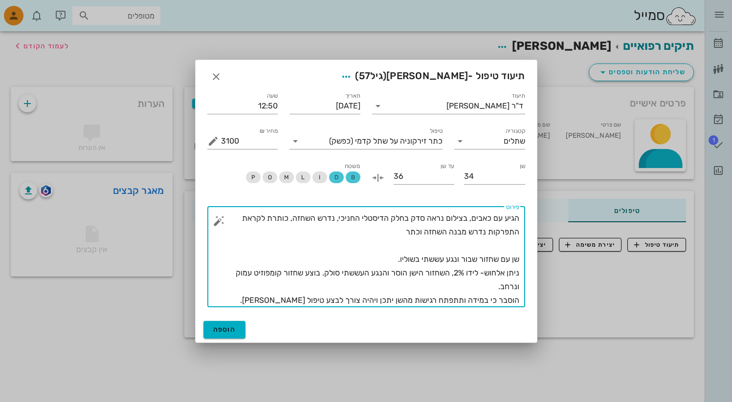
type textarea "הגיע עם כאבים, בצילום נראה סדק בחלק הדיסטלי החניכי, נדרש השחזה, כותרת לקראת התפ…"
click at [480, 254] on textarea "הגיע עם כאבים, בצילום נראה סדק בחלק הדיסטלי החניכי, נדרש השחזה, כותרת לקראת התפ…" at bounding box center [370, 260] width 298 height 96
click at [475, 223] on textarea "הגיע עם כאבים, בצילום נראה סדק בחלק הדיסטלי החניכי, נדרש השחזה, כותרת לקראת התפ…" at bounding box center [370, 260] width 298 height 96
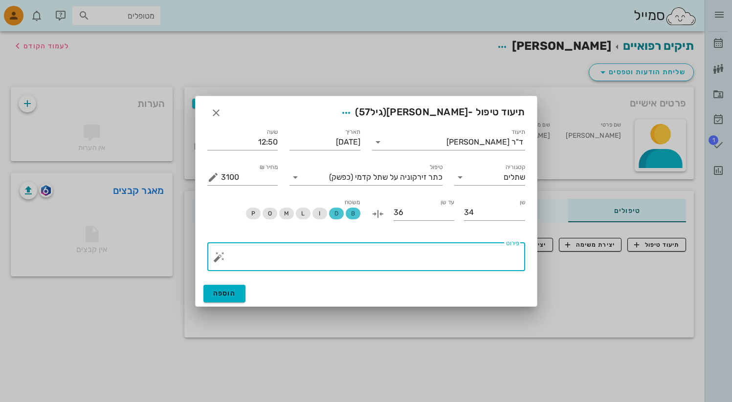
click at [217, 254] on button "button" at bounding box center [219, 257] width 12 height 12
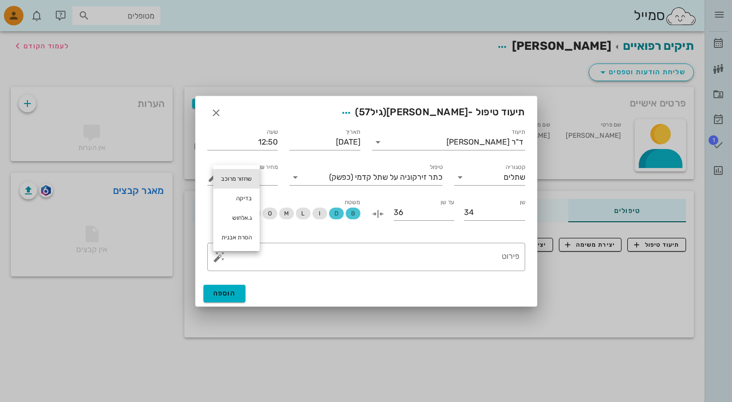
click at [246, 178] on div "שחזור מרוכב" at bounding box center [236, 179] width 46 height 20
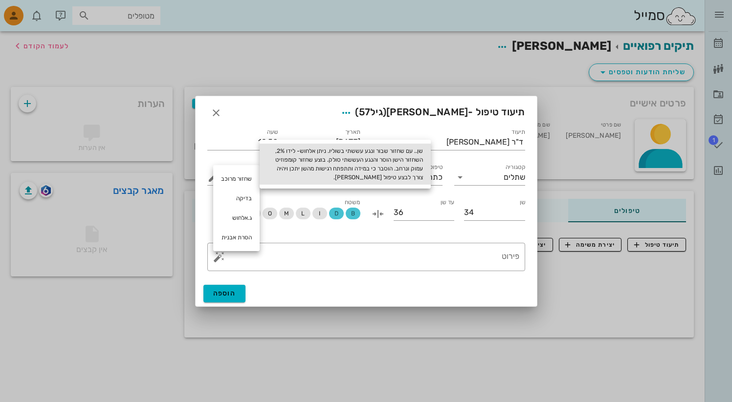
click at [375, 171] on div "שן.. עם שחזור שבור ונגע עששתי בשוליו. ניתן אלחוש- לידו 2%, השחזור הישן הוסר והנ…" at bounding box center [345, 164] width 171 height 41
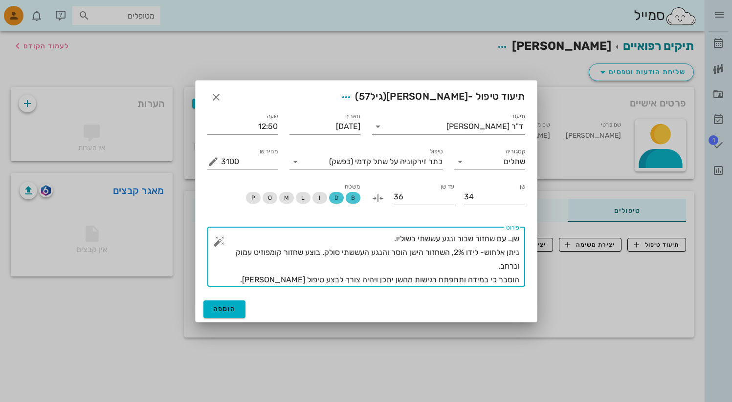
click at [216, 243] on button "button" at bounding box center [219, 242] width 12 height 12
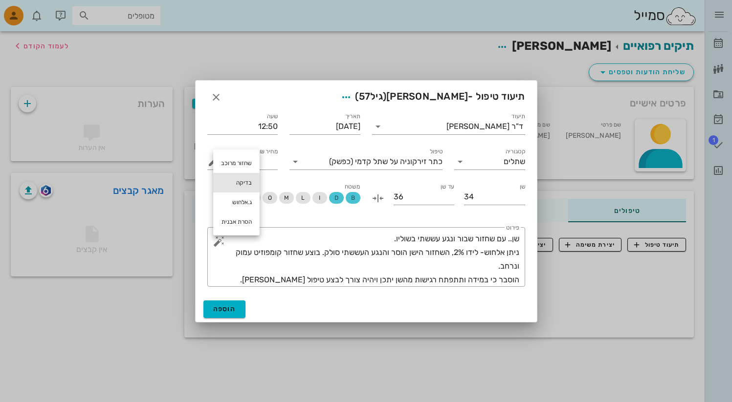
click at [251, 182] on div "בדיקה" at bounding box center [236, 183] width 46 height 20
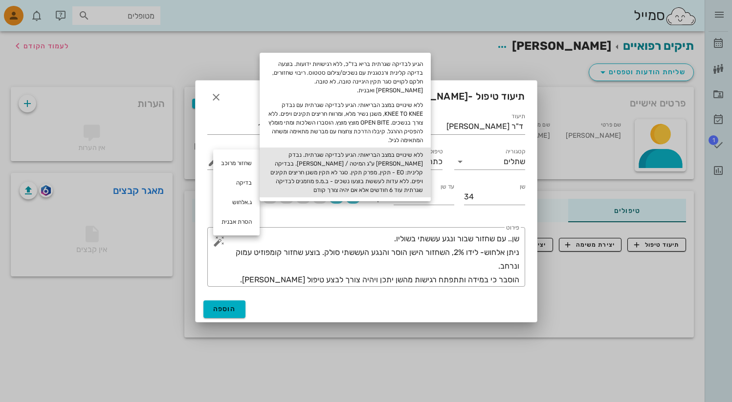
click at [345, 158] on div "ללא שינויים במצב הבריאותי. הגיע לבדיקה שגרתית. נבדק [PERSON_NAME] ע"ג המיטה / […" at bounding box center [345, 173] width 171 height 50
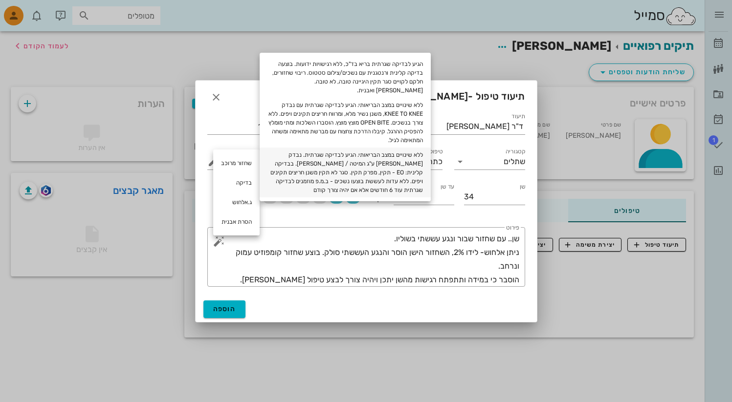
type textarea "שן.. עם שחזור שבור ונגע עששתי בשוליו. ניתן אלחוש- לידו 2%, השחזור הישן הוסר והנ…"
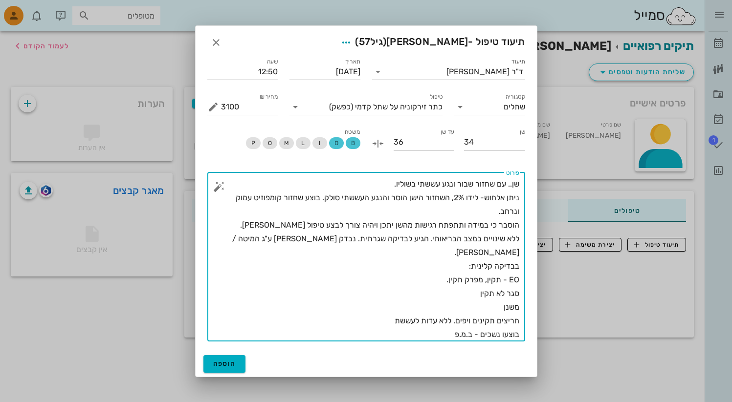
click at [339, 213] on textarea "שן.. עם שחזור שבור ונגע עששתי בשוליו. ניתן אלחוש- לידו 2%, השחזור הישן הוסר והנ…" at bounding box center [370, 259] width 298 height 164
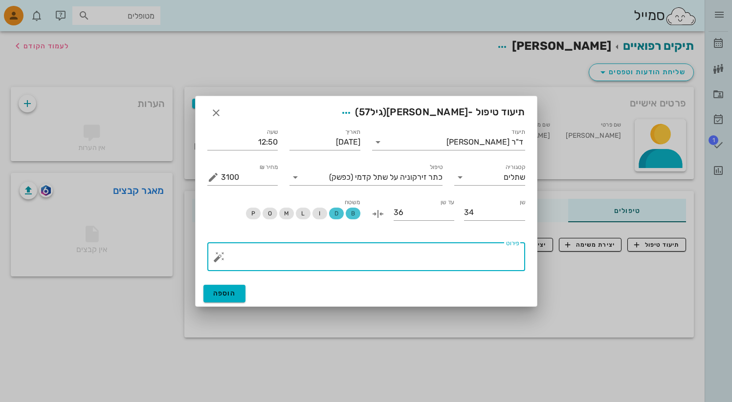
click at [212, 261] on div "​ פירוט" at bounding box center [366, 257] width 318 height 28
click at [219, 260] on button "button" at bounding box center [219, 257] width 12 height 12
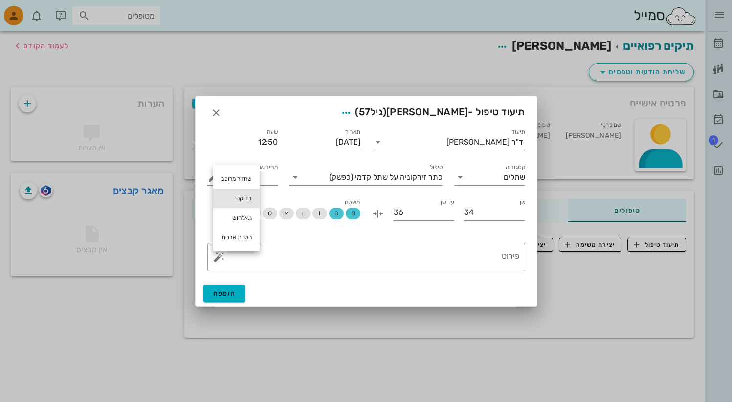
click at [245, 199] on div "בדיקה" at bounding box center [236, 199] width 46 height 20
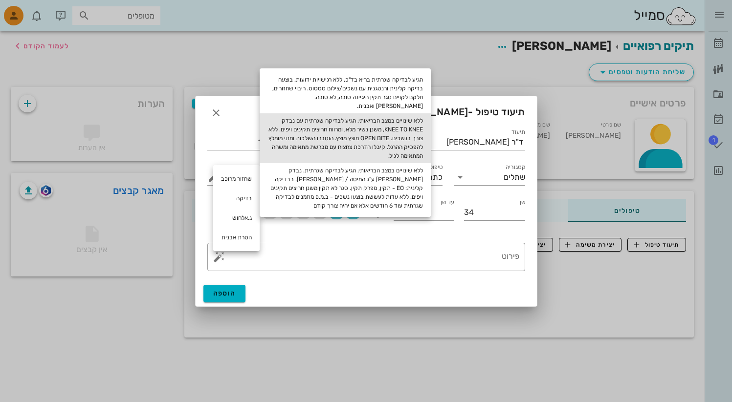
click at [391, 132] on div "ללא שינויים במצב הבריאותי. הגיע לבדיקה שגרתית עם נבדק KNEE TO KNEE, משנן נשיר מ…" at bounding box center [345, 138] width 171 height 50
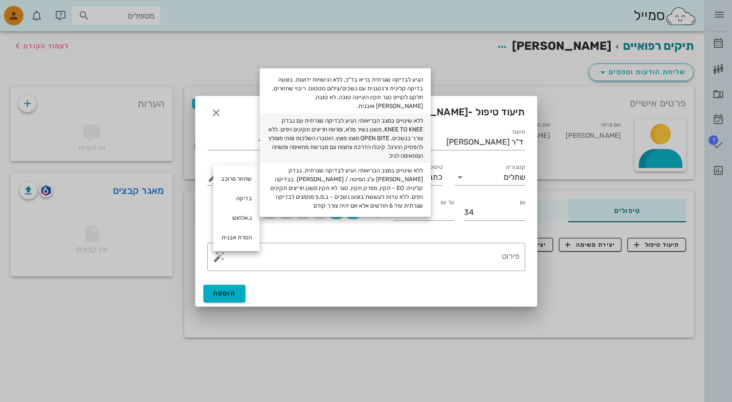
type textarea "ללא שינויים במצב הבריאותי. הגיע לבדיקה שגרתית עם נבדק KNEE TO KNEE, משנן נשיר מ…"
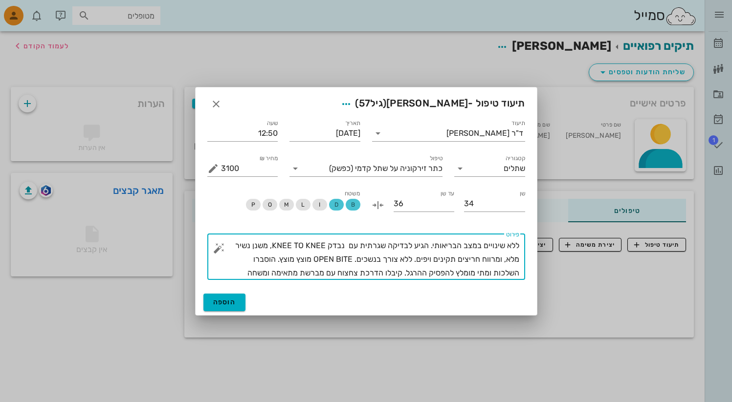
click at [217, 252] on button "button" at bounding box center [219, 248] width 12 height 12
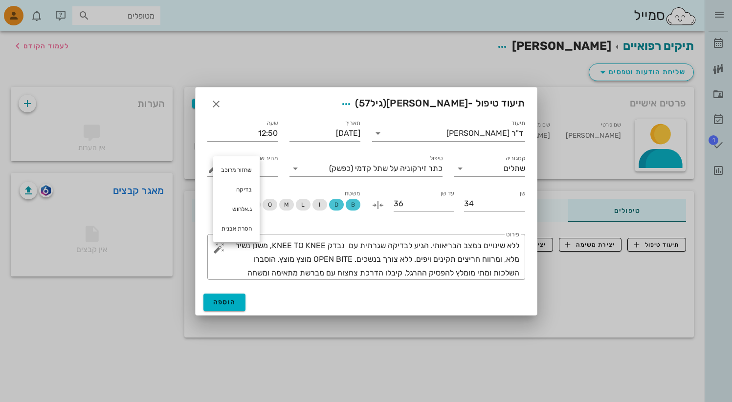
click at [304, 226] on div "משטח B D I L M O P" at bounding box center [283, 205] width 165 height 46
click at [223, 301] on span "הוספה" at bounding box center [224, 302] width 23 height 8
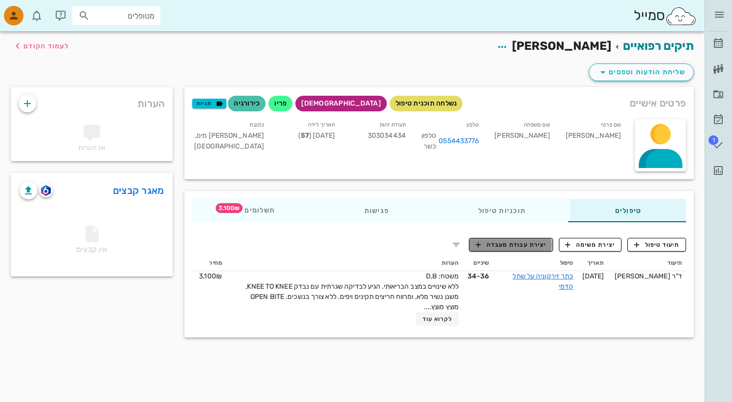
click at [530, 244] on span "יצירת עבודת מעבדה" at bounding box center [511, 245] width 70 height 9
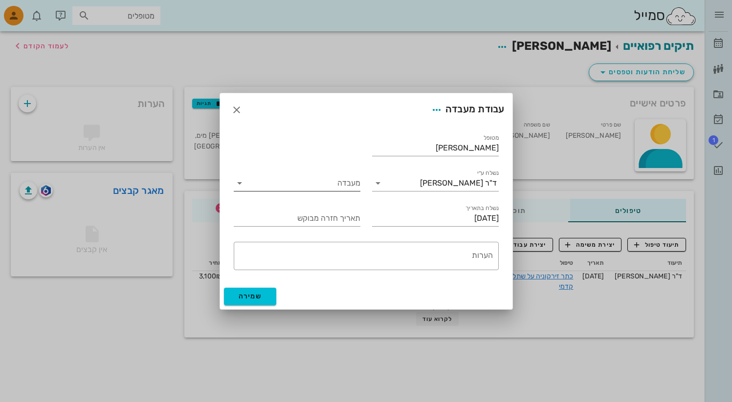
click at [290, 191] on div "מעבדה" at bounding box center [297, 184] width 127 height 16
click at [329, 155] on div "מטופל [PERSON_NAME]" at bounding box center [366, 144] width 277 height 35
click at [238, 111] on icon "button" at bounding box center [237, 110] width 12 height 12
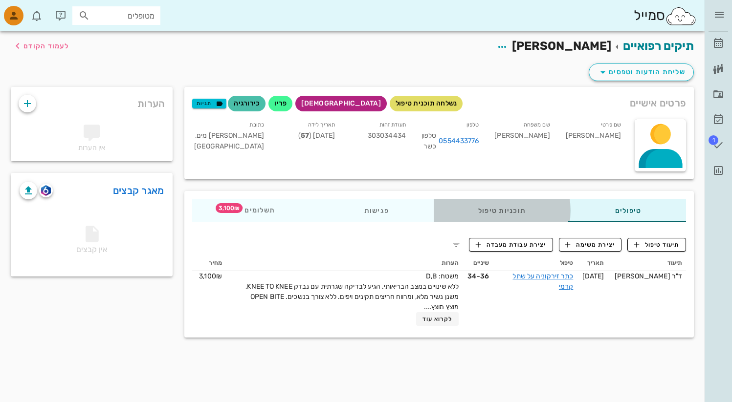
click at [488, 215] on div "תוכניות טיפול" at bounding box center [502, 210] width 137 height 23
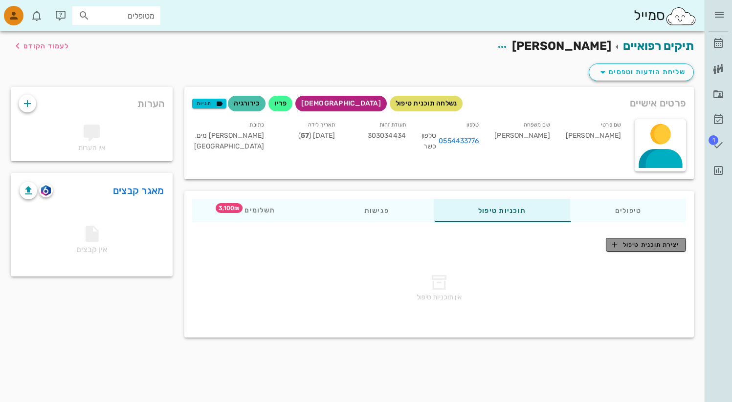
click at [610, 245] on button "יצירת תוכנית טיפול" at bounding box center [646, 245] width 80 height 14
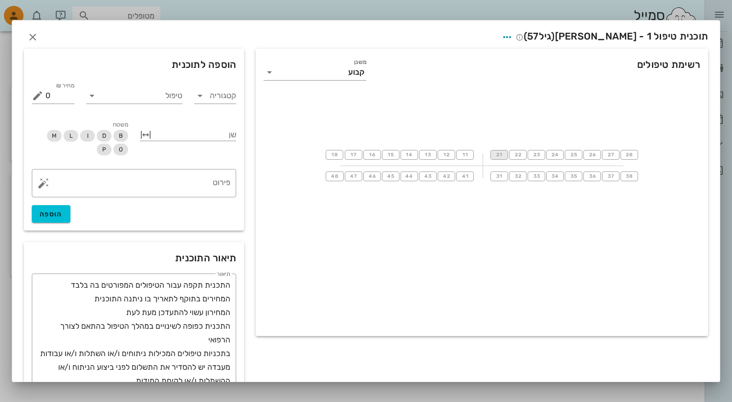
click at [506, 158] on button "21" at bounding box center [499, 155] width 18 height 10
click at [533, 155] on button "23" at bounding box center [537, 155] width 18 height 10
click at [149, 136] on button "button" at bounding box center [146, 135] width 12 height 12
click at [538, 152] on span "23" at bounding box center [536, 155] width 8 height 6
click at [500, 154] on span "21" at bounding box center [499, 155] width 8 height 6
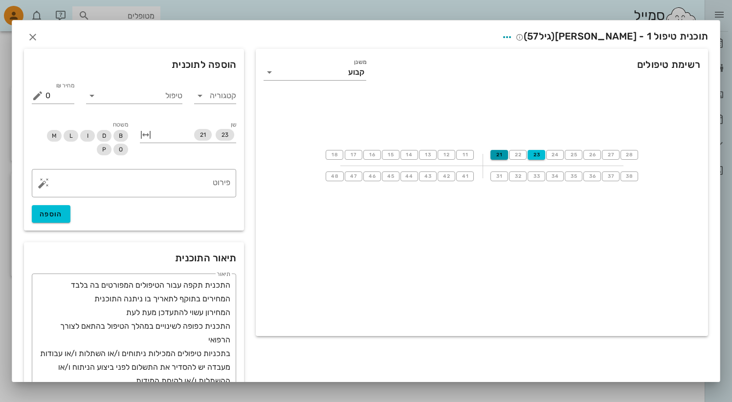
click at [498, 154] on span "21" at bounding box center [499, 155] width 9 height 6
click at [498, 154] on span "21" at bounding box center [499, 155] width 8 height 6
click at [498, 154] on span "21" at bounding box center [499, 155] width 9 height 6
click at [152, 133] on button "button" at bounding box center [146, 135] width 12 height 12
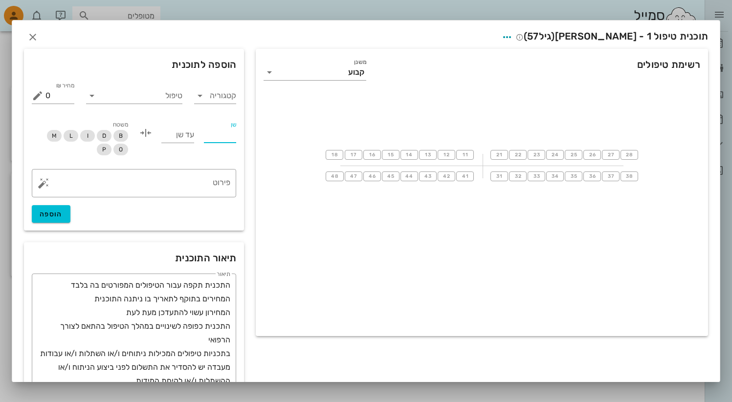
click at [234, 138] on input "שן" at bounding box center [220, 135] width 33 height 16
click at [390, 152] on span "15" at bounding box center [391, 155] width 8 height 6
click at [236, 141] on input "שן" at bounding box center [220, 135] width 33 height 16
type input "15"
type input "18"
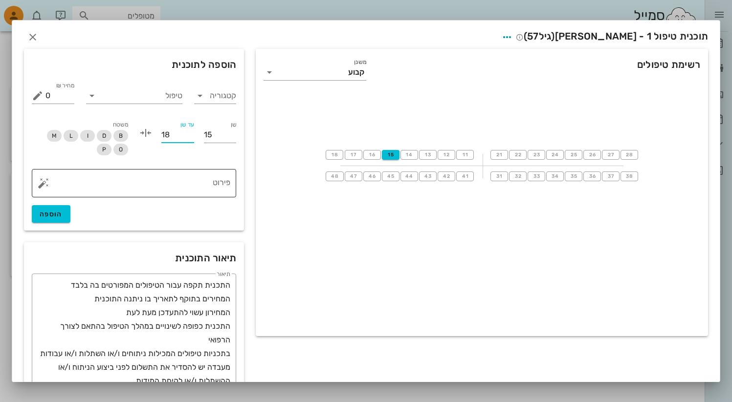
click at [176, 184] on textarea "פירוט" at bounding box center [137, 185] width 185 height 23
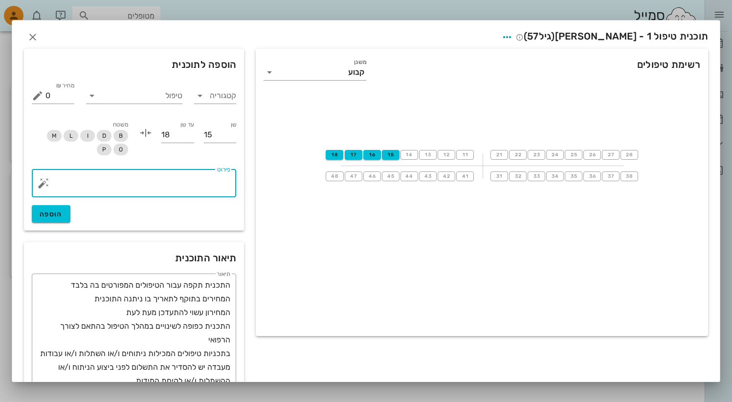
click at [46, 179] on button "button" at bounding box center [44, 183] width 12 height 12
click at [138, 180] on textarea "פירוט" at bounding box center [137, 185] width 185 height 23
click at [45, 186] on button "button" at bounding box center [44, 183] width 12 height 12
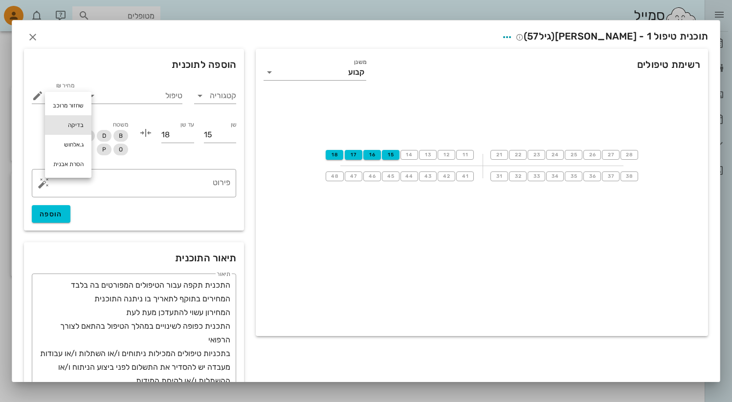
click at [76, 121] on div "בדיקה" at bounding box center [68, 125] width 46 height 20
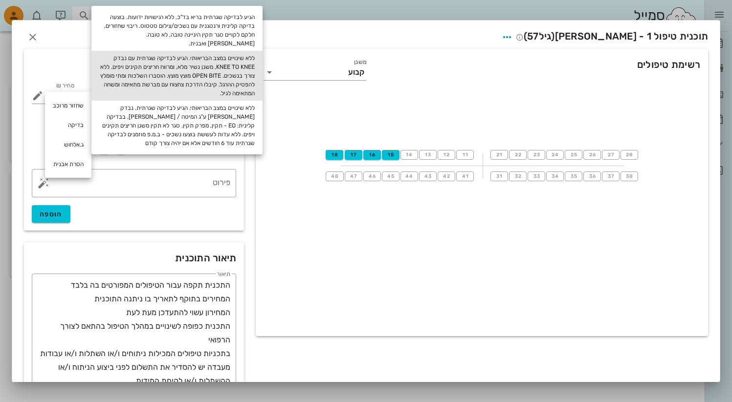
click at [212, 70] on div "ללא שינויים במצב הבריאותי. הגיע לבדיקה שגרתית עם נבדק KNEE TO KNEE, משנן נשיר מ…" at bounding box center [176, 76] width 171 height 50
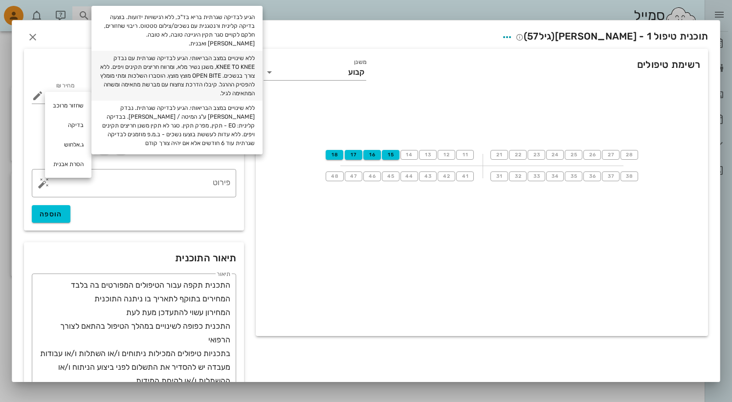
type textarea "ללא שינויים במצב הבריאותי. הגיע לבדיקה שגרתית עם נבדק KNEE TO KNEE, משנן נשיר מ…"
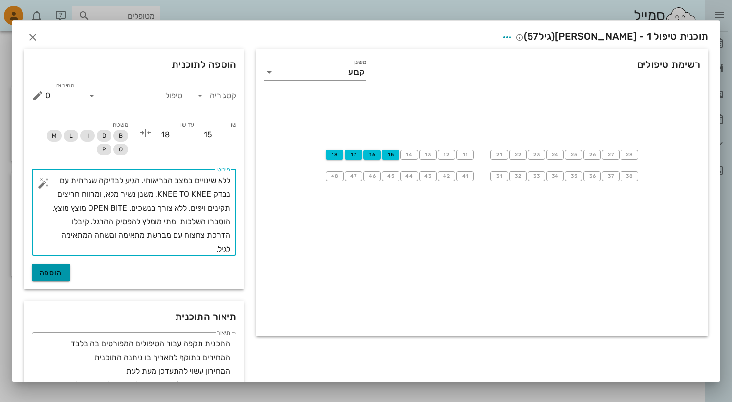
click at [70, 270] on button "הוספה" at bounding box center [51, 273] width 39 height 18
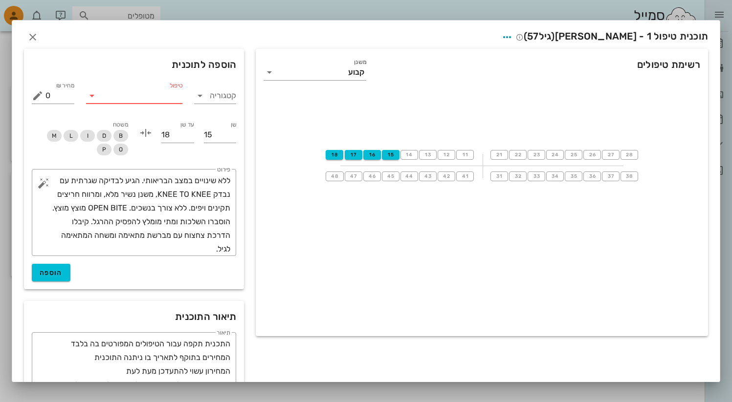
click at [106, 100] on input "טיפול" at bounding box center [141, 96] width 83 height 16
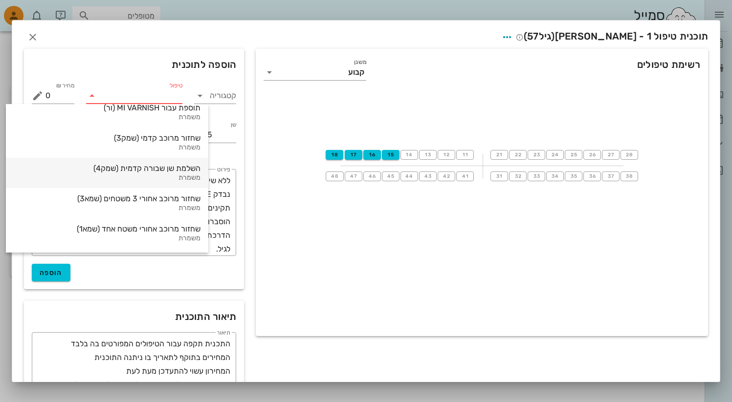
scroll to position [194, 0]
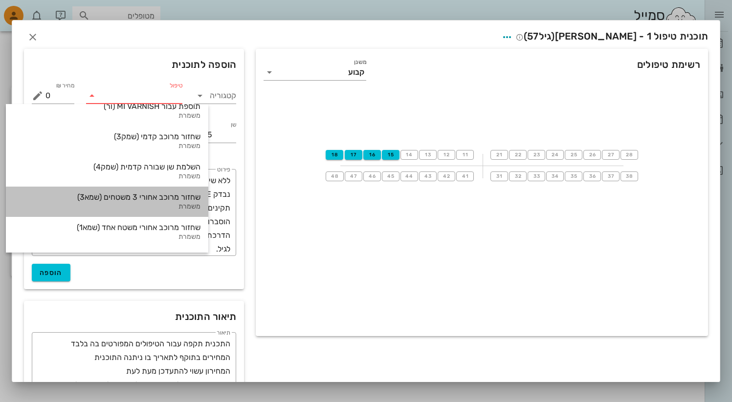
click at [165, 194] on div "שחזור מרוכב אחורי 3 משטחים (שמא3)" at bounding box center [107, 197] width 187 height 9
type input "780"
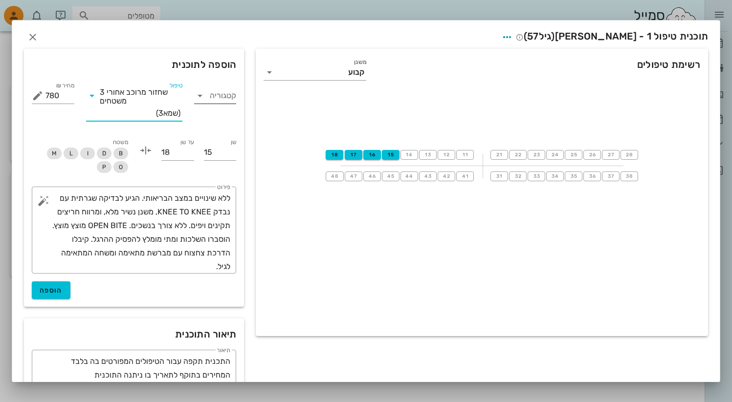
click at [214, 92] on div "קטגוריה" at bounding box center [215, 96] width 43 height 16
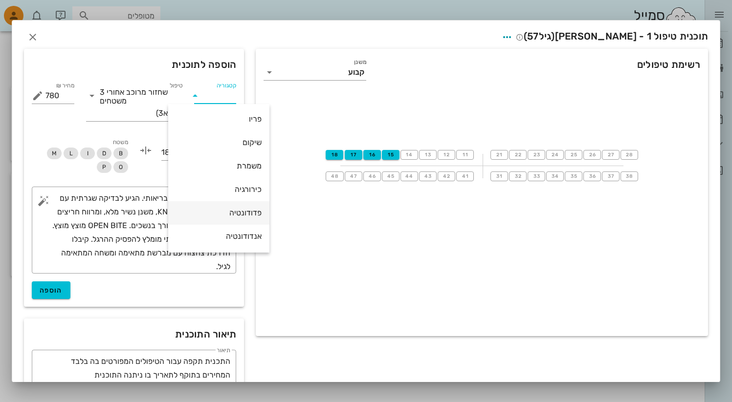
scroll to position [95, 0]
click at [205, 214] on div "פדודונטיה" at bounding box center [219, 211] width 86 height 9
type input "פדודונטיה"
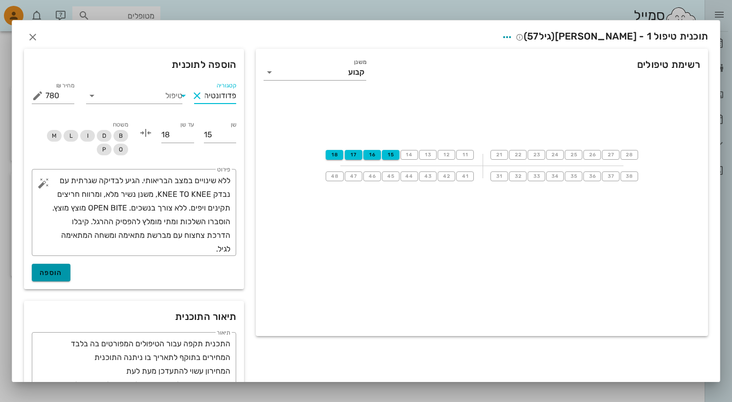
click at [63, 276] on span "הוספה" at bounding box center [51, 273] width 23 height 8
type input "0"
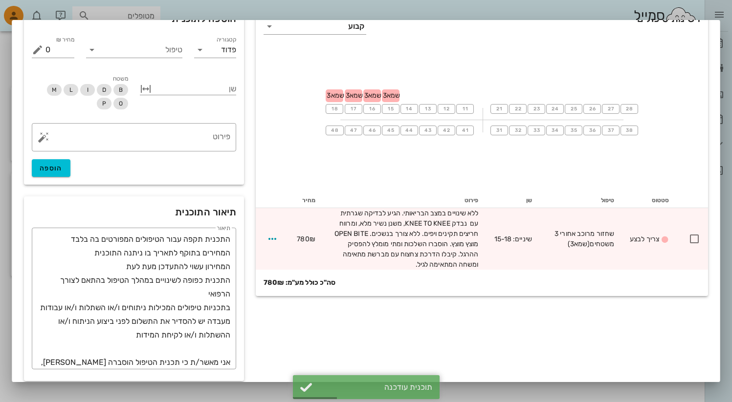
scroll to position [55, 0]
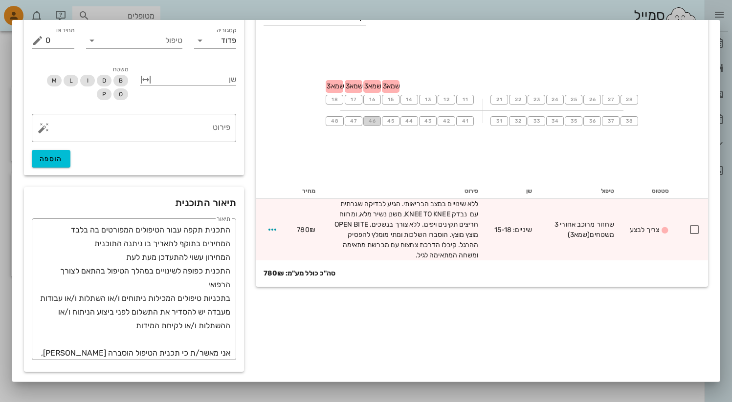
click at [373, 120] on span "46" at bounding box center [372, 121] width 8 height 6
click at [390, 100] on span "15" at bounding box center [391, 100] width 8 height 6
click at [374, 122] on span "46" at bounding box center [372, 121] width 9 height 6
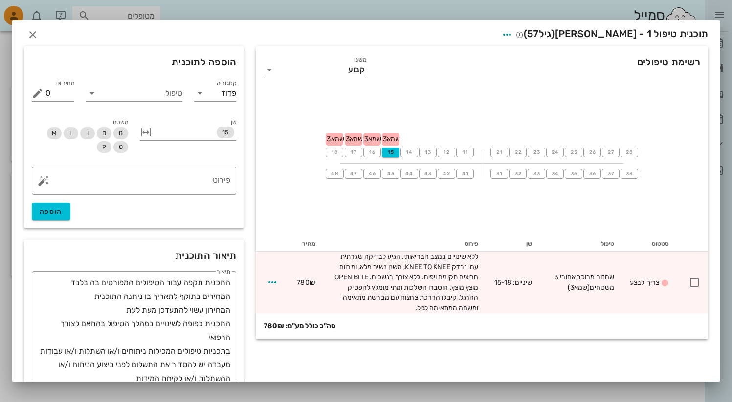
scroll to position [0, 0]
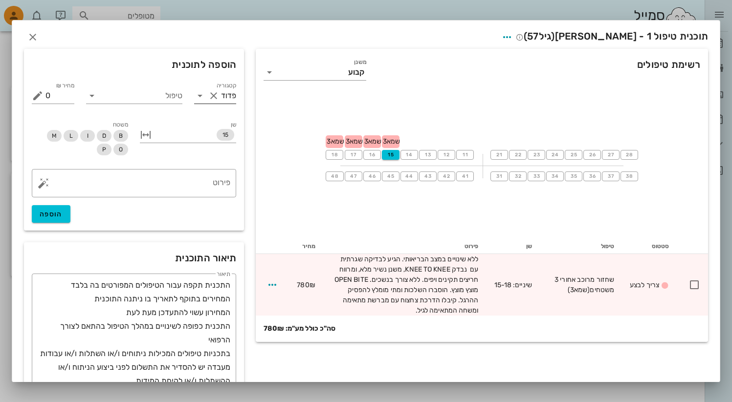
click at [224, 104] on div "קטגוריה פדודונטיה" at bounding box center [215, 96] width 43 height 16
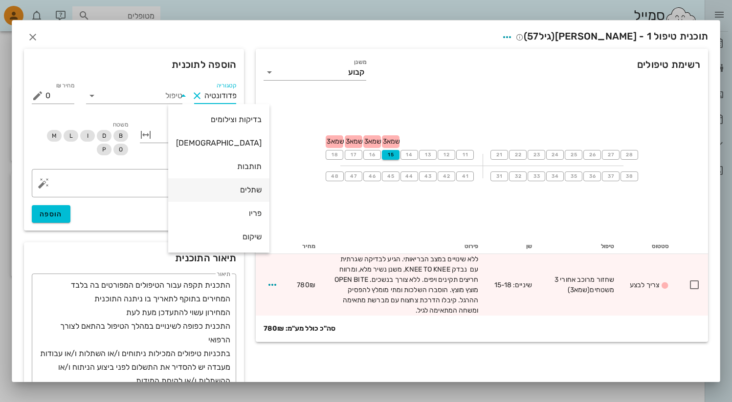
click at [208, 196] on div "שתלים" at bounding box center [219, 189] width 86 height 21
type input "שתלים"
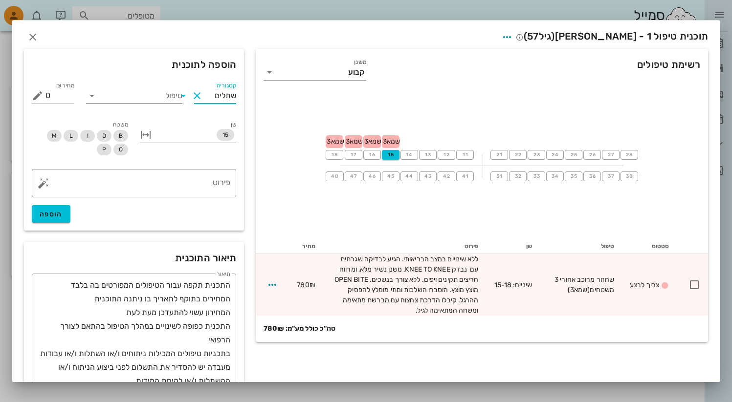
click at [158, 100] on input "טיפול" at bounding box center [141, 96] width 83 height 16
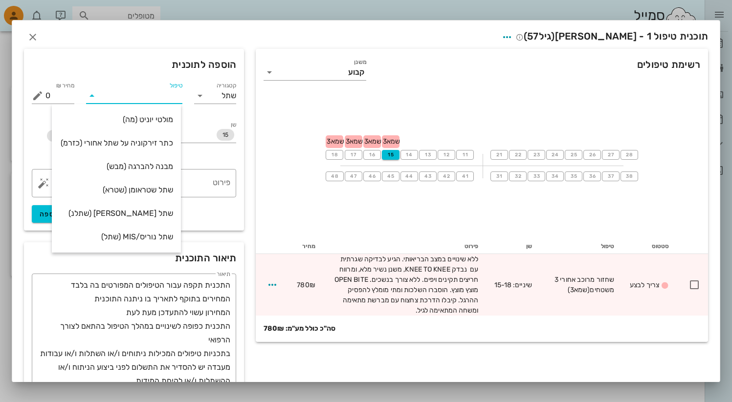
scroll to position [94, 0]
click at [164, 229] on div "שתל נוריס/MIS (שתל)" at bounding box center [116, 236] width 113 height 21
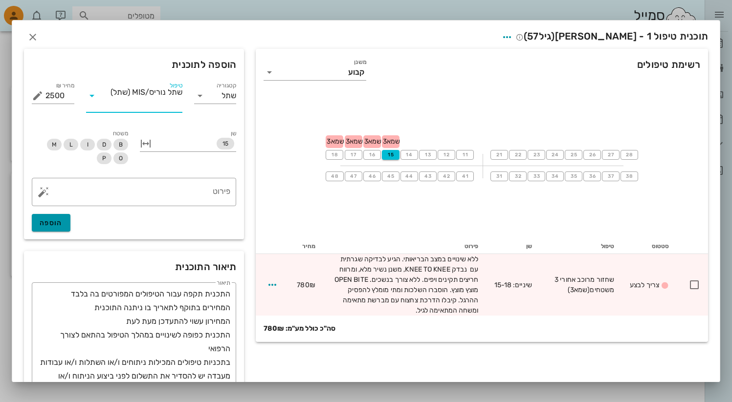
click at [67, 228] on button "הוספה" at bounding box center [51, 223] width 39 height 18
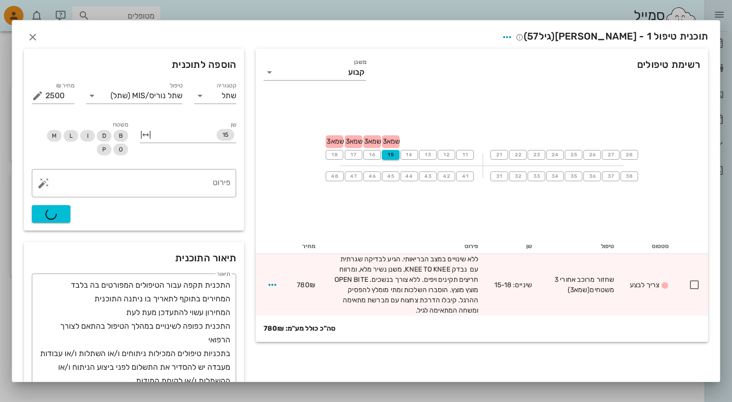
type input "0"
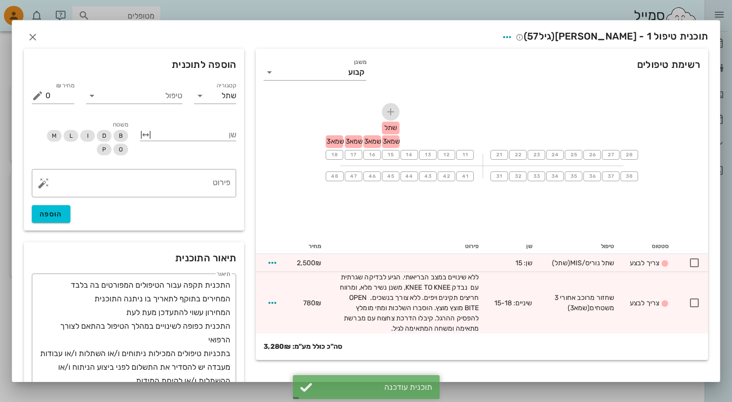
click at [391, 111] on icon "button" at bounding box center [391, 112] width 12 height 12
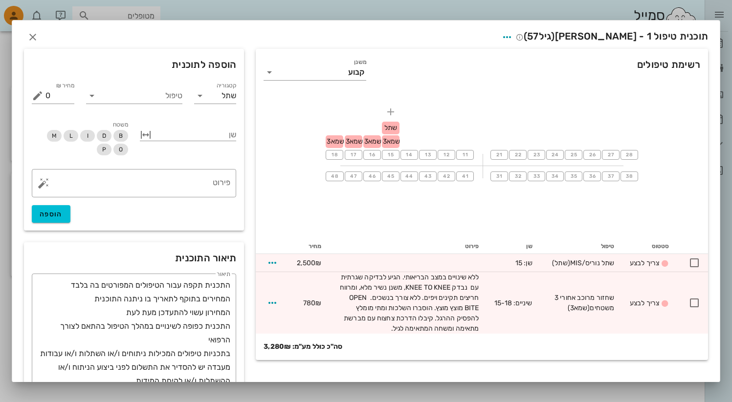
click at [446, 108] on div "18 שמא3 17 שמא3 16 שמא3 15 שתל שמא3 14 13 12 11 21 22 23 24 25 26 27 28 48 47 4…" at bounding box center [482, 165] width 452 height 147
click at [391, 114] on icon "button" at bounding box center [391, 112] width 12 height 12
type input "ךןחפןח"
click at [460, 98] on div "18 שמא3 17 שמא3 16 שמא3 15 שתל שמא3 14 13 12 11 21 22 23 24 25 26 27 28 48 47 4…" at bounding box center [482, 165] width 452 height 147
click at [330, 71] on input "משנן" at bounding box center [312, 73] width 71 height 16
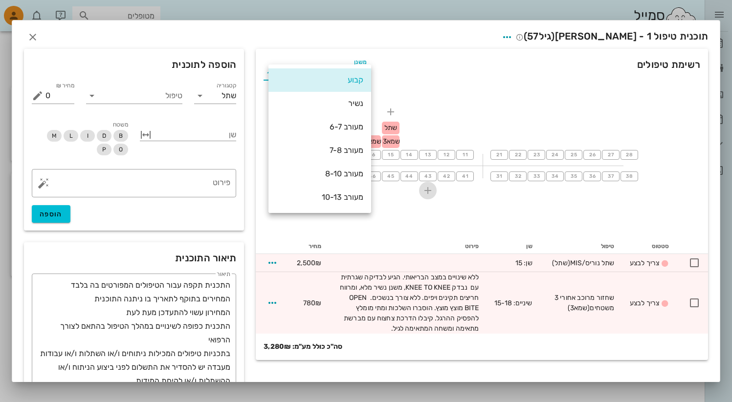
click at [428, 197] on button "button" at bounding box center [428, 191] width 18 height 18
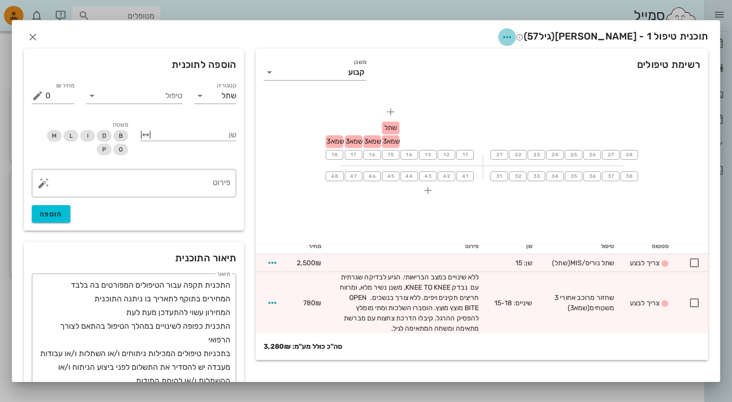
click at [513, 31] on icon "button" at bounding box center [507, 37] width 12 height 12
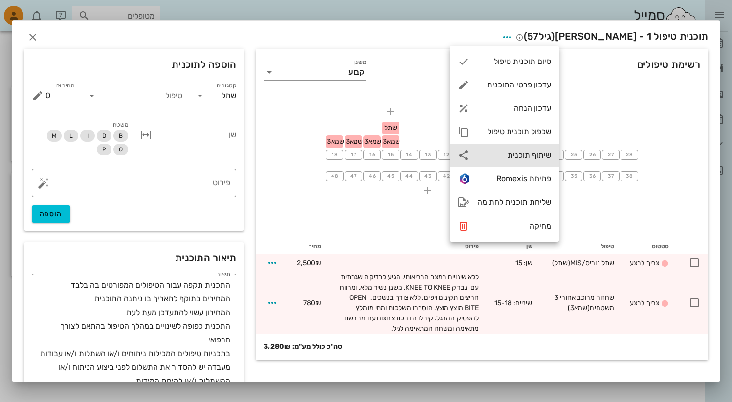
click at [526, 156] on div "שיתוף תוכנית" at bounding box center [514, 155] width 74 height 9
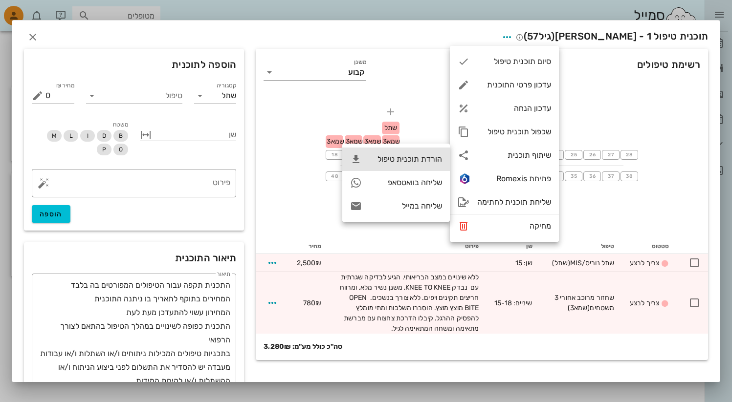
click at [426, 154] on div "הורדת תוכנית טיפול" at bounding box center [406, 158] width 72 height 9
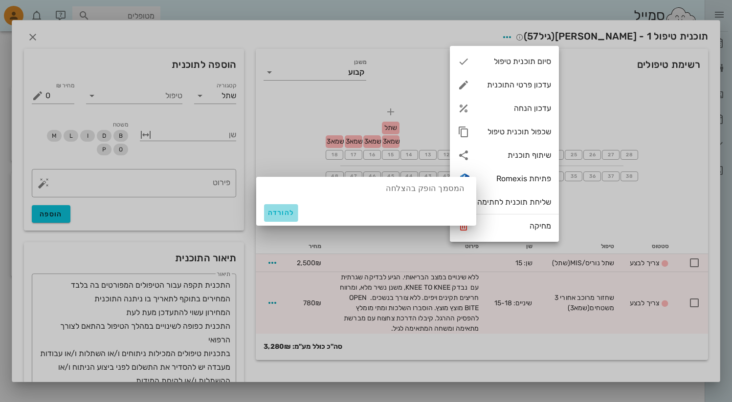
click at [271, 214] on span "להורדה" at bounding box center [281, 213] width 26 height 8
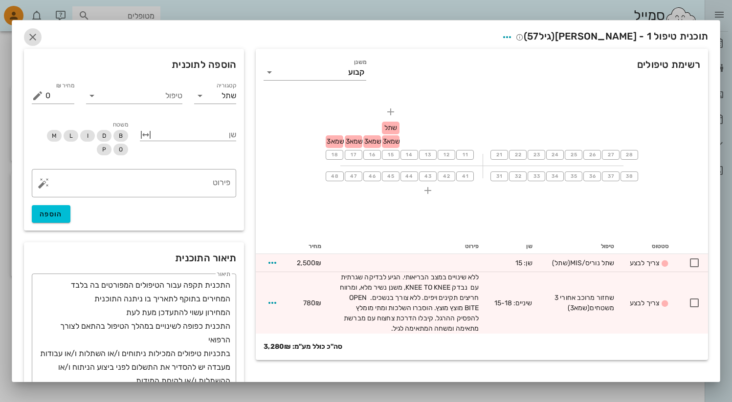
click at [42, 38] on span "button" at bounding box center [33, 37] width 18 height 12
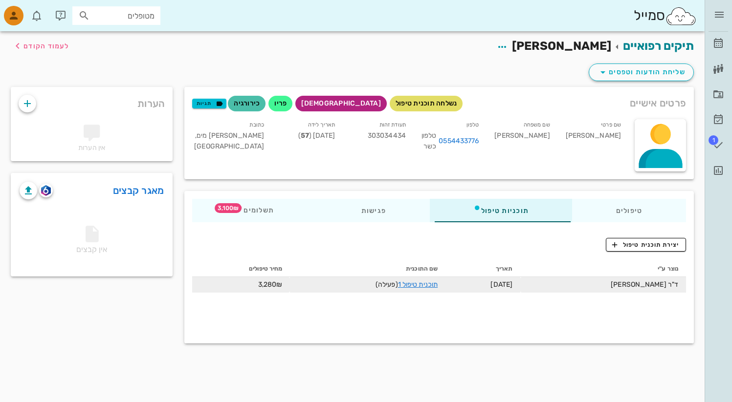
click at [383, 285] on td "תוכנית טיפול 1 (פעילה)" at bounding box center [367, 285] width 155 height 16
click at [438, 286] on link "תוכנית טיפול 1" at bounding box center [418, 285] width 40 height 8
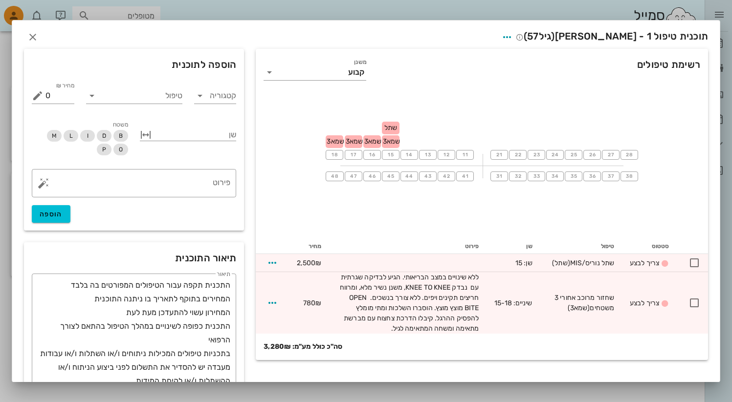
drag, startPoint x: 459, startPoint y: 7, endPoint x: 436, endPoint y: 8, distance: 22.5
click at [457, 7] on div at bounding box center [366, 201] width 732 height 402
click at [39, 32] on icon "button" at bounding box center [33, 37] width 12 height 12
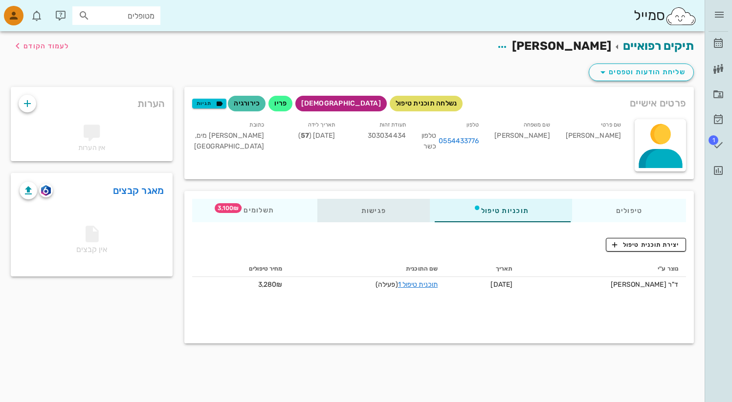
click at [387, 214] on div "פגישות" at bounding box center [374, 210] width 112 height 23
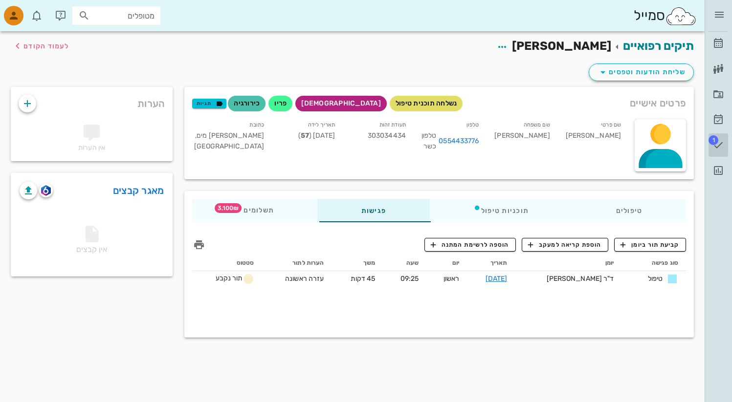
click at [711, 140] on span "1" at bounding box center [713, 140] width 10 height 10
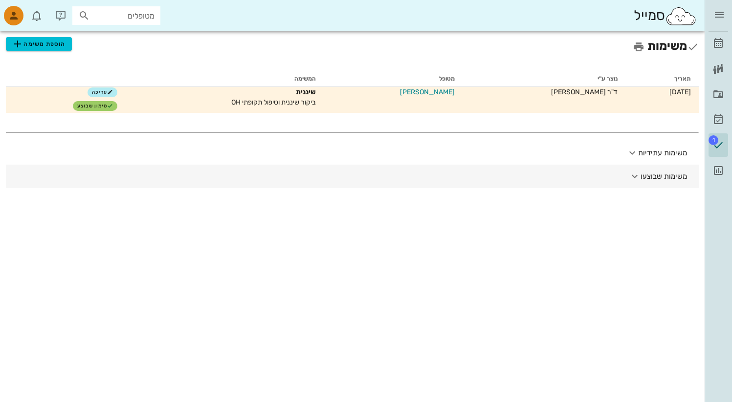
click at [617, 172] on button "משימות שבוצעו" at bounding box center [352, 176] width 693 height 23
click at [617, 172] on button "משימות שבוצעו" at bounding box center [352, 180] width 693 height 31
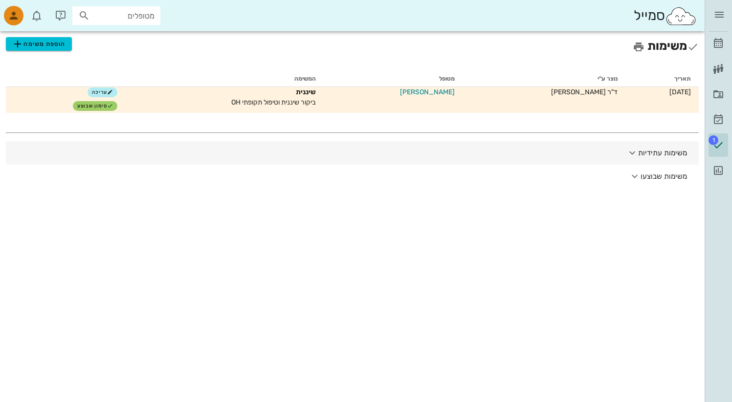
click at [626, 155] on button "משימות עתידיות" at bounding box center [352, 152] width 693 height 23
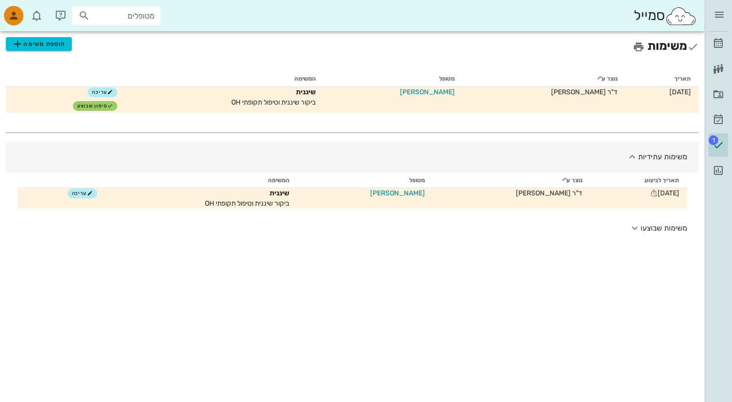
click at [626, 155] on button "משימות עתידיות" at bounding box center [352, 156] width 693 height 31
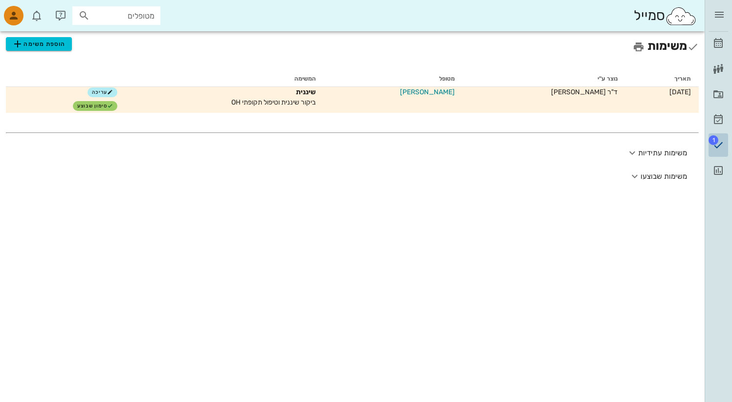
click at [721, 145] on icon at bounding box center [718, 145] width 12 height 12
click at [716, 114] on icon at bounding box center [718, 120] width 12 height 12
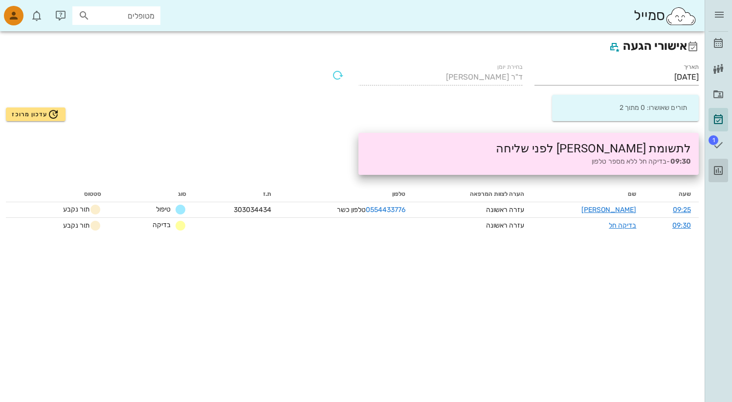
click at [716, 163] on link "דוחות" at bounding box center [718, 170] width 20 height 23
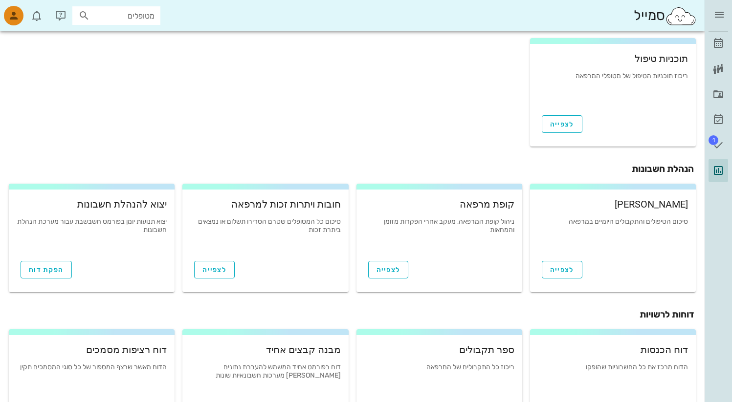
scroll to position [312, 0]
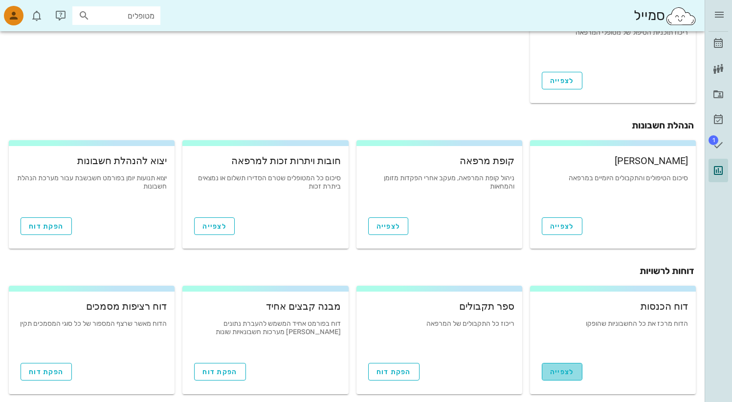
click at [576, 372] on link "לצפייה" at bounding box center [562, 372] width 41 height 18
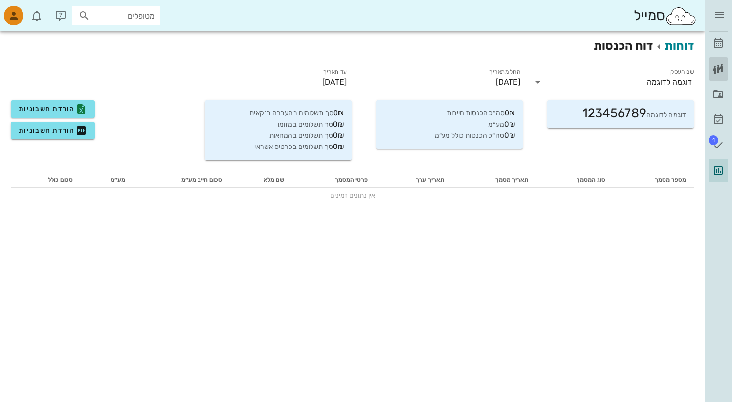
click at [716, 68] on icon at bounding box center [718, 69] width 12 height 12
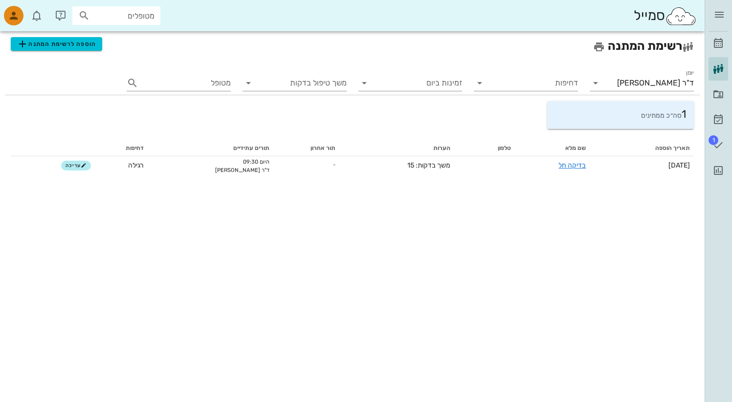
click at [722, 5] on div "מרפאה לדוגמה" at bounding box center [718, 14] width 20 height 29
click at [722, 8] on button "button" at bounding box center [719, 15] width 18 height 18
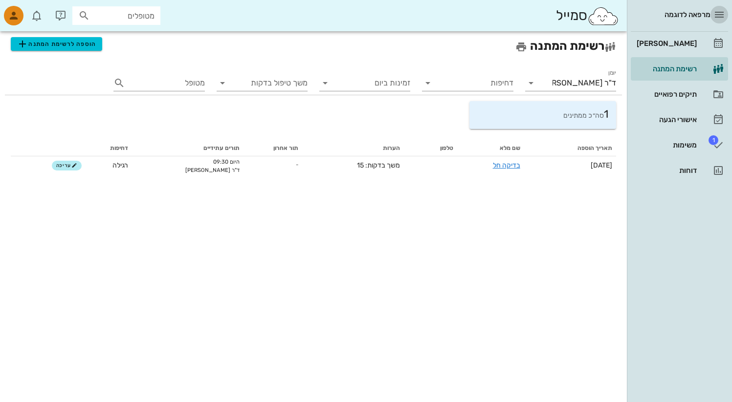
click at [716, 16] on icon "button" at bounding box center [719, 15] width 12 height 12
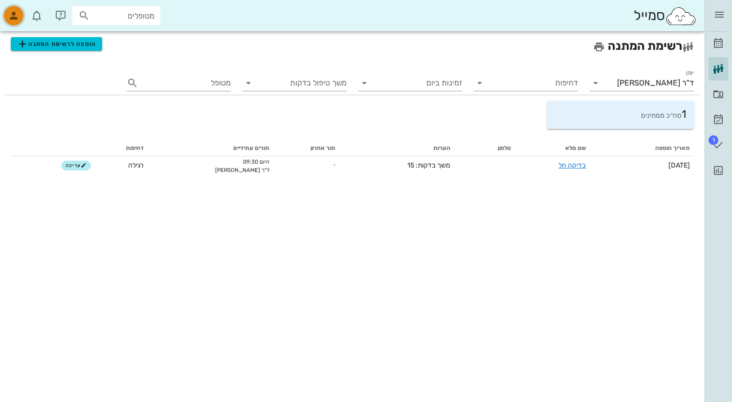
click at [13, 22] on div "button" at bounding box center [14, 16] width 20 height 20
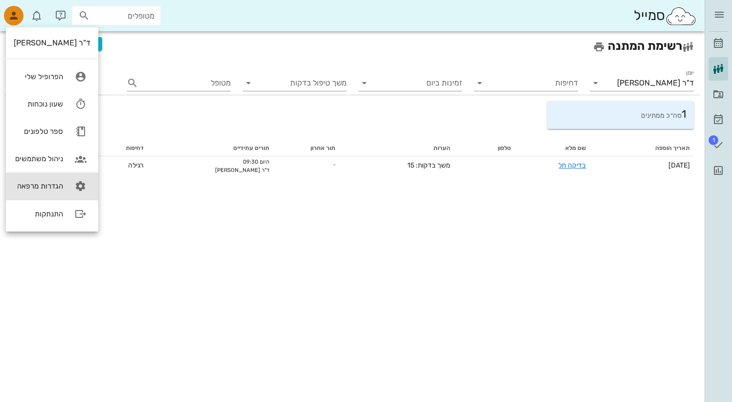
click at [58, 182] on div "הגדרות מרפאה" at bounding box center [38, 186] width 49 height 9
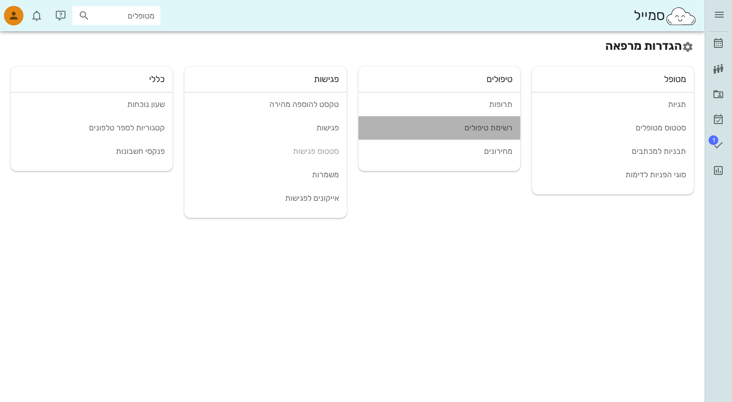
click at [486, 126] on div "רשימת טיפולים" at bounding box center [439, 127] width 146 height 9
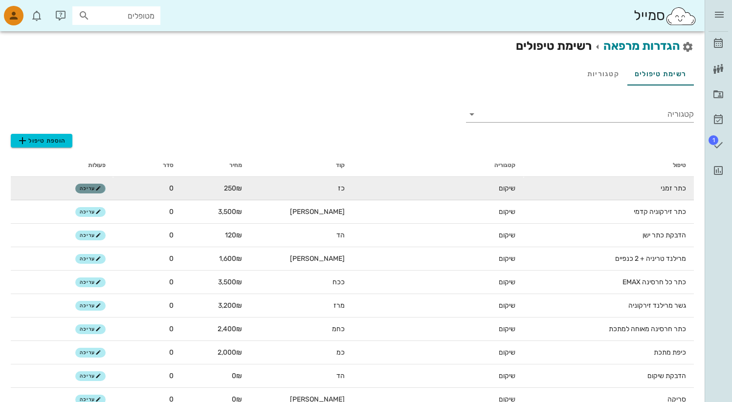
click at [100, 190] on icon "button" at bounding box center [98, 189] width 6 height 6
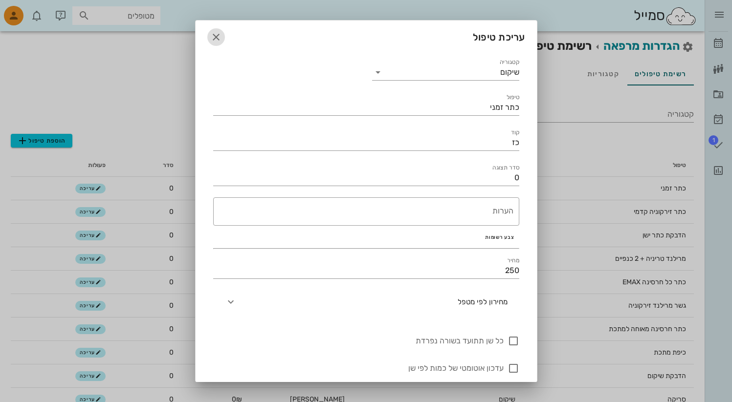
click at [222, 34] on icon "button" at bounding box center [216, 37] width 12 height 12
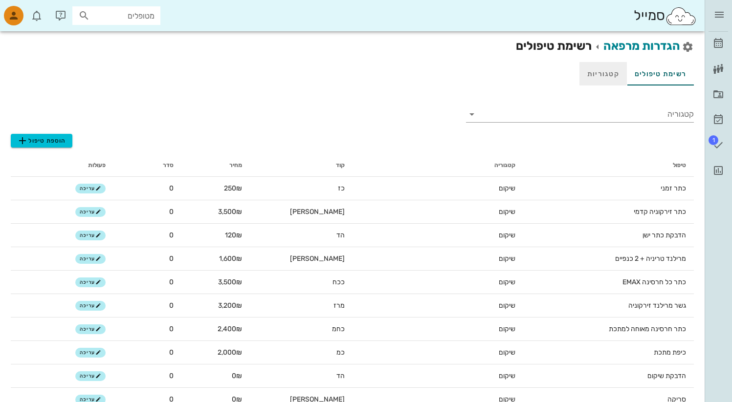
click at [604, 72] on link "קטגוריות" at bounding box center [602, 73] width 47 height 23
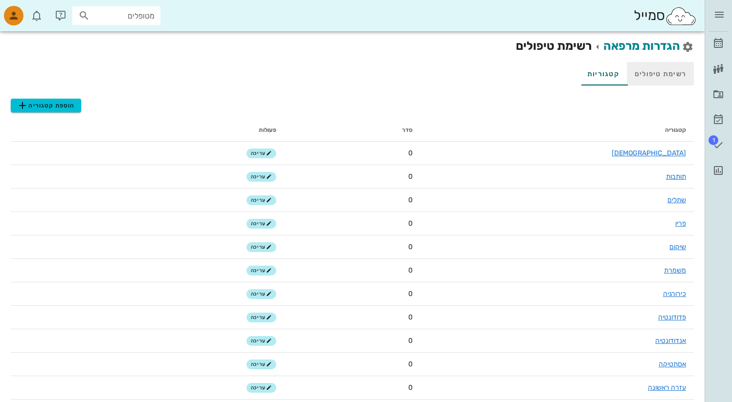
click at [642, 71] on link "רשימת טיפולים" at bounding box center [660, 73] width 67 height 23
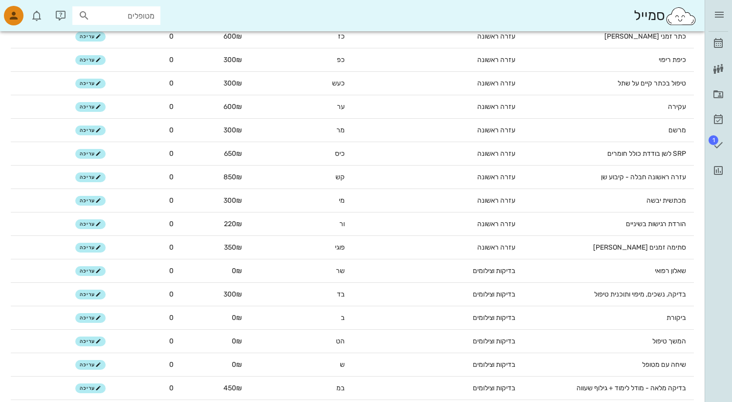
scroll to position [3306, 0]
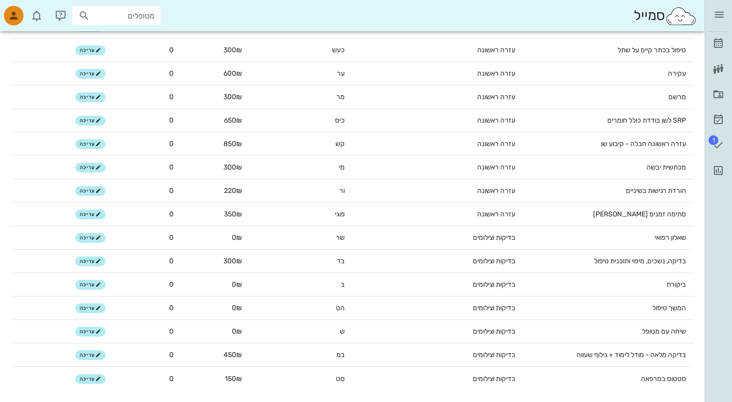
drag, startPoint x: 31, startPoint y: 113, endPoint x: 356, endPoint y: 402, distance: 434.3
click at [301, 11] on div "סמייל מטופלים" at bounding box center [352, 15] width 705 height 31
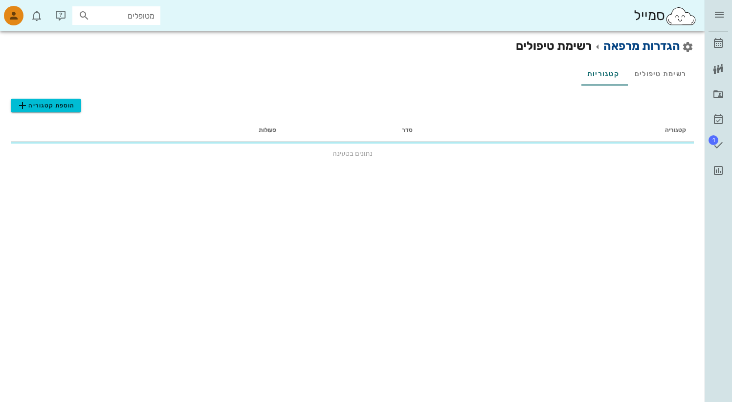
click at [613, 43] on link "הגדרות מרפאה" at bounding box center [641, 46] width 77 height 14
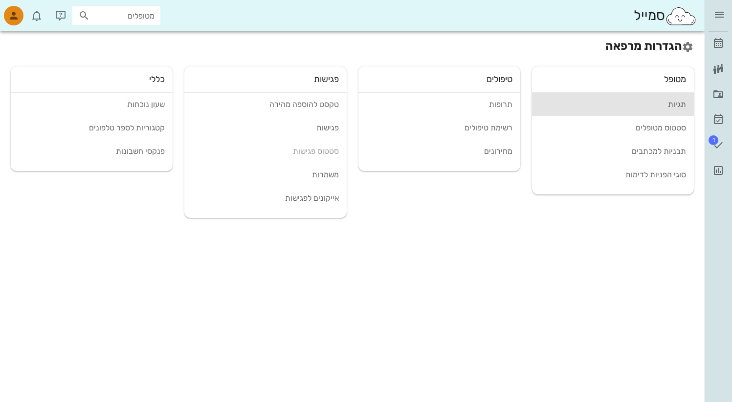
click at [633, 105] on div "תגיות" at bounding box center [613, 104] width 146 height 9
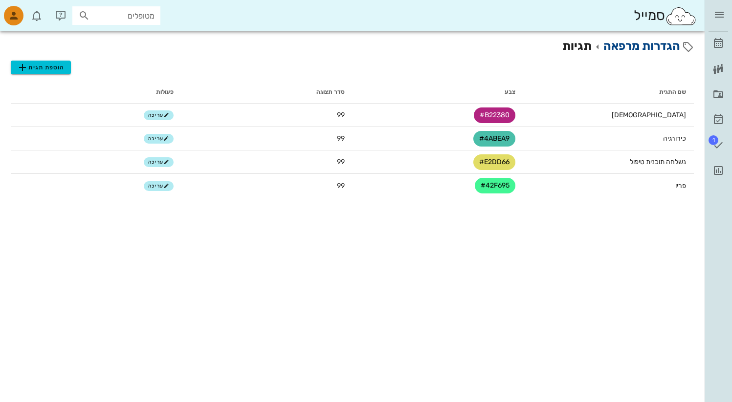
click at [652, 45] on link "הגדרות מרפאה" at bounding box center [641, 46] width 77 height 14
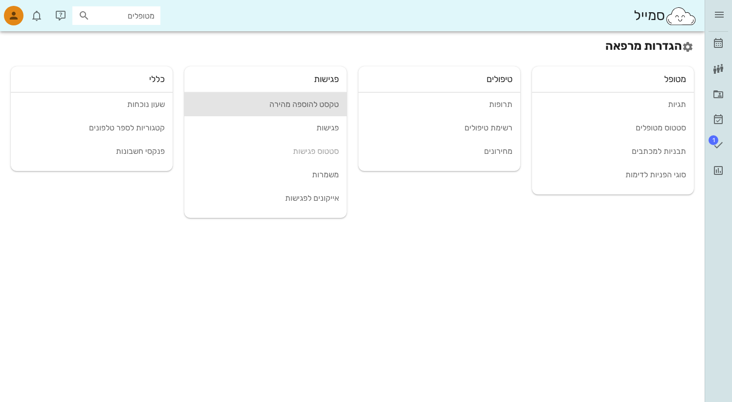
click at [308, 102] on div "טקסט להוספה מהירה" at bounding box center [265, 104] width 146 height 9
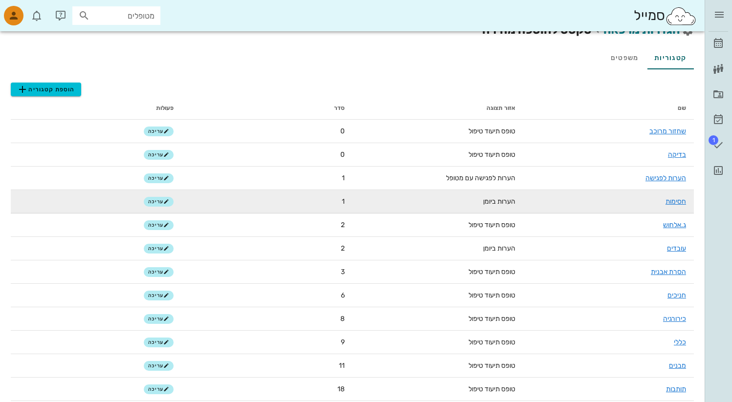
scroll to position [44, 0]
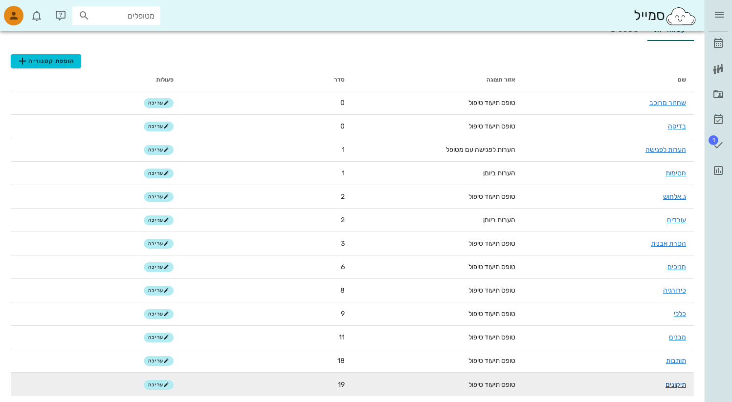
click at [668, 383] on link "תיקונים" at bounding box center [675, 385] width 21 height 8
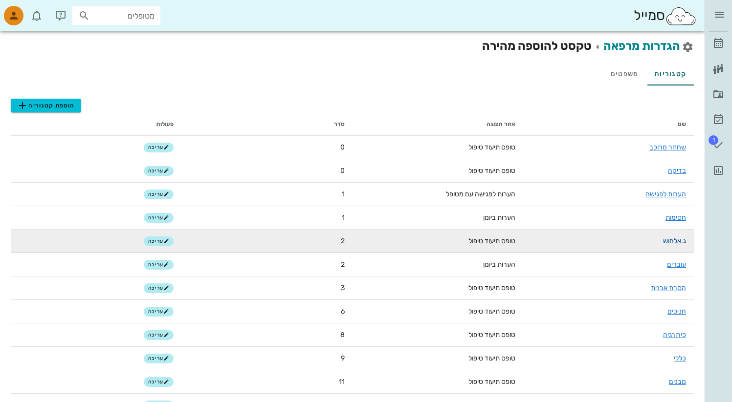
click at [669, 242] on link "ג.אלחוש" at bounding box center [674, 241] width 23 height 8
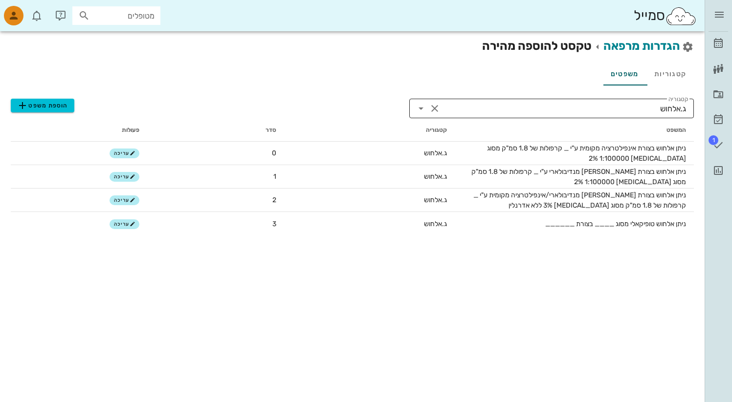
click at [606, 104] on input "קטגוריה" at bounding box center [551, 109] width 218 height 16
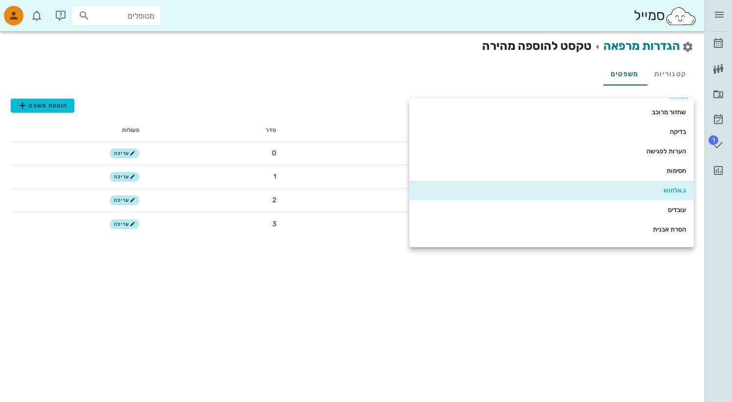
click at [606, 105] on div "שחזור מרוכב" at bounding box center [551, 113] width 269 height 16
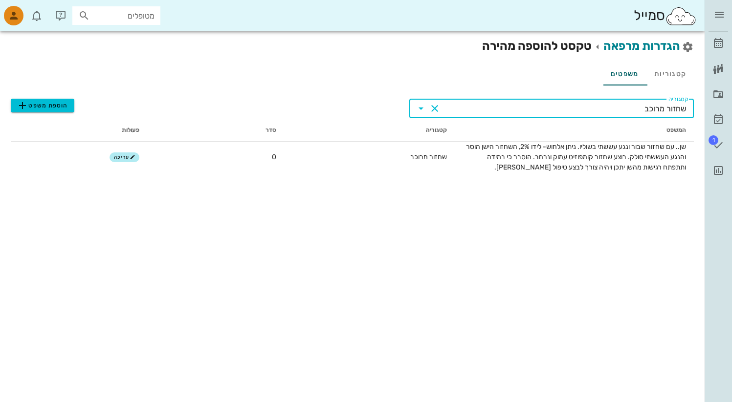
click at [606, 104] on input "קטגוריה" at bounding box center [543, 109] width 202 height 16
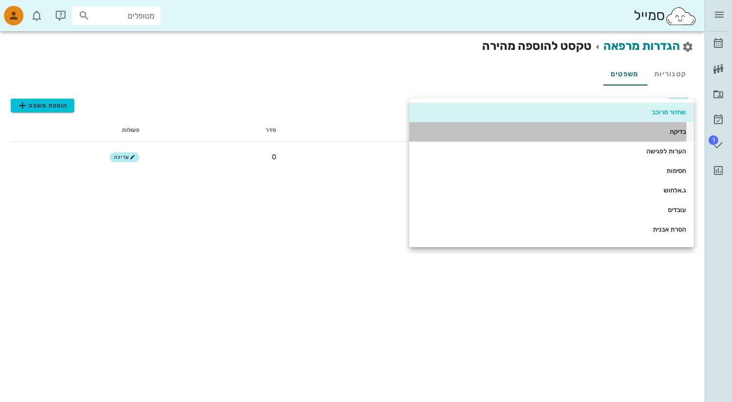
click at [623, 134] on div "בדיקה" at bounding box center [551, 132] width 269 height 8
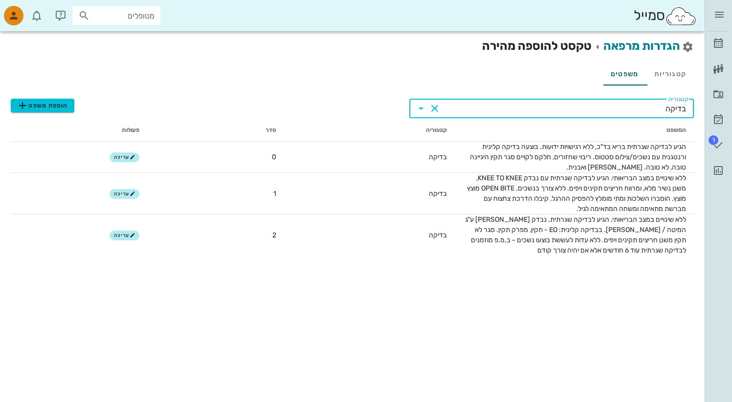
click at [604, 106] on input "קטגוריה" at bounding box center [553, 109] width 223 height 16
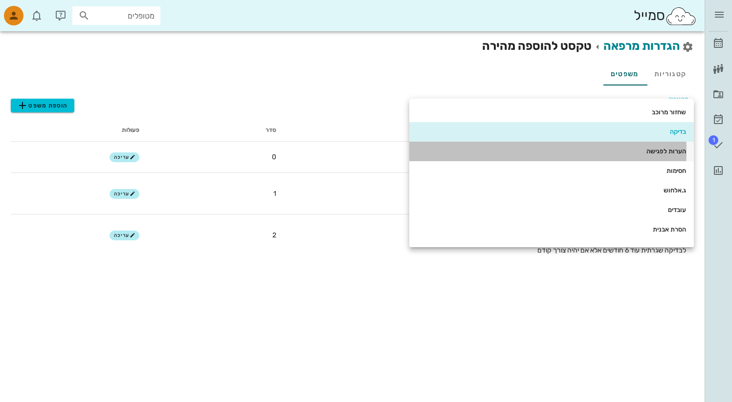
click at [619, 158] on div "הערות לפגישה" at bounding box center [551, 152] width 269 height 16
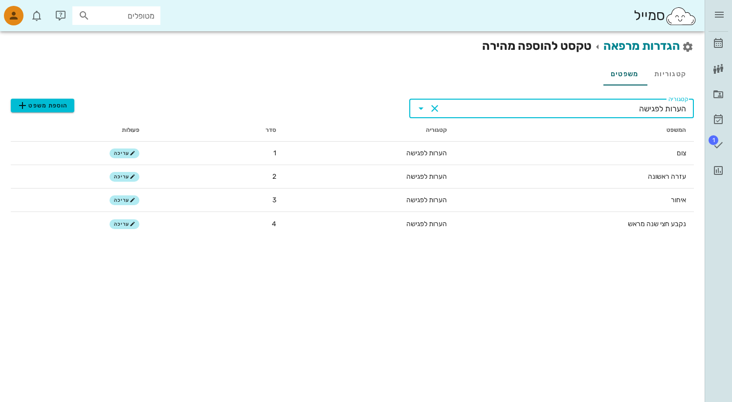
click at [597, 105] on input "קטגוריה" at bounding box center [540, 109] width 197 height 16
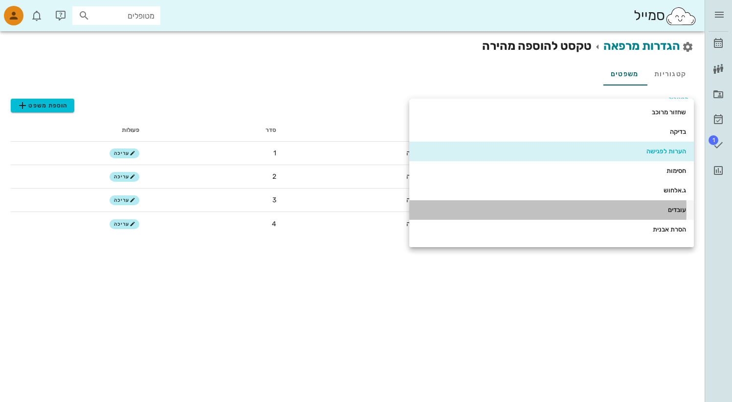
click at [636, 204] on div "עובדים" at bounding box center [551, 210] width 269 height 16
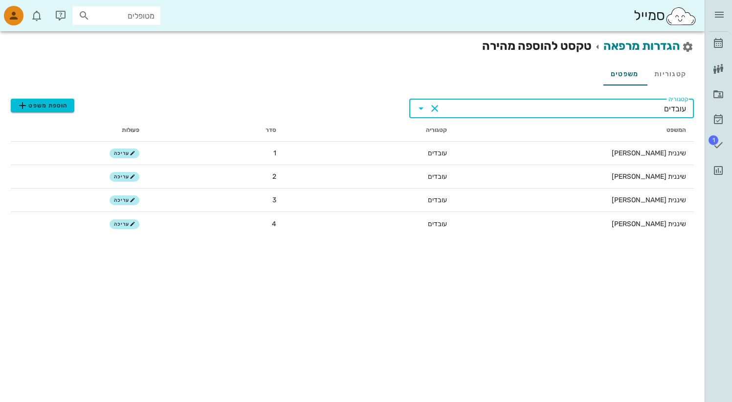
click at [577, 102] on input "קטגוריה" at bounding box center [552, 109] width 221 height 16
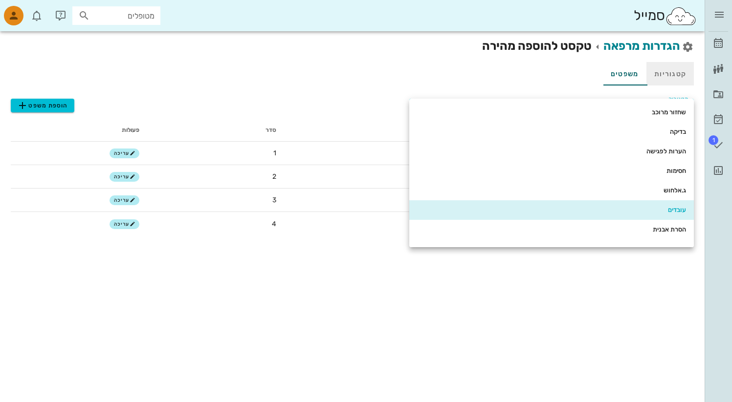
click at [676, 74] on link "קטגוריות" at bounding box center [669, 73] width 47 height 23
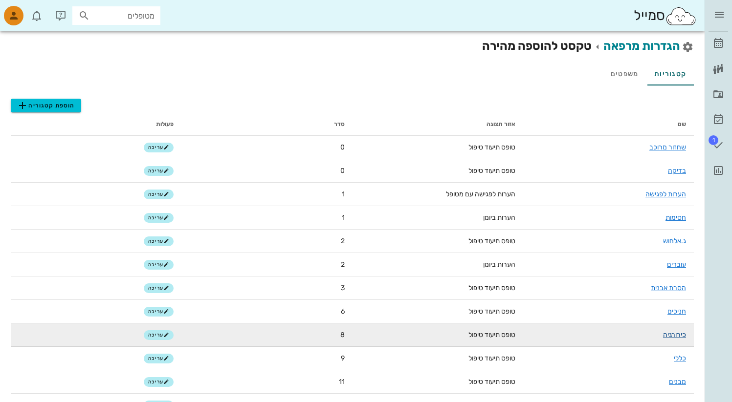
click at [675, 337] on link "כירורגיה" at bounding box center [674, 335] width 23 height 8
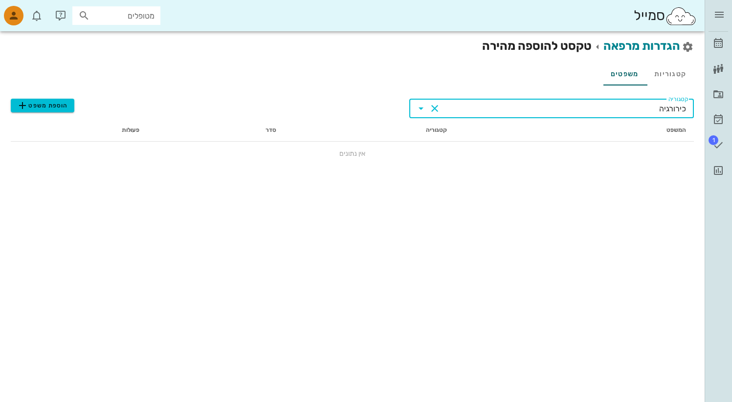
click at [462, 112] on input "קטגוריה" at bounding box center [550, 109] width 217 height 16
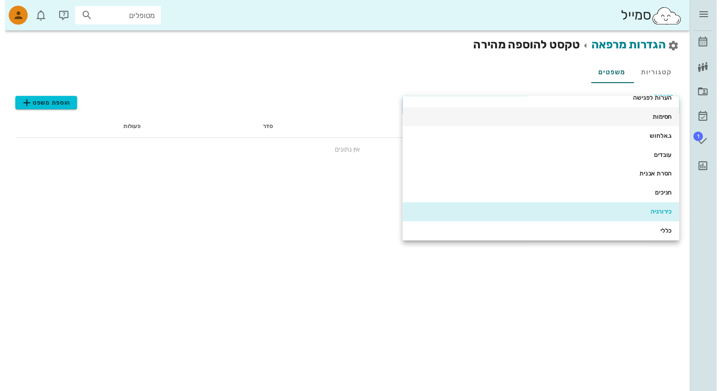
scroll to position [51, 0]
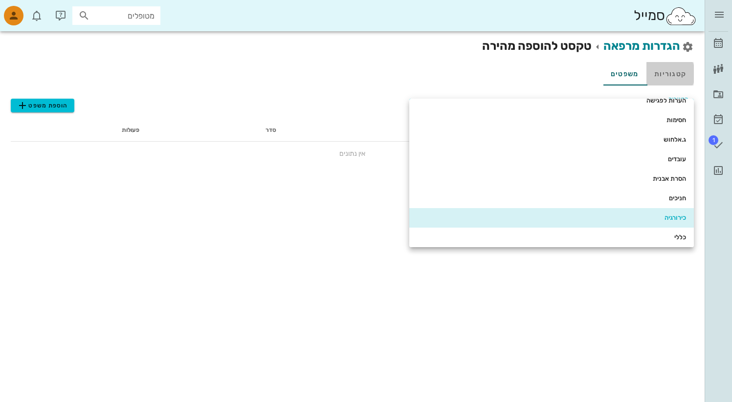
click at [663, 76] on link "קטגוריות" at bounding box center [669, 73] width 47 height 23
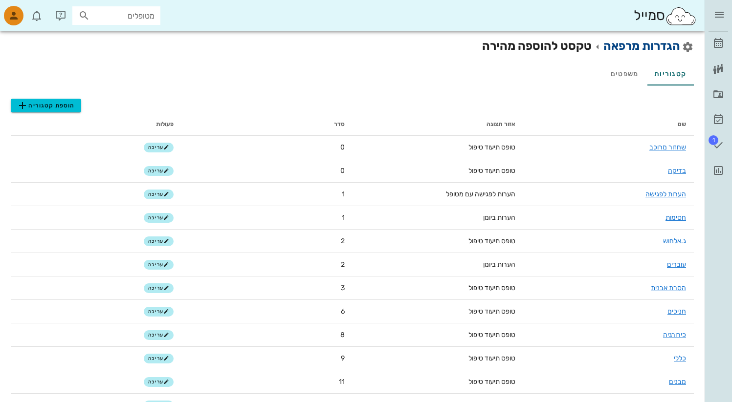
click at [663, 44] on link "הגדרות מרפאה" at bounding box center [641, 46] width 77 height 14
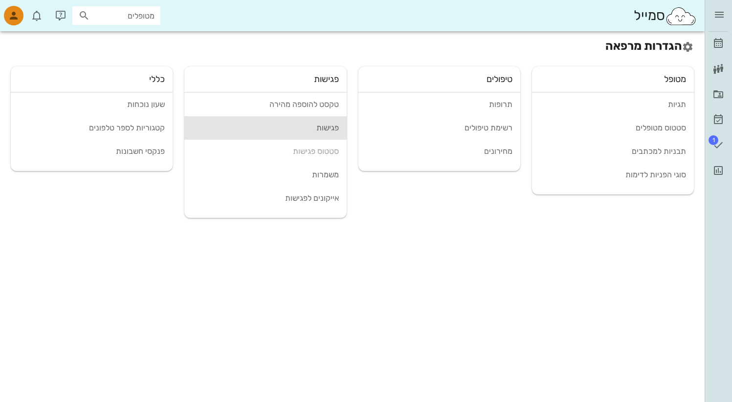
click at [323, 125] on div "פגישות" at bounding box center [265, 127] width 146 height 9
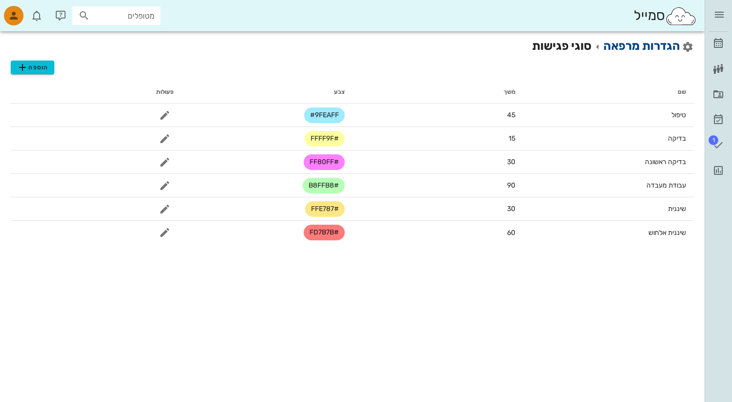
click at [612, 47] on link "הגדרות מרפאה" at bounding box center [641, 46] width 77 height 14
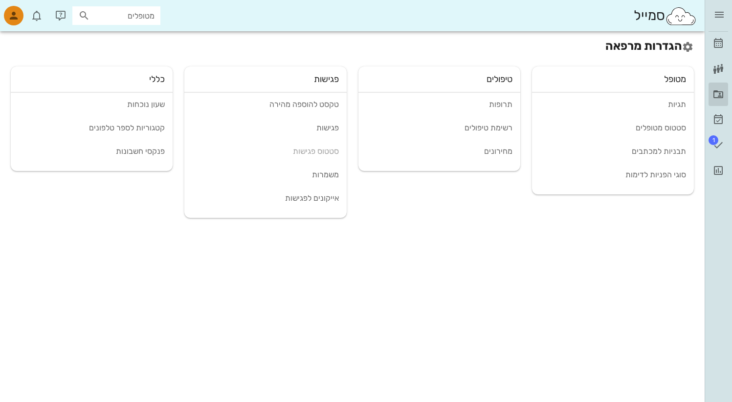
click at [714, 91] on icon at bounding box center [718, 94] width 12 height 12
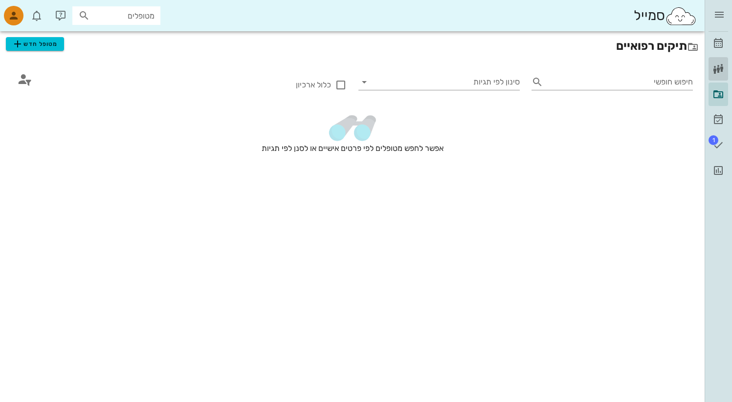
click at [715, 69] on icon at bounding box center [718, 69] width 12 height 12
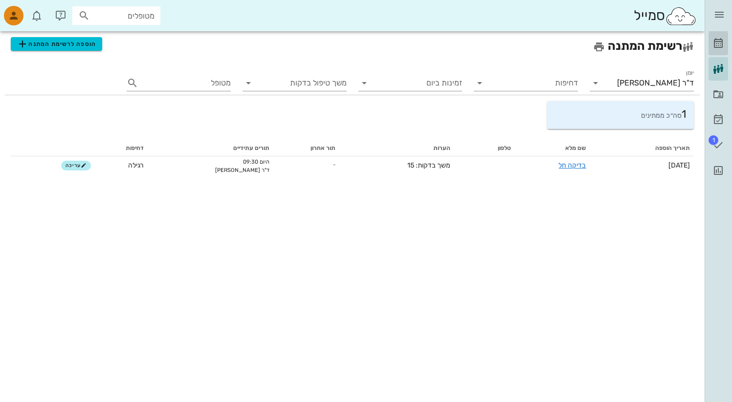
click at [716, 43] on icon at bounding box center [718, 44] width 12 height 12
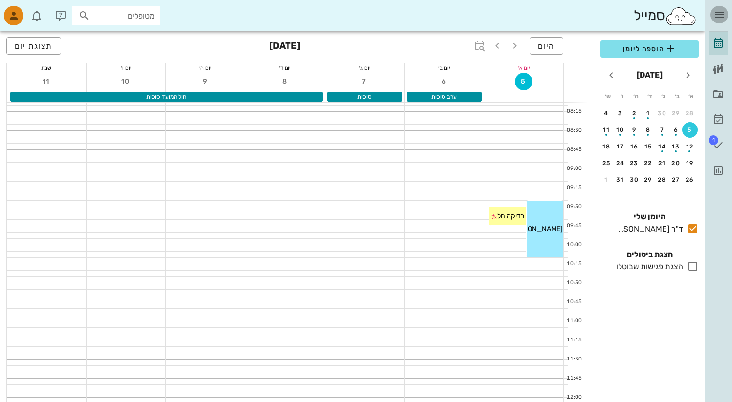
click at [717, 15] on icon "button" at bounding box center [719, 15] width 12 height 12
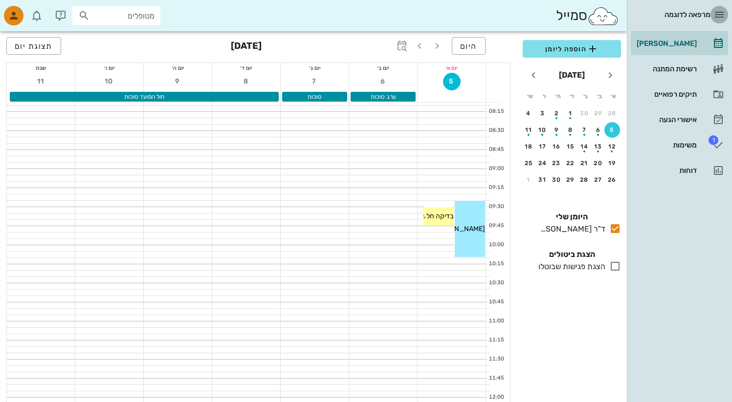
click at [717, 15] on icon "button" at bounding box center [719, 15] width 12 height 12
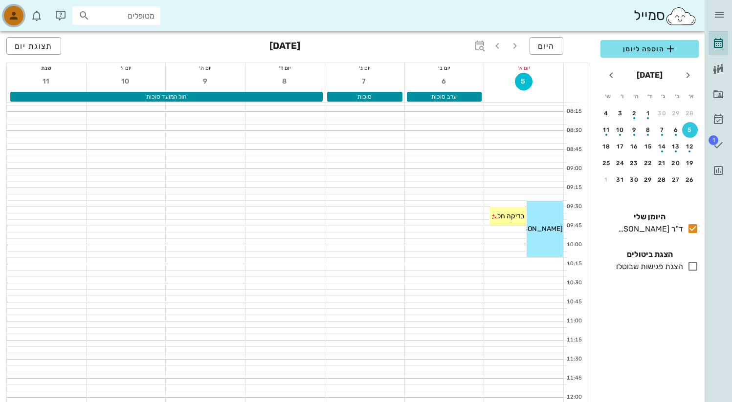
click at [11, 14] on icon "button" at bounding box center [14, 16] width 12 height 12
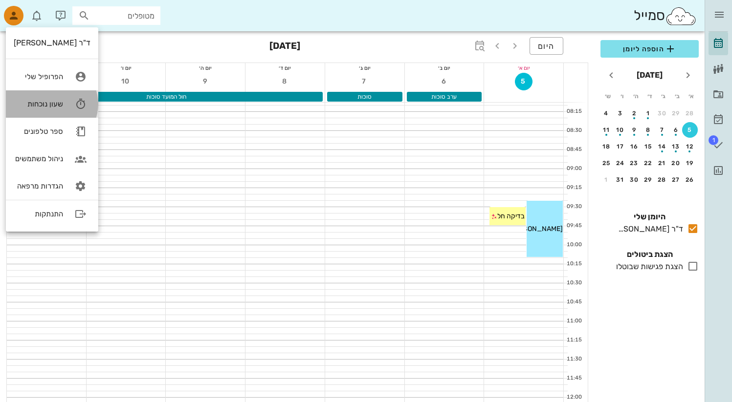
click at [45, 105] on div "שעון נוכחות" at bounding box center [38, 104] width 49 height 9
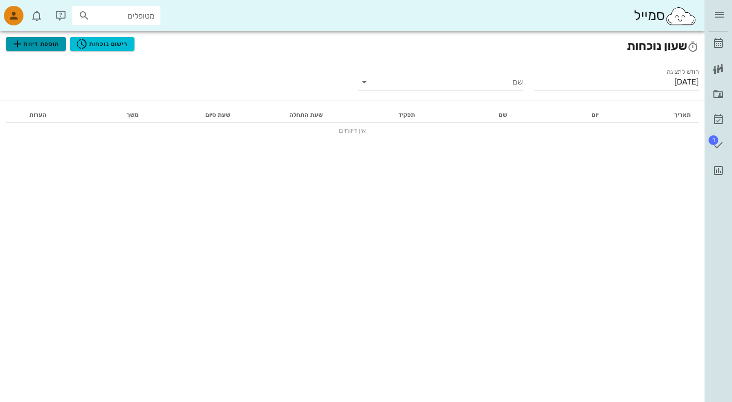
click at [31, 44] on span "הוספת דיווח" at bounding box center [36, 44] width 48 height 12
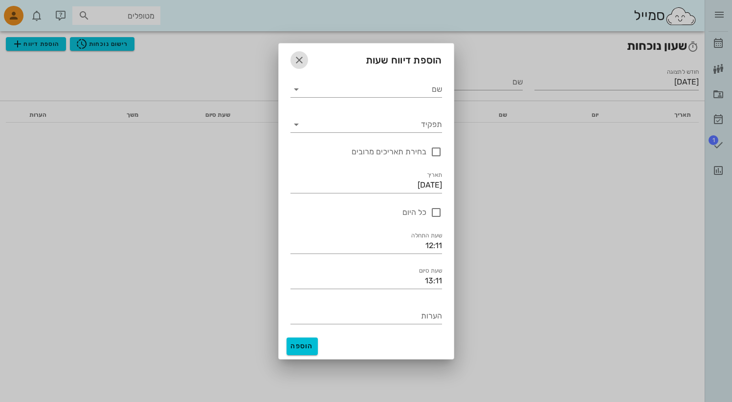
click at [301, 64] on icon "button" at bounding box center [299, 60] width 12 height 12
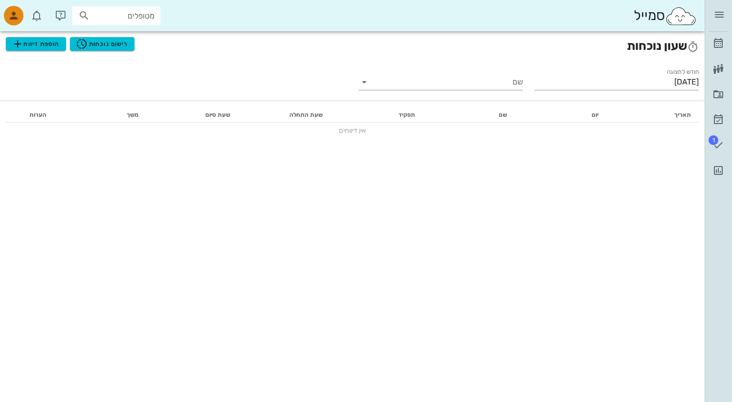
click at [156, 276] on div "שעון נוכחות הוספת דיווח רישום נוכחות חודש לתצוגה [DATE] שם תאריך יום שם תפקיד ש…" at bounding box center [352, 216] width 705 height 371
